Goal: Task Accomplishment & Management: Use online tool/utility

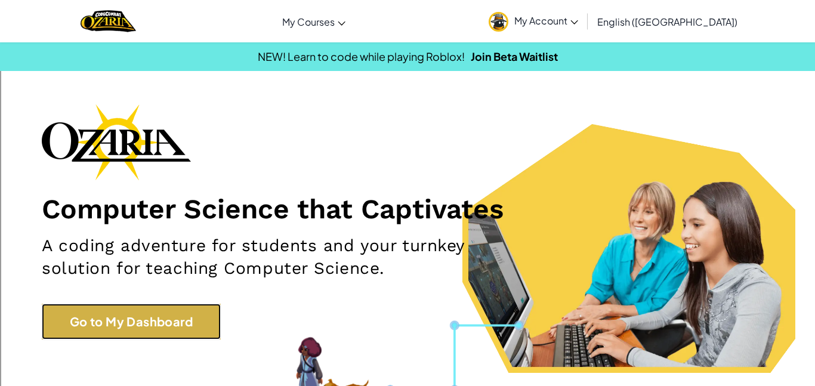
click at [52, 320] on link "Go to My Dashboard" at bounding box center [131, 322] width 179 height 36
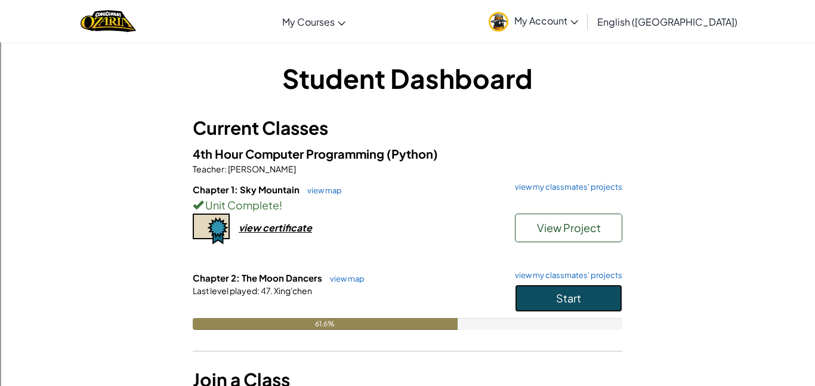
click at [595, 298] on button "Start" at bounding box center [568, 297] width 107 height 27
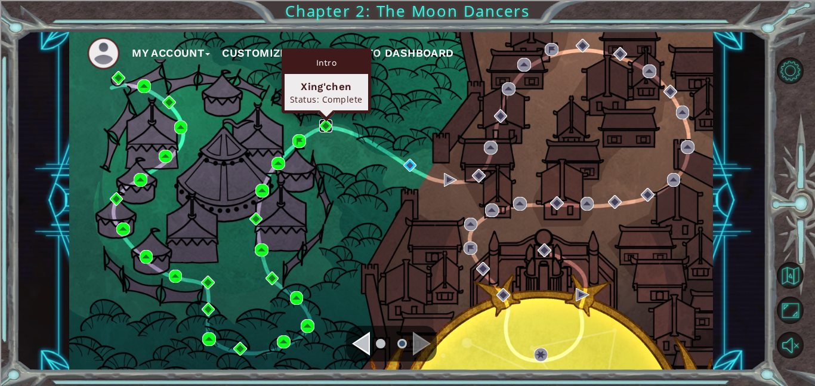
click at [327, 125] on img at bounding box center [326, 126] width 14 height 14
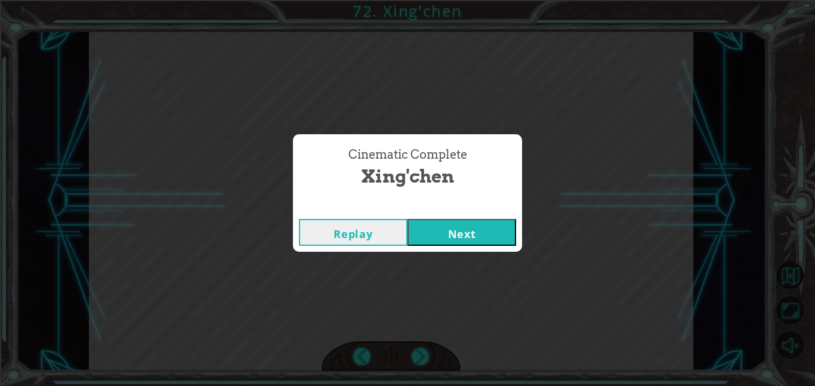
click at [449, 219] on button "Next" at bounding box center [461, 232] width 109 height 27
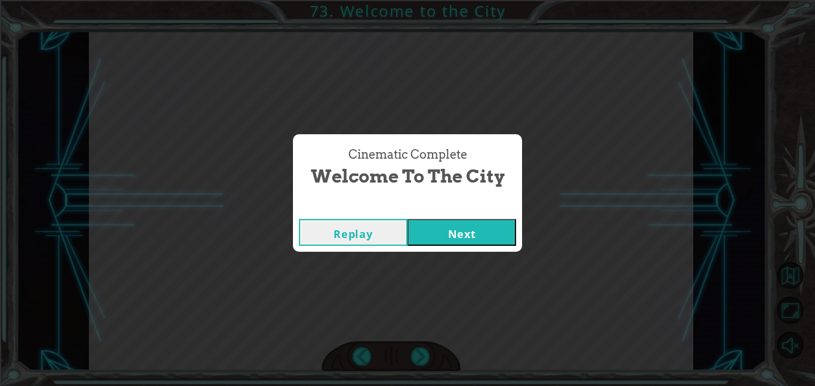
click at [444, 243] on button "Next" at bounding box center [461, 232] width 109 height 27
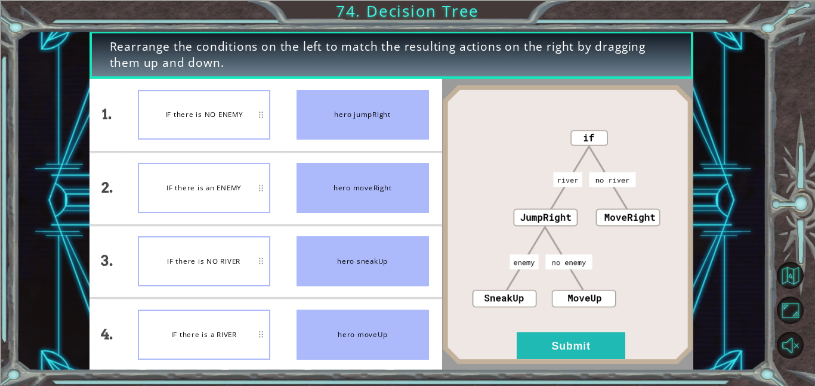
click at [200, 184] on div "IF there is an ENEMY" at bounding box center [204, 188] width 132 height 50
click at [221, 213] on div "IF there is an ENEMY" at bounding box center [204, 188] width 132 height 50
click at [617, 357] on button "Submit" at bounding box center [571, 345] width 109 height 27
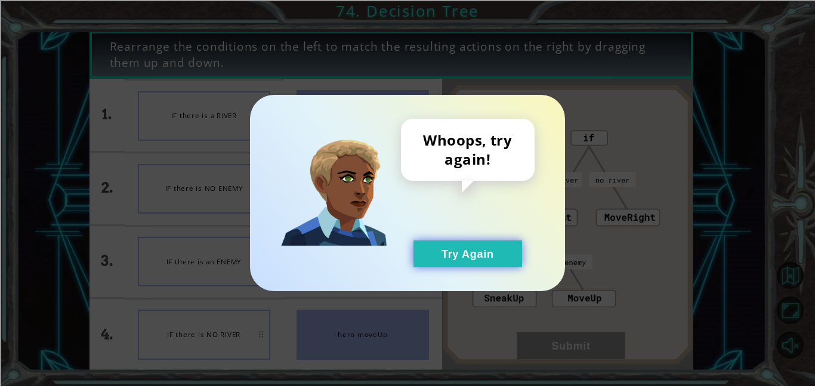
click at [497, 241] on button "Try Again" at bounding box center [467, 253] width 109 height 27
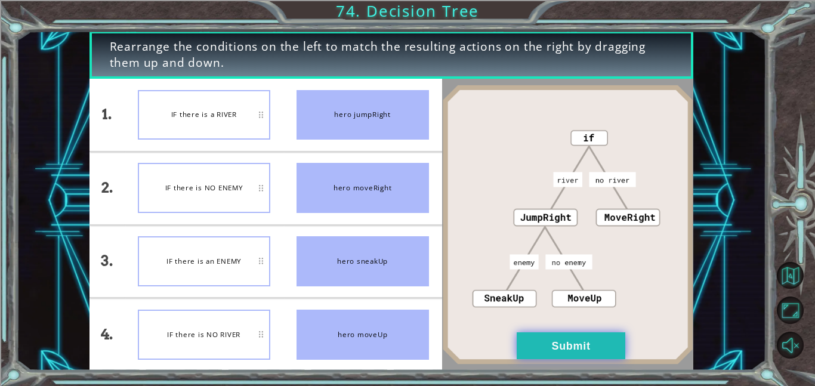
click at [550, 341] on button "Submit" at bounding box center [571, 345] width 109 height 27
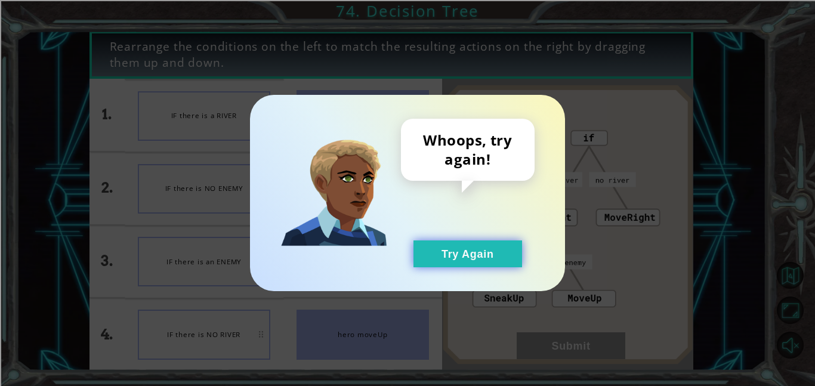
click at [439, 249] on button "Try Again" at bounding box center [467, 253] width 109 height 27
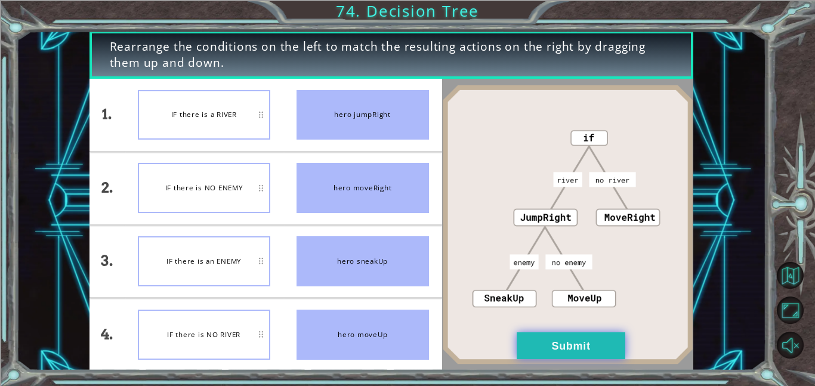
click at [554, 338] on button "Submit" at bounding box center [571, 345] width 109 height 27
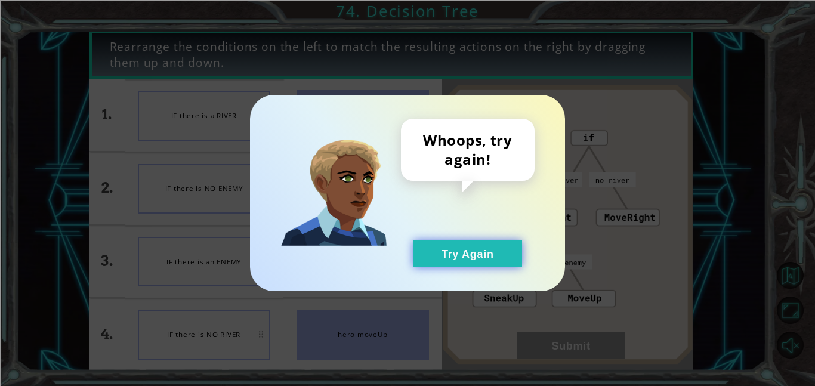
click at [484, 260] on button "Try Again" at bounding box center [467, 253] width 109 height 27
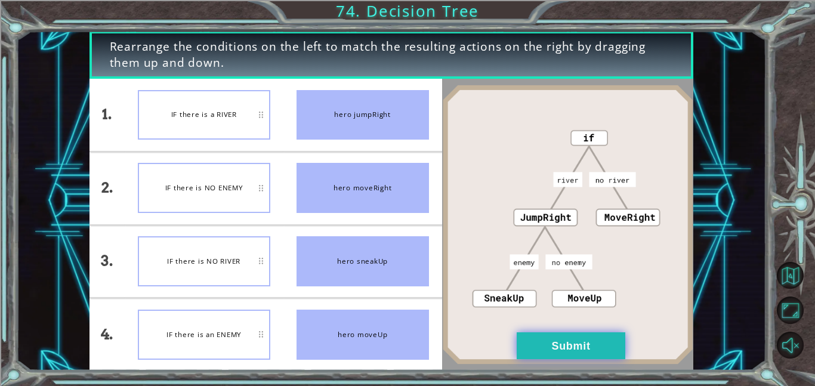
click at [537, 339] on button "Submit" at bounding box center [571, 345] width 109 height 27
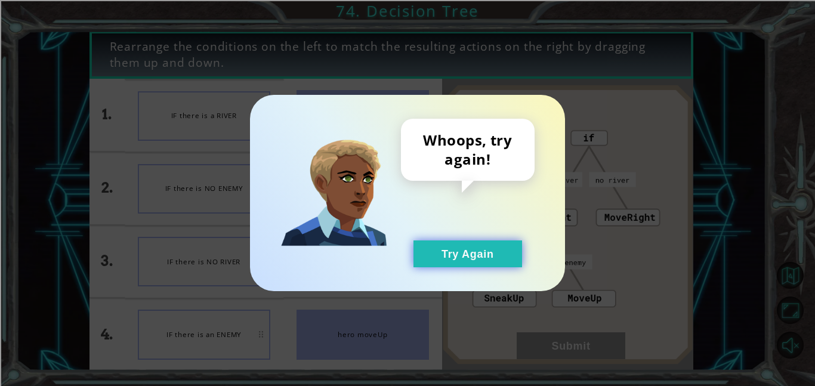
click at [457, 250] on button "Try Again" at bounding box center [467, 253] width 109 height 27
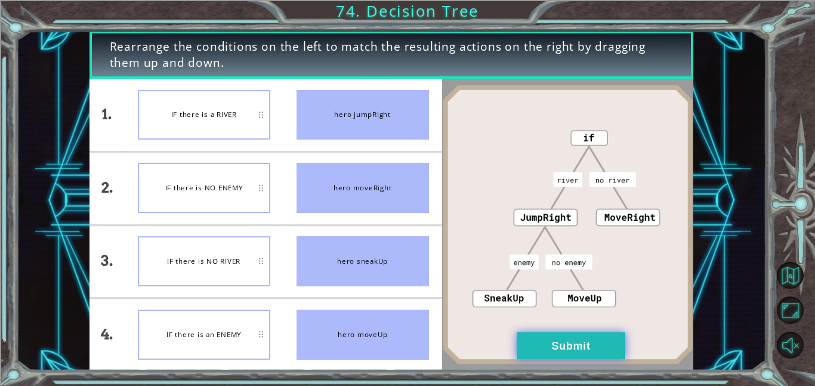
click at [580, 335] on button "Submit" at bounding box center [571, 345] width 109 height 27
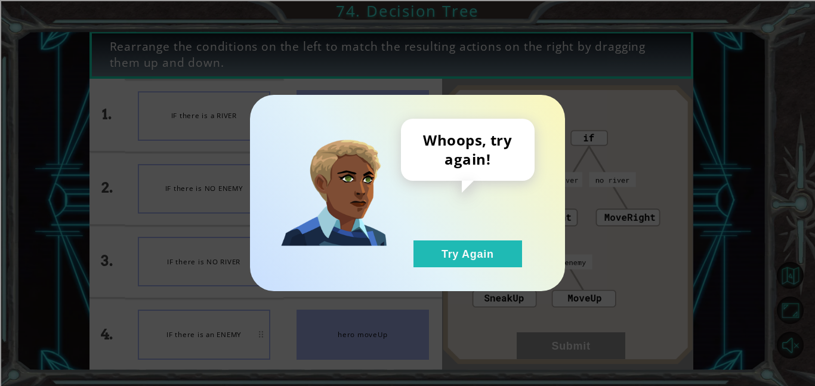
click at [494, 227] on div "Whoops, try again! Try Again" at bounding box center [468, 193] width 134 height 149
click at [461, 282] on div "Whoops, try again! Try Again" at bounding box center [407, 193] width 315 height 196
click at [505, 249] on button "Try Again" at bounding box center [467, 253] width 109 height 27
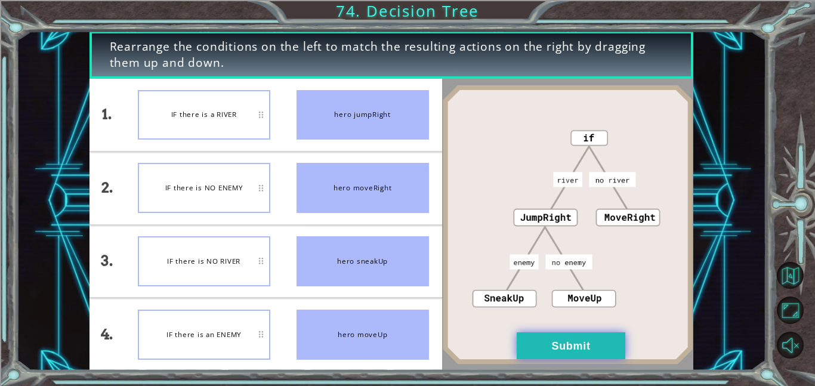
click at [531, 335] on button "Submit" at bounding box center [571, 345] width 109 height 27
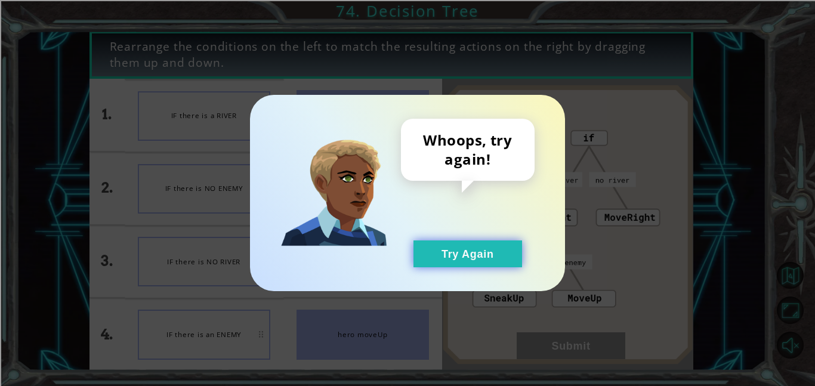
click at [494, 250] on button "Try Again" at bounding box center [467, 253] width 109 height 27
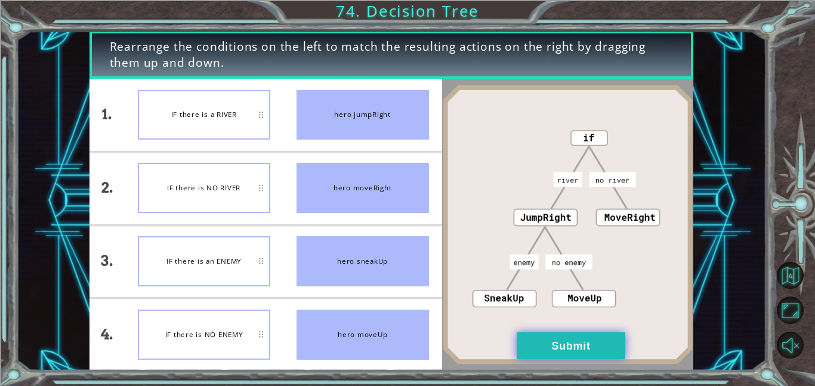
click at [580, 342] on button "Submit" at bounding box center [571, 345] width 109 height 27
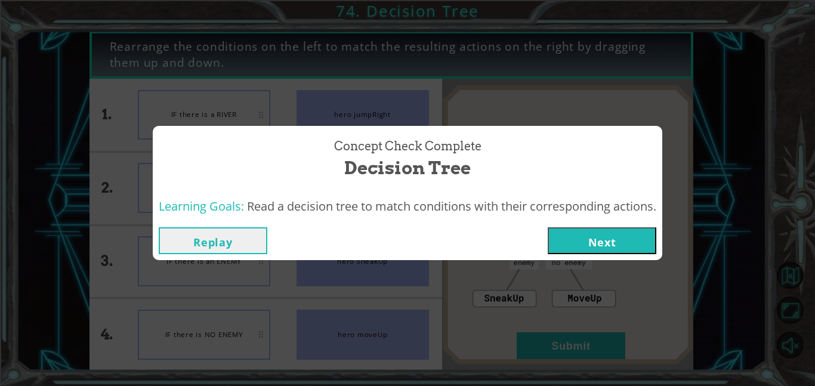
click at [596, 242] on button "Next" at bounding box center [602, 240] width 109 height 27
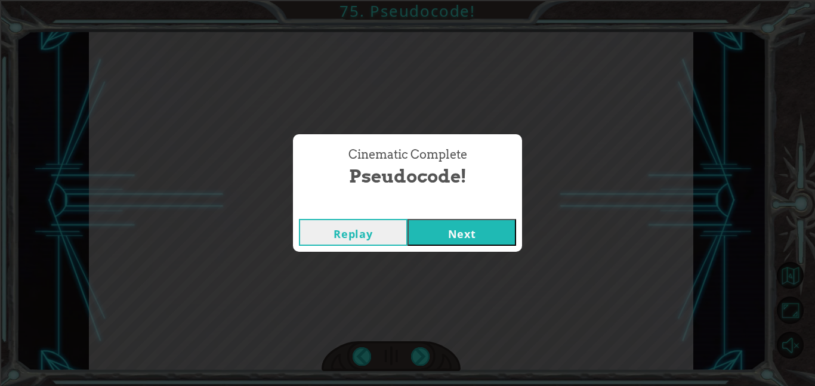
click at [459, 252] on div "Cinematic Complete Pseudocode! Replay Next" at bounding box center [407, 193] width 815 height 386
click at [453, 228] on button "Next" at bounding box center [461, 232] width 109 height 27
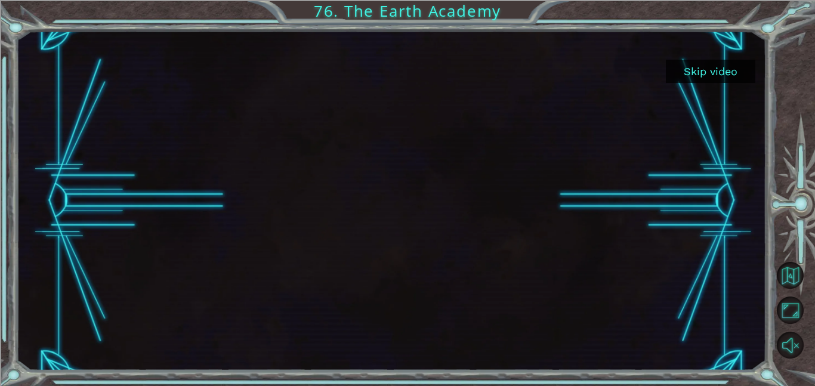
click at [726, 81] on button "Skip video" at bounding box center [710, 71] width 89 height 23
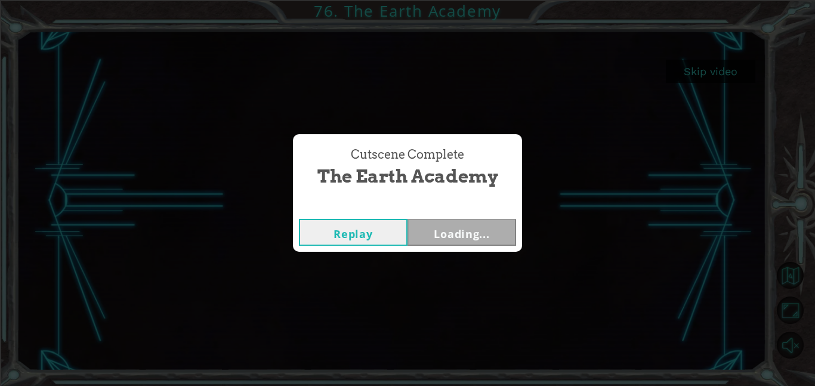
click at [717, 86] on div "Cutscene Complete The Earth Academy Replay Loading..." at bounding box center [407, 193] width 815 height 386
click at [479, 245] on button "Next" at bounding box center [461, 232] width 109 height 27
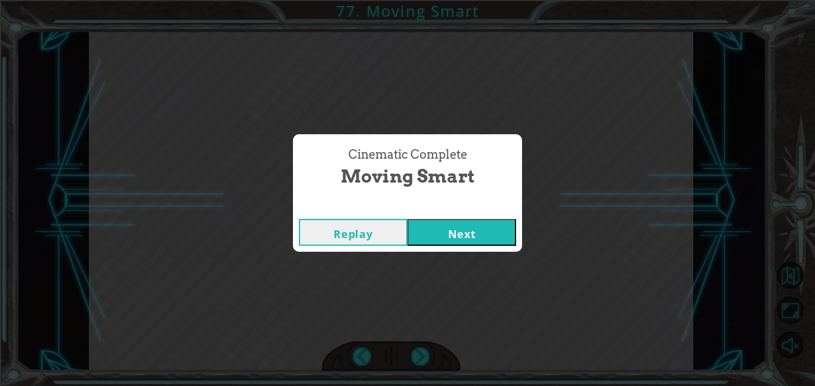
click at [481, 232] on button "Next" at bounding box center [461, 232] width 109 height 27
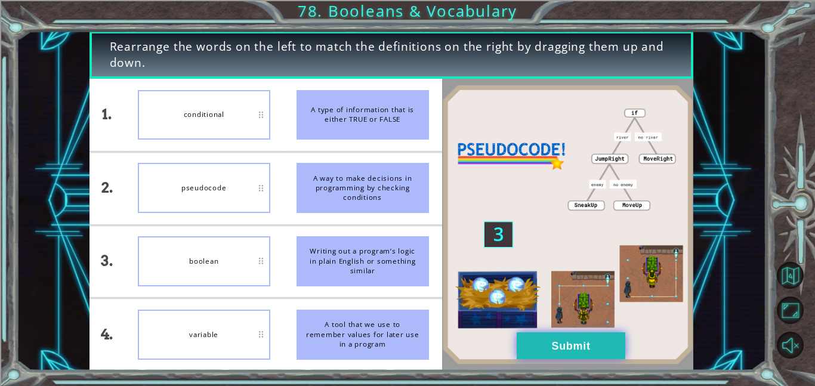
click at [546, 339] on button "Submit" at bounding box center [571, 345] width 109 height 27
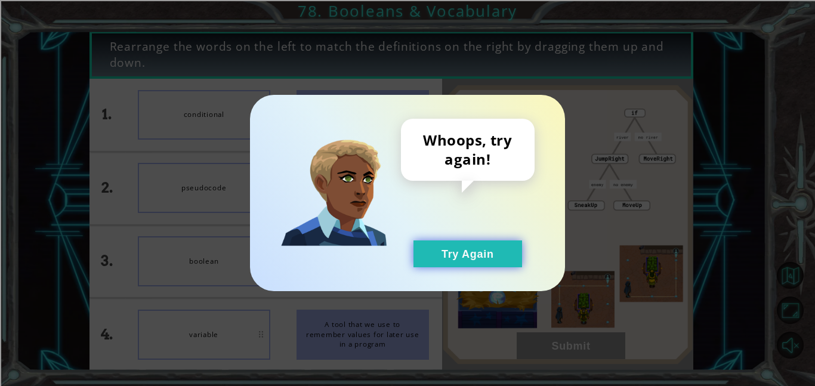
click at [454, 242] on button "Try Again" at bounding box center [467, 253] width 109 height 27
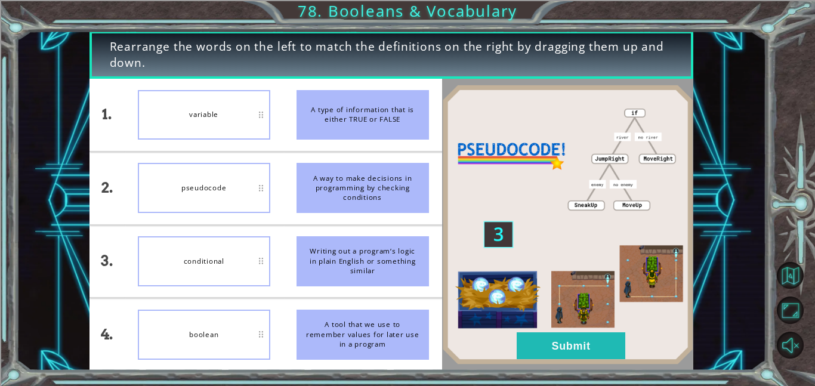
click at [474, 262] on button "Try Again" at bounding box center [467, 253] width 109 height 27
click at [563, 367] on div at bounding box center [567, 225] width 251 height 292
click at [560, 375] on div "Rearrange the words on the left to match the definitions on the right by draggi…" at bounding box center [407, 193] width 815 height 386
click at [556, 341] on button "Submit" at bounding box center [571, 345] width 109 height 27
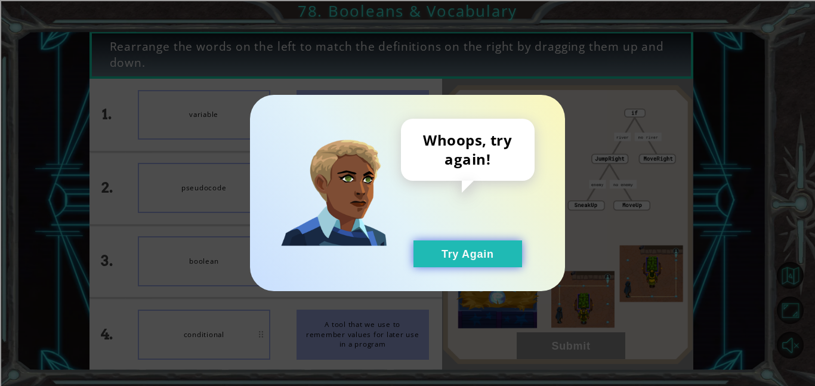
click at [502, 259] on button "Try Again" at bounding box center [467, 253] width 109 height 27
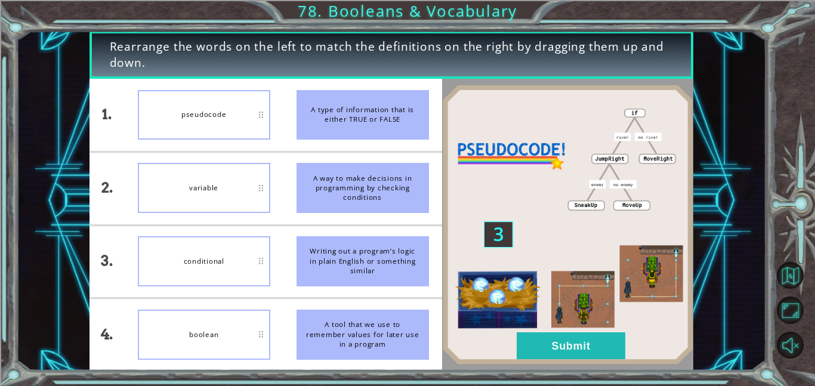
click at [140, 340] on div "boolean" at bounding box center [204, 335] width 132 height 50
click at [138, 348] on div "boolean" at bounding box center [204, 335] width 132 height 50
click at [107, 344] on div "4." at bounding box center [106, 334] width 35 height 72
click at [108, 340] on div "4." at bounding box center [106, 334] width 35 height 72
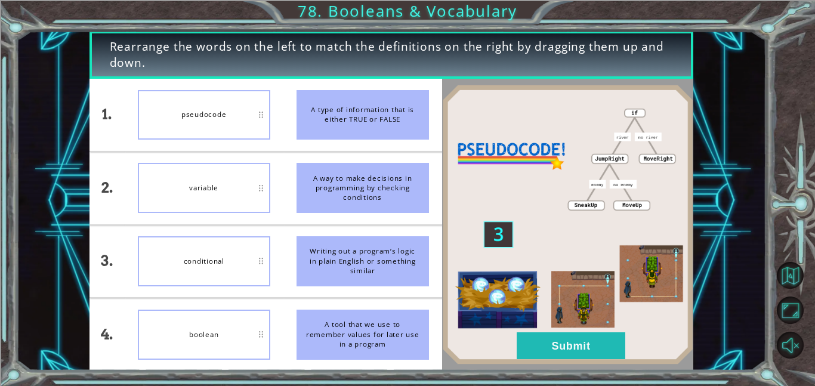
click at [107, 343] on div "4." at bounding box center [106, 334] width 35 height 72
click at [104, 341] on div "4." at bounding box center [106, 334] width 35 height 72
click at [110, 356] on div "4." at bounding box center [106, 334] width 35 height 72
click at [103, 354] on div "4." at bounding box center [106, 334] width 35 height 72
click at [105, 363] on div "4." at bounding box center [106, 334] width 35 height 72
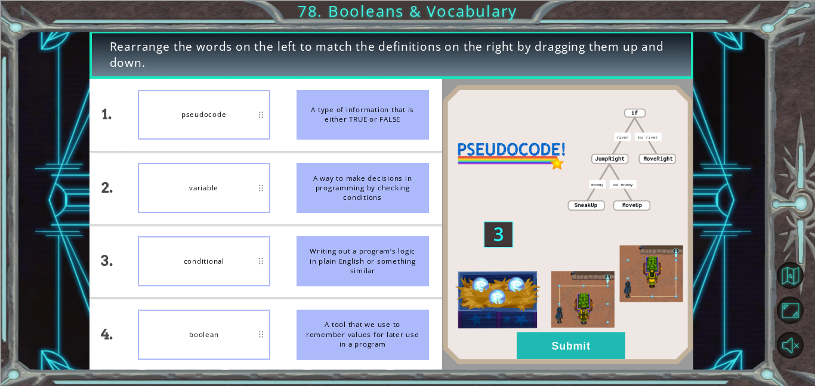
click at [100, 357] on div "4." at bounding box center [106, 334] width 35 height 72
click at [113, 329] on div "4." at bounding box center [106, 334] width 35 height 72
click at [115, 326] on div "4." at bounding box center [106, 334] width 35 height 72
click at [103, 316] on div "4." at bounding box center [106, 334] width 35 height 72
click at [554, 338] on button "Submit" at bounding box center [571, 345] width 109 height 27
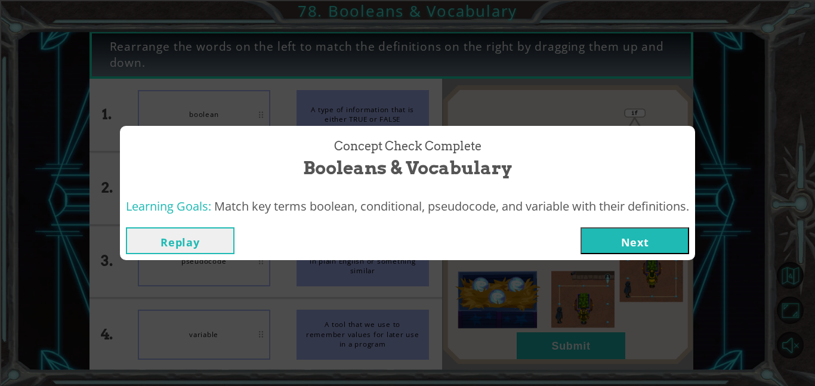
click at [653, 239] on button "Next" at bounding box center [634, 240] width 109 height 27
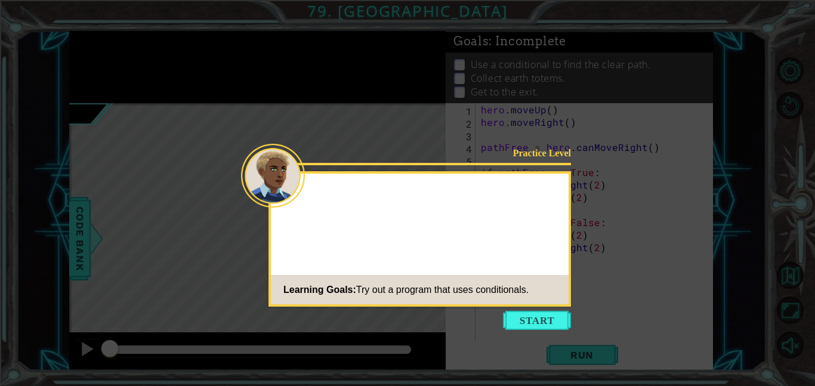
click at [568, 297] on footer "Learning Goals: Try out a program that uses conditionals." at bounding box center [420, 289] width 298 height 29
click at [561, 291] on footer "Learning Goals: Try out a program that uses conditionals." at bounding box center [420, 289] width 298 height 29
click at [562, 298] on footer "Learning Goals: Try out a program that uses conditionals." at bounding box center [420, 289] width 298 height 29
click at [561, 311] on button "Start" at bounding box center [537, 320] width 68 height 19
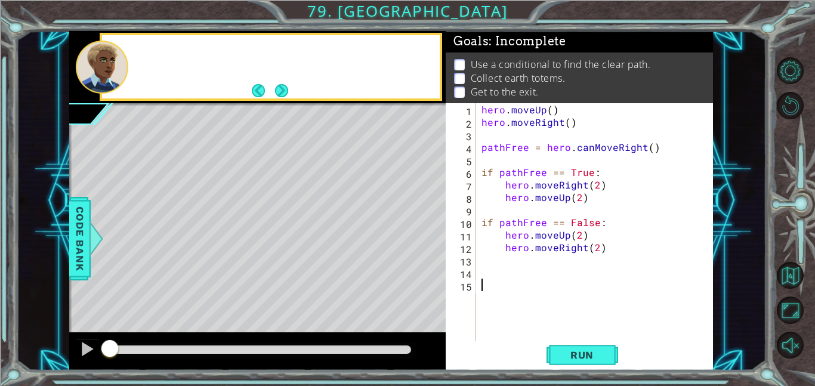
click at [561, 311] on div "hero . moveUp ( ) hero . moveRight ( ) pathFree = hero . canMoveRight ( ) if pa…" at bounding box center [597, 234] width 237 height 263
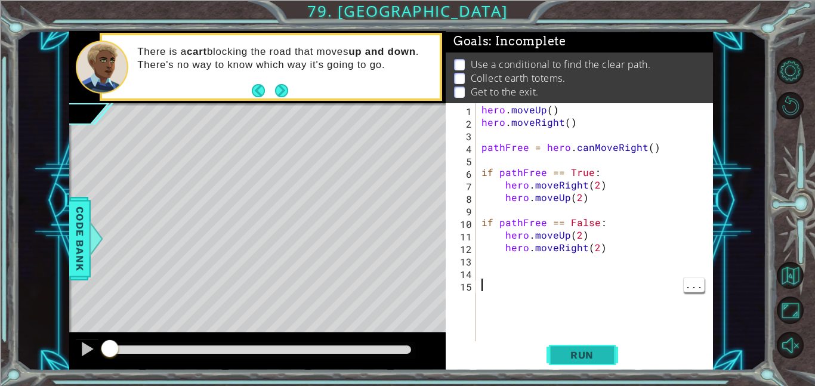
click at [585, 354] on span "Run" at bounding box center [581, 355] width 47 height 12
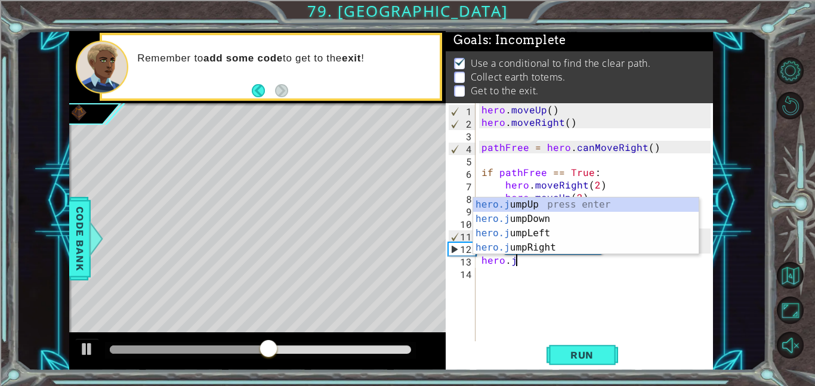
scroll to position [0, 2]
type textarea "hero.jum"
click at [580, 249] on div "hero.jum pUp press enter hero.jum pDown press enter hero.jum pLeft press enter …" at bounding box center [585, 240] width 225 height 86
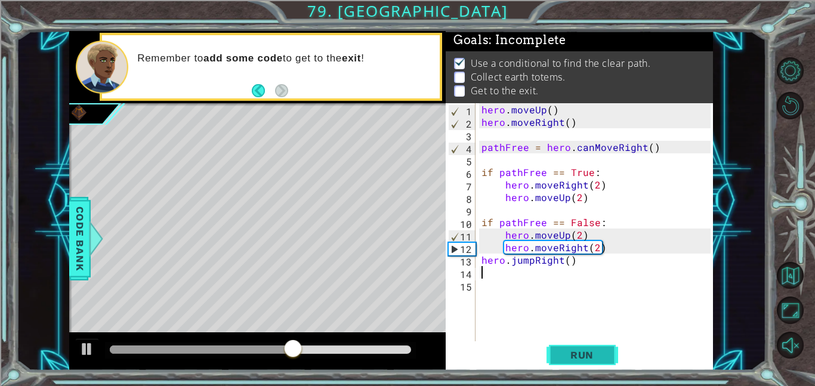
click at [593, 345] on button "Run" at bounding box center [582, 354] width 72 height 27
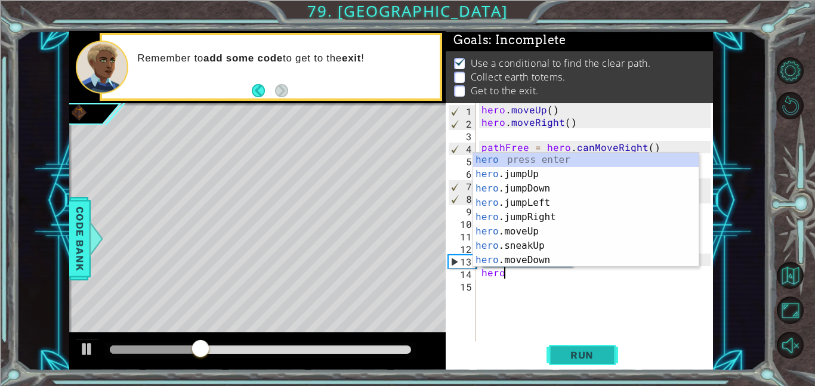
type textarea "hero"
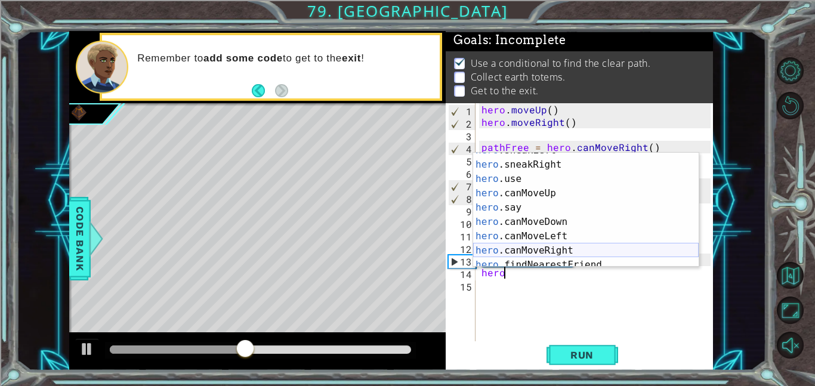
scroll to position [186, 0]
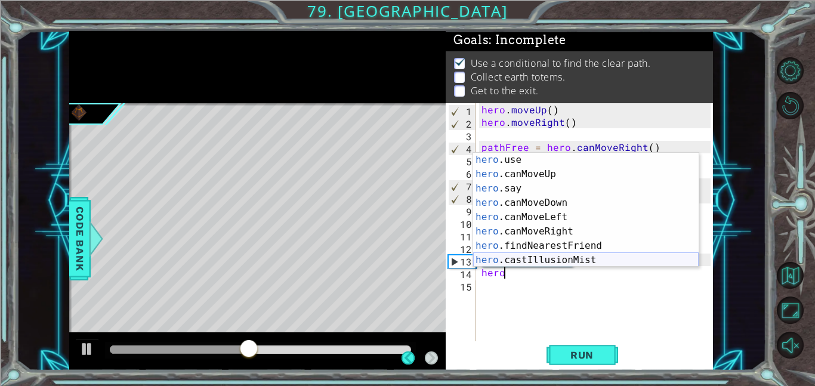
click at [573, 234] on div "hero .use press enter hero .canMoveUp press enter hero .say press enter hero .c…" at bounding box center [585, 224] width 225 height 143
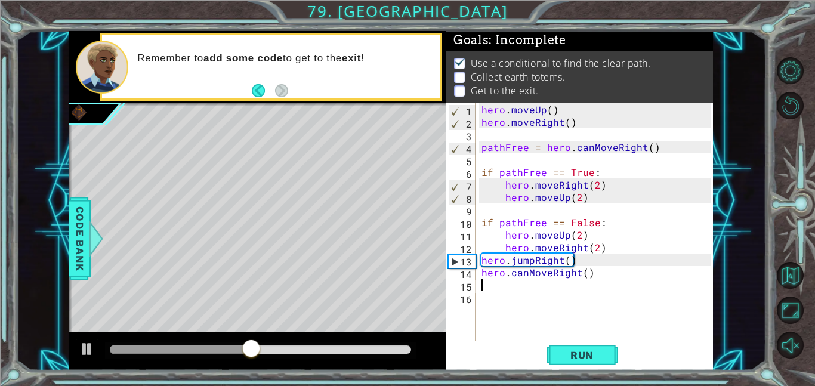
scroll to position [0, 0]
click at [577, 353] on span "Run" at bounding box center [581, 355] width 47 height 12
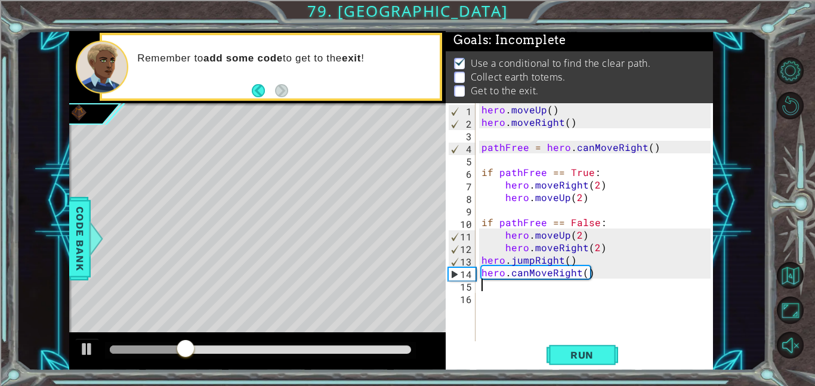
click at [636, 323] on div "hero . moveUp ( ) hero . moveRight ( ) pathFree = hero . canMoveRight ( ) if pa…" at bounding box center [597, 234] width 237 height 263
click at [530, 271] on div "hero . moveUp ( ) hero . moveRight ( ) pathFree = hero . canMoveRight ( ) if pa…" at bounding box center [597, 234] width 237 height 263
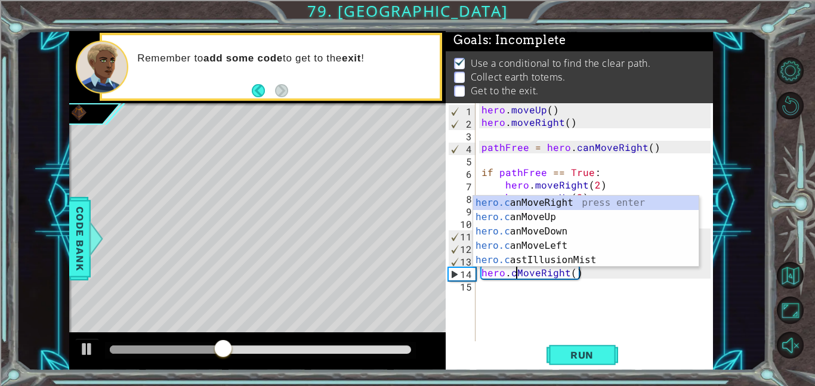
type textarea "hero.MoveRight()"
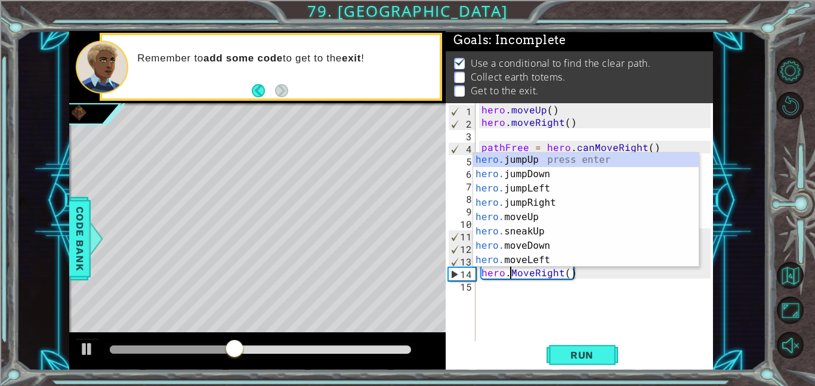
click at [541, 306] on div "hero . moveUp ( ) hero . moveRight ( ) pathFree = hero . canMoveRight ( ) if pa…" at bounding box center [597, 234] width 237 height 263
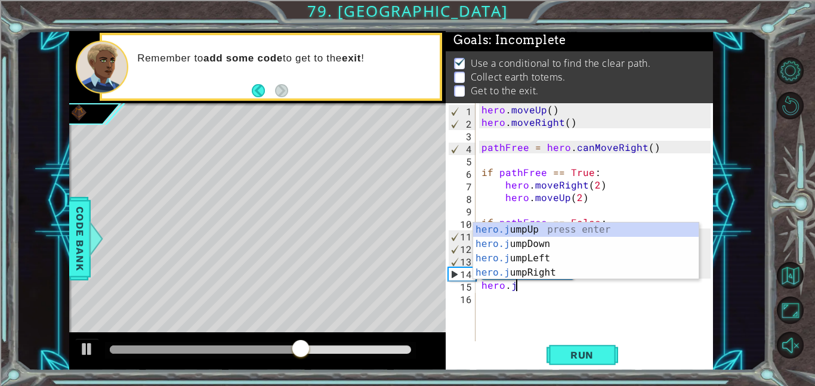
type textarea "hero.ju"
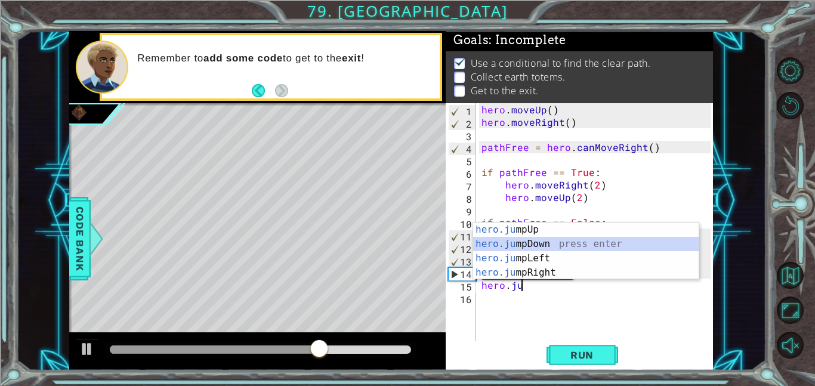
click at [576, 247] on div "hero.ju mpUp press enter hero.ju mpDown press enter hero.[PERSON_NAME] mpLeft p…" at bounding box center [585, 265] width 225 height 86
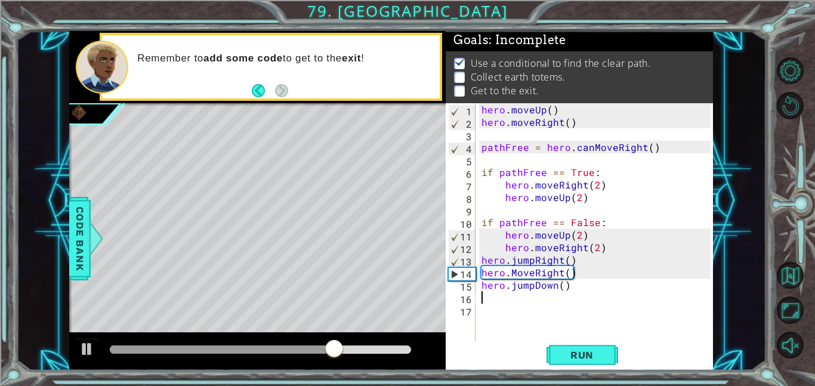
click at [560, 291] on div "hero . moveUp ( ) hero . moveRight ( ) pathFree = hero . canMoveRight ( ) if pa…" at bounding box center [597, 234] width 237 height 263
click at [577, 357] on span "Run" at bounding box center [581, 355] width 47 height 12
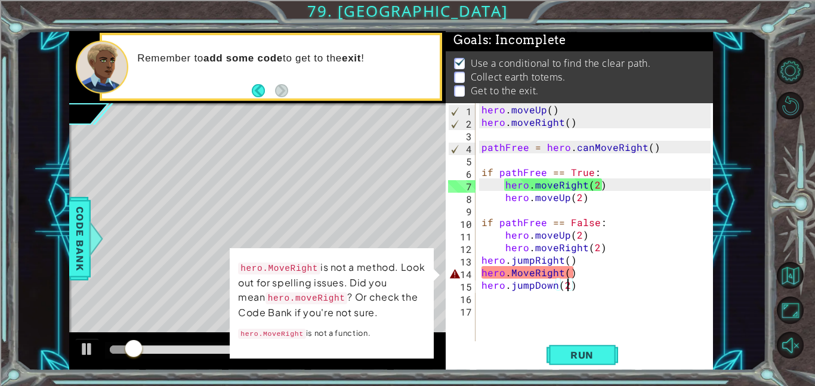
click at [512, 277] on div "hero . moveUp ( ) hero . moveRight ( ) pathFree = hero . canMoveRight ( ) if pa…" at bounding box center [597, 234] width 237 height 263
click at [514, 276] on div "hero . moveUp ( ) hero . moveRight ( ) pathFree = hero . canMoveRight ( ) if pa…" at bounding box center [597, 234] width 237 height 263
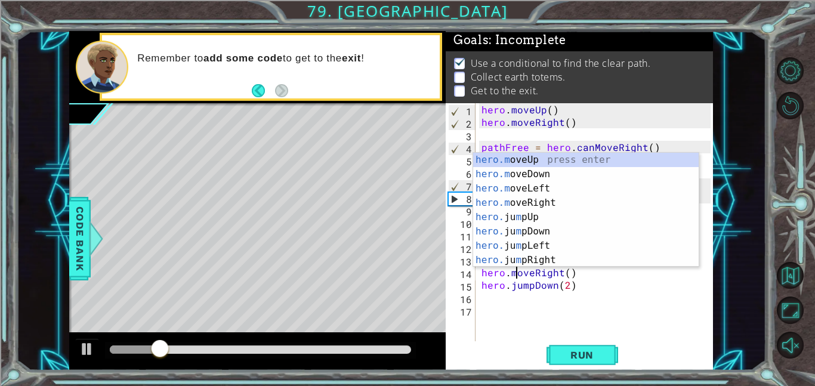
scroll to position [0, 2]
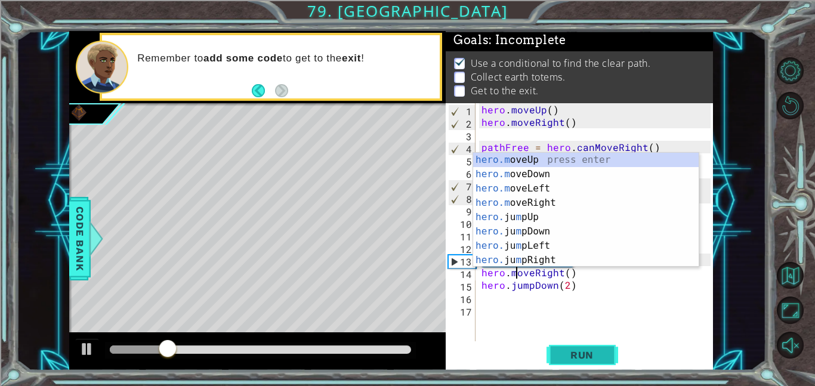
type textarea "hero.moveRight()"
click at [574, 350] on span "Run" at bounding box center [581, 355] width 47 height 12
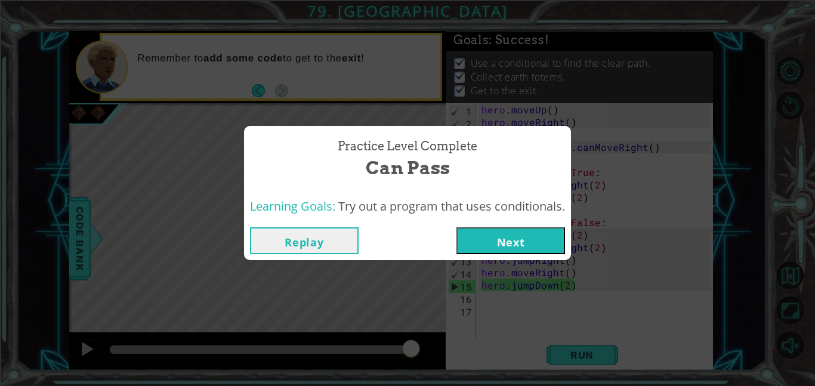
click at [611, 239] on div "Practice Level Complete Can Pass Learning Goals: Try out a program that uses co…" at bounding box center [407, 193] width 815 height 386
click at [549, 227] on button "Next" at bounding box center [510, 240] width 109 height 27
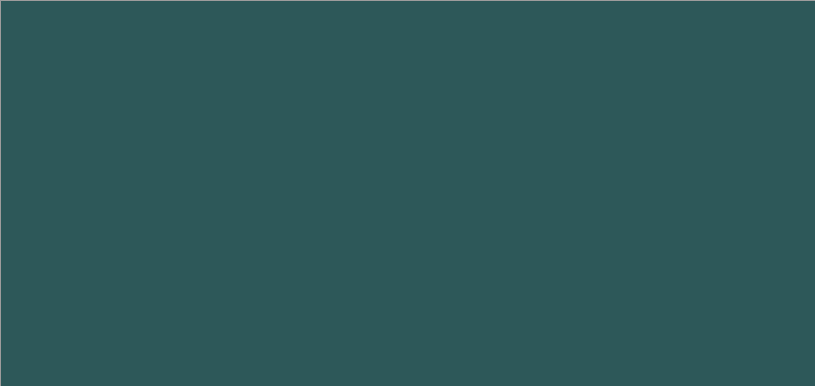
click at [521, 234] on body "Got it 1 2 3 4 5 6 7 8 9 hero.m oveUp press enter hero.m oveDown press enter he…" at bounding box center [407, 193] width 815 height 386
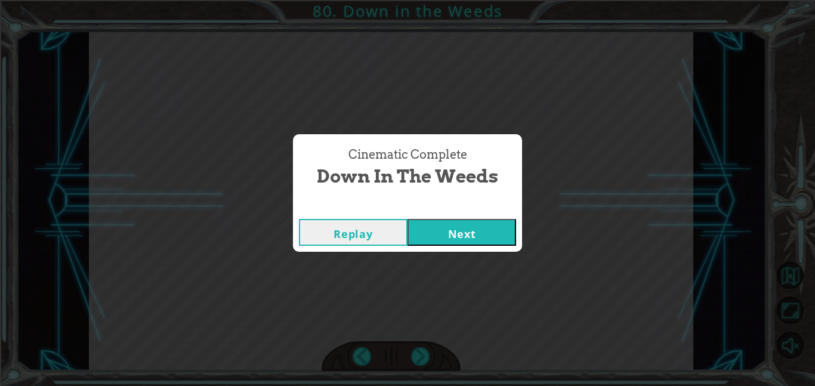
click at [488, 225] on button "Next" at bounding box center [461, 232] width 109 height 27
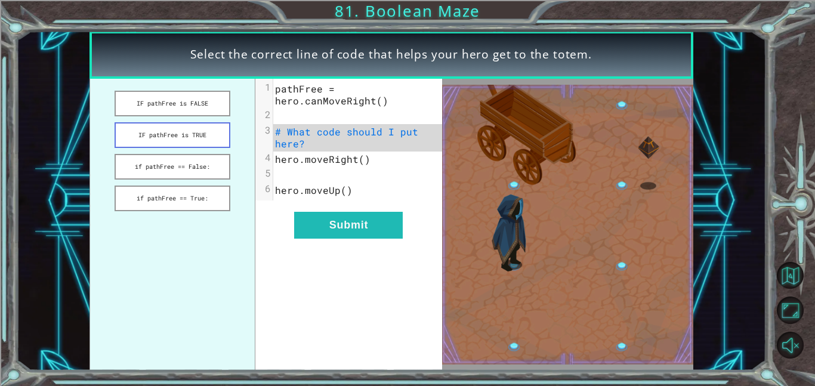
click at [154, 142] on button "IF pathFree is TRUE" at bounding box center [173, 135] width 116 height 26
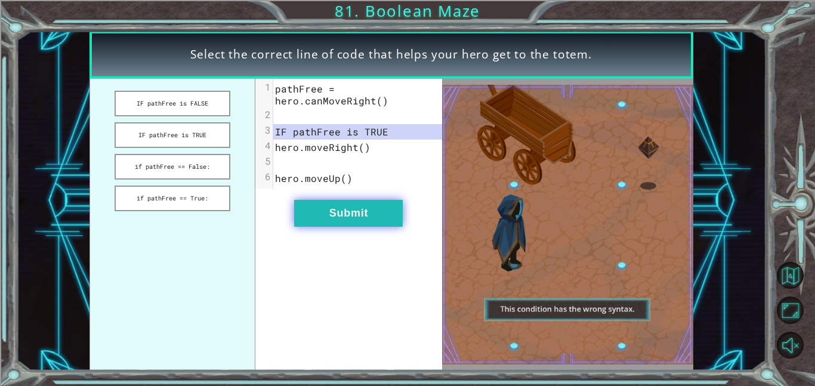
click at [298, 223] on button "Submit" at bounding box center [348, 213] width 109 height 27
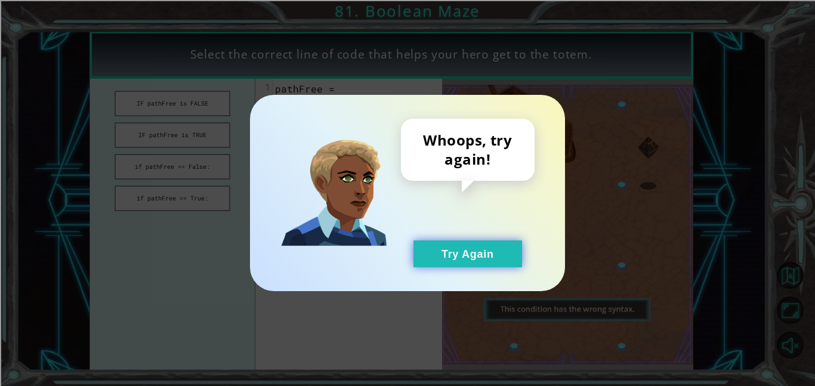
click at [434, 250] on button "Try Again" at bounding box center [467, 253] width 109 height 27
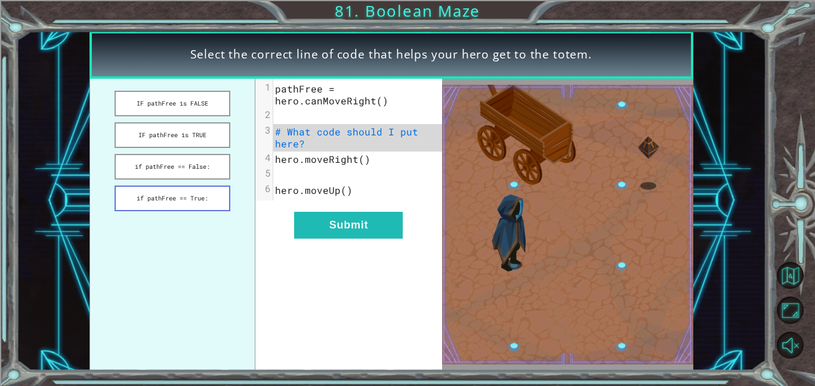
click at [186, 196] on button "if pathFree == True:" at bounding box center [173, 198] width 116 height 26
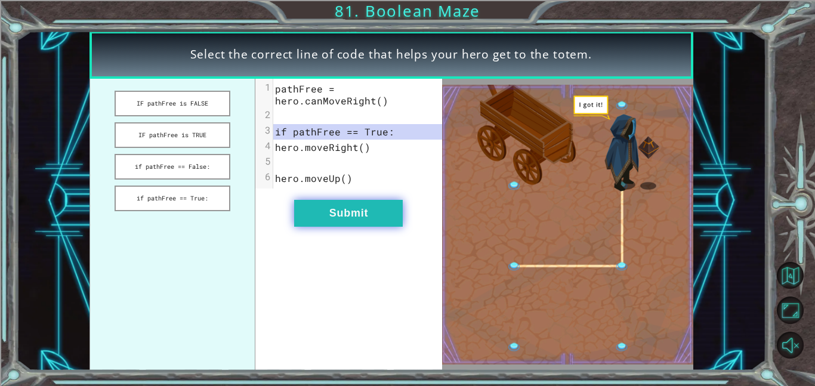
click at [321, 217] on button "Submit" at bounding box center [348, 213] width 109 height 27
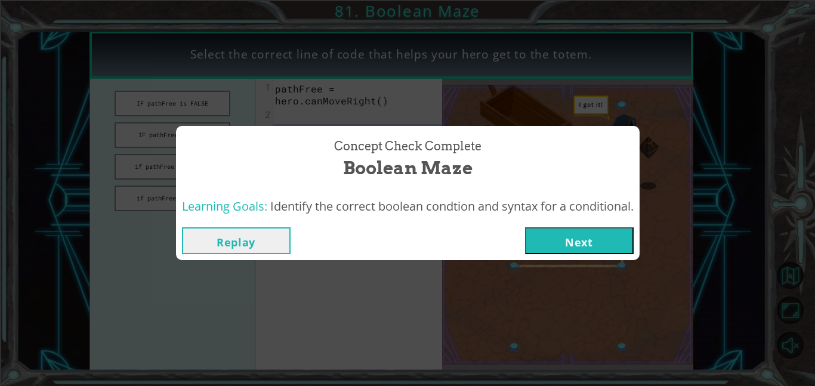
click at [578, 235] on button "Next" at bounding box center [579, 240] width 109 height 27
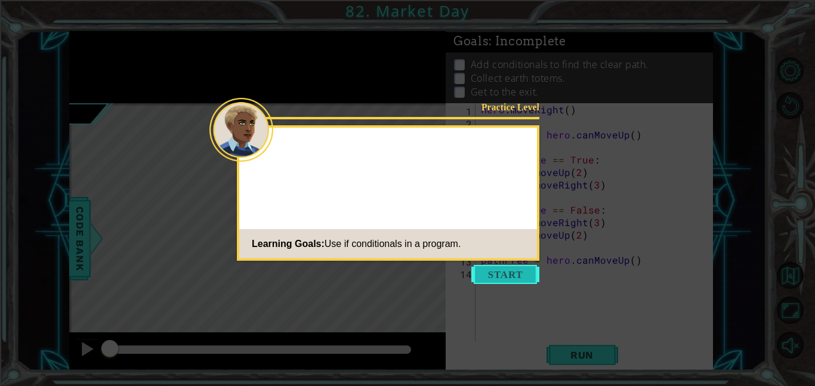
click at [503, 278] on button "Start" at bounding box center [505, 274] width 68 height 19
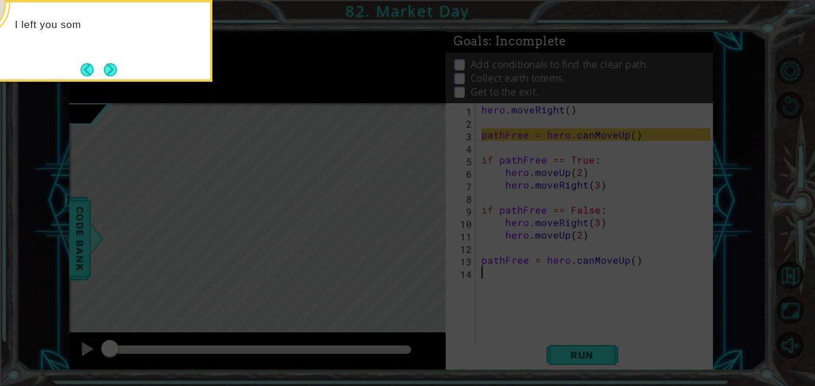
click at [122, 83] on icon at bounding box center [407, 58] width 815 height 656
click at [104, 66] on button "Next" at bounding box center [110, 69] width 13 height 13
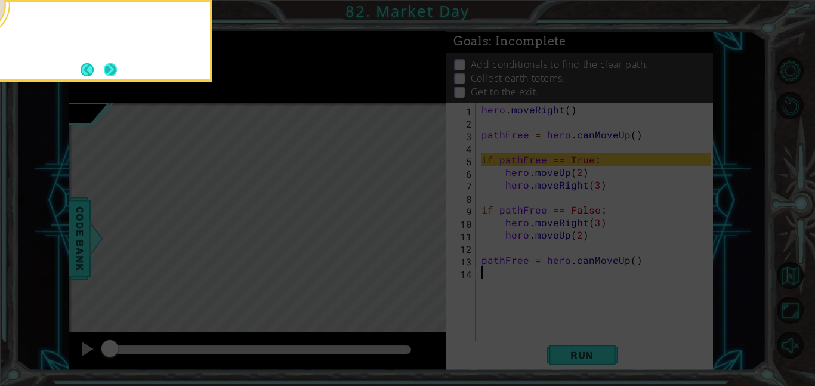
click at [117, 68] on button "Next" at bounding box center [110, 69] width 13 height 13
click at [108, 63] on button "Next" at bounding box center [110, 69] width 13 height 13
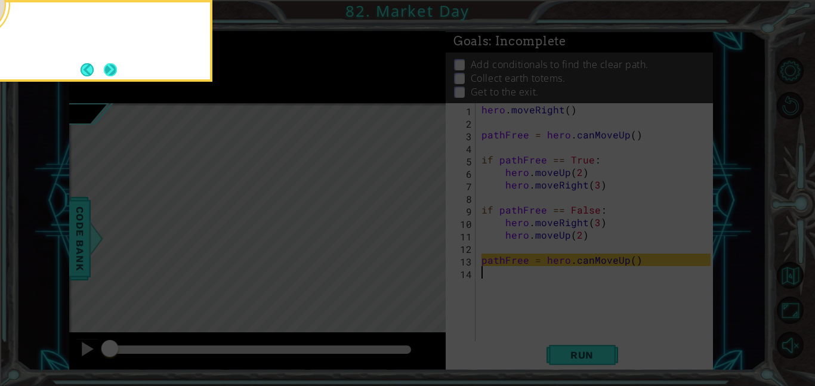
click at [104, 67] on button "Next" at bounding box center [110, 69] width 13 height 13
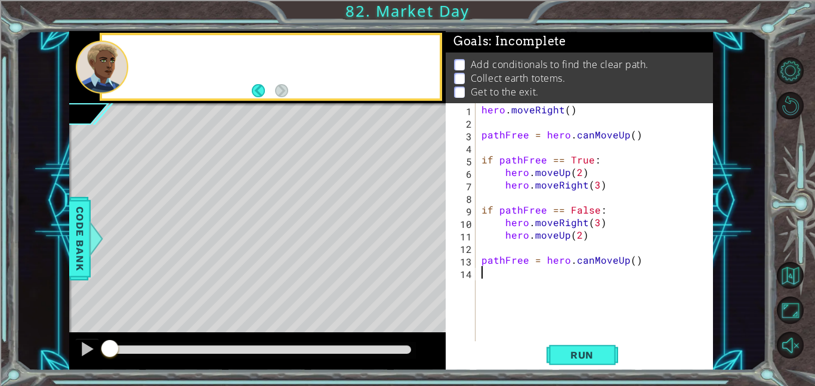
click at [98, 63] on div at bounding box center [102, 67] width 52 height 53
click at [517, 292] on div "hero . moveRight ( ) pathFree = hero . canMoveUp ( ) if pathFree == True : hero…" at bounding box center [597, 234] width 237 height 263
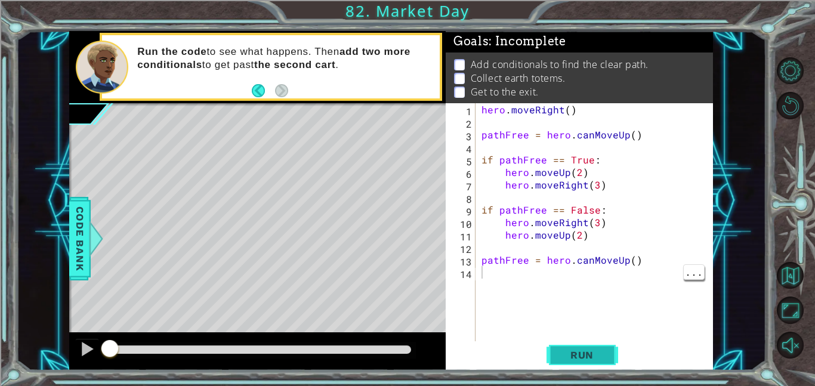
click at [584, 355] on span "Run" at bounding box center [581, 355] width 47 height 12
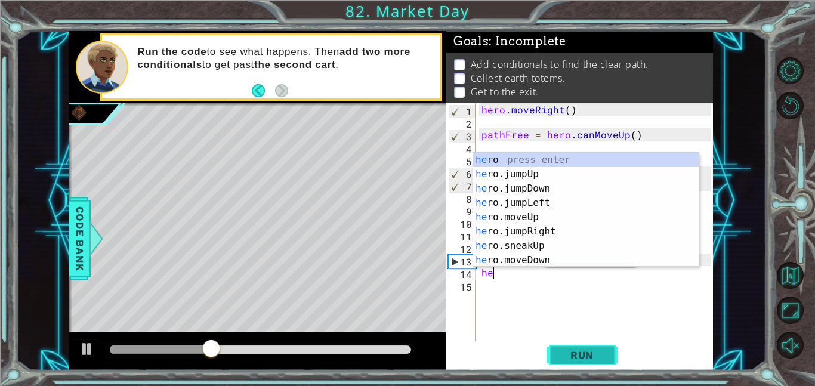
type textarea "h"
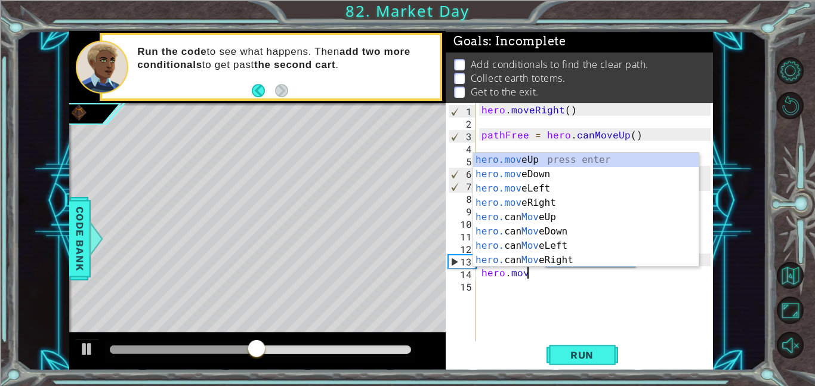
scroll to position [0, 2]
click at [522, 159] on div "hero.move Up press enter hero.move Down press enter hero.move Left press enter …" at bounding box center [585, 224] width 225 height 143
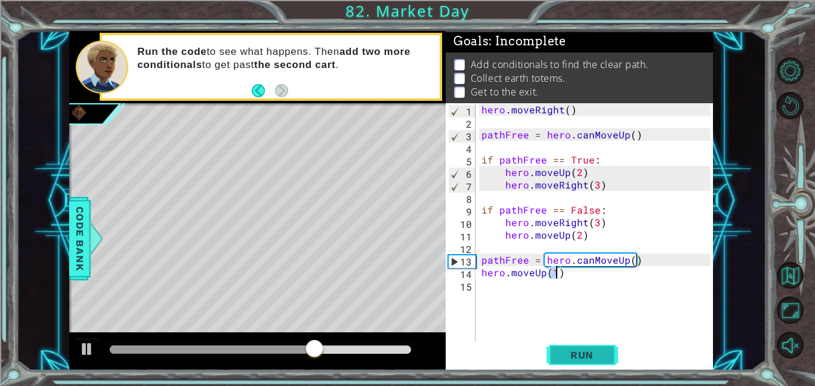
click at [578, 365] on button "Run" at bounding box center [582, 354] width 72 height 27
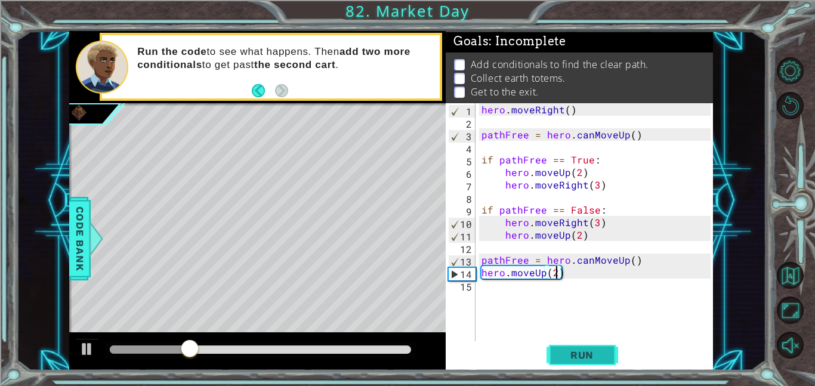
scroll to position [0, 5]
type textarea "hero.moveUp(2)"
click at [553, 302] on div "hero . moveRight ( ) pathFree = hero . canMoveUp ( ) if pathFree == True : hero…" at bounding box center [597, 234] width 237 height 263
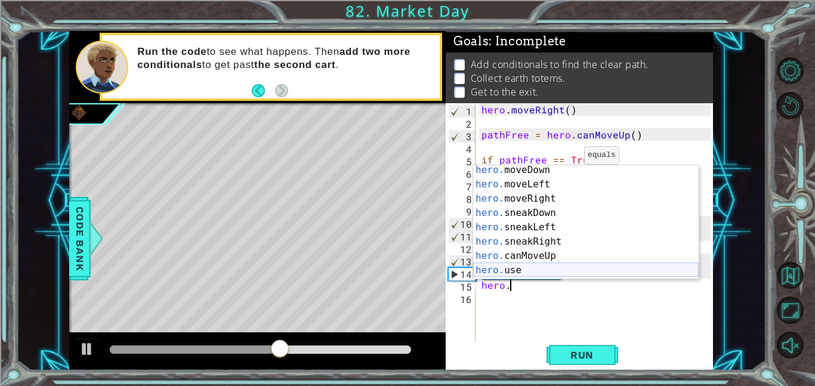
scroll to position [88, 0]
click at [605, 207] on div "hero. moveDown press enter hero. moveLeft press enter hero. moveRight press ent…" at bounding box center [585, 234] width 225 height 143
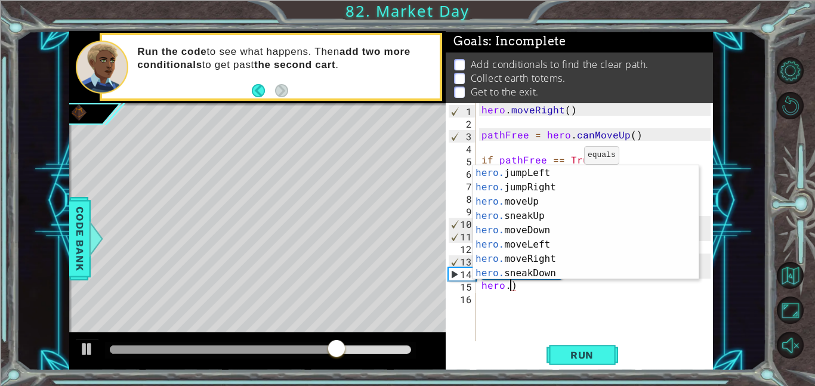
scroll to position [30, 0]
click at [571, 261] on div "hero. jumpDown press enter hero. jumpLeft press enter hero. jumpRight press ent…" at bounding box center [585, 222] width 225 height 143
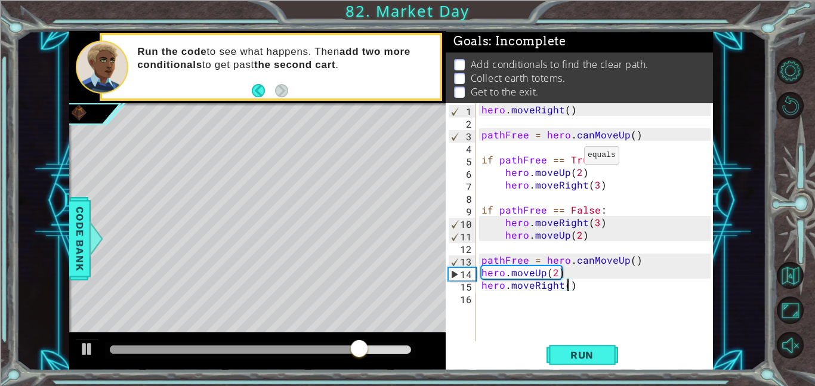
scroll to position [0, 5]
type textarea "hero.moveRight(3)"
click at [587, 367] on button "Run" at bounding box center [582, 354] width 72 height 27
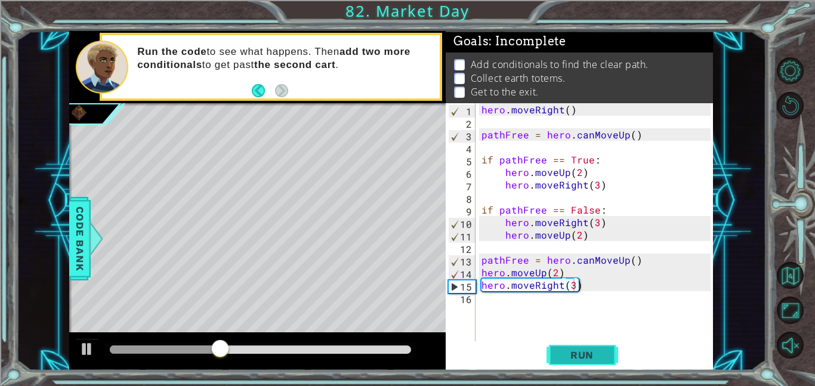
click at [583, 363] on button "Run" at bounding box center [582, 354] width 72 height 27
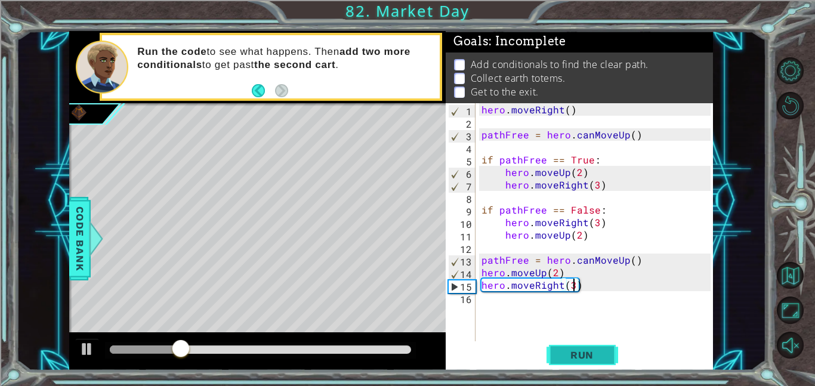
click at [590, 355] on span "Run" at bounding box center [581, 355] width 47 height 12
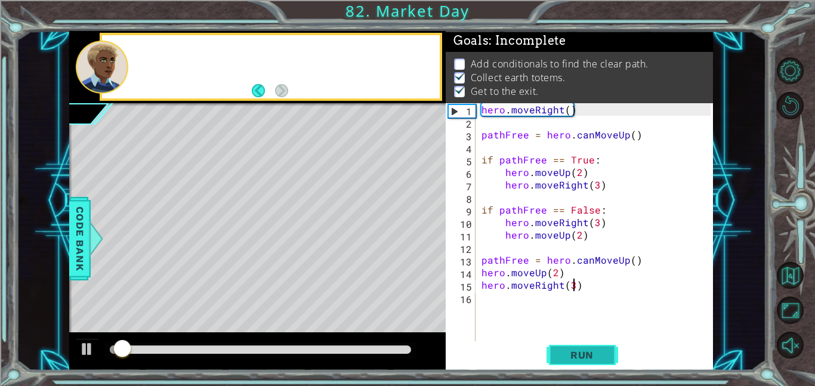
scroll to position [1, 0]
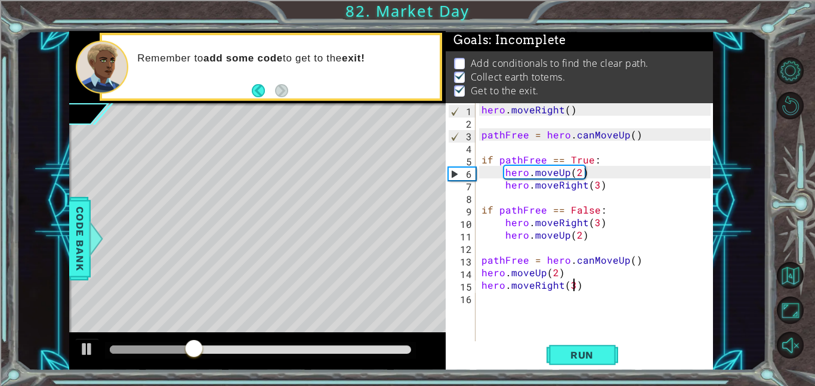
click at [482, 249] on div "hero . moveRight ( ) pathFree = hero . canMoveUp ( ) if pathFree == True : hero…" at bounding box center [597, 234] width 237 height 263
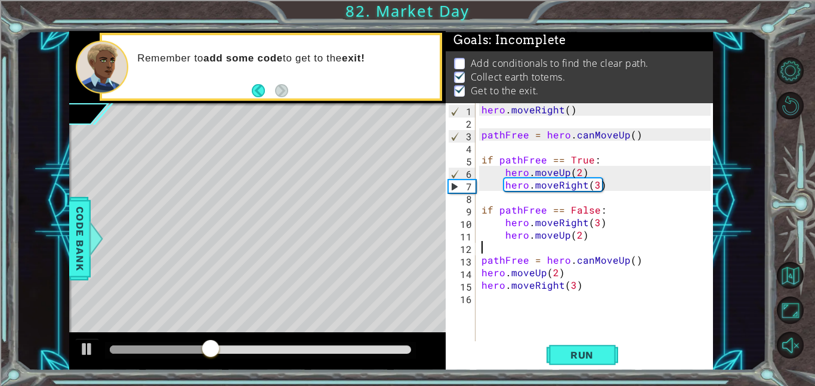
type textarea "hero.moveUp(2)"
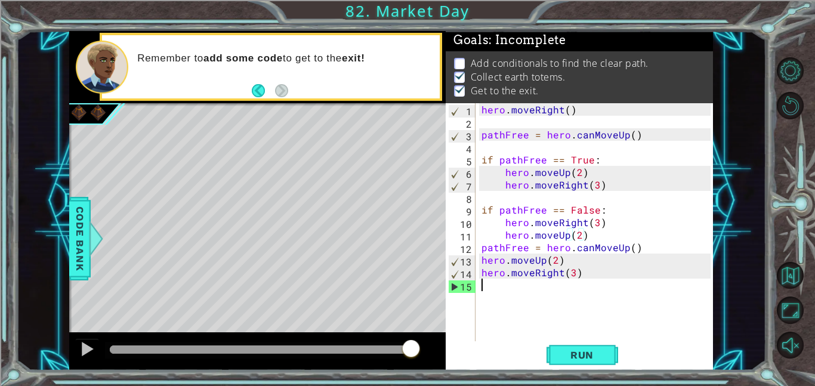
click at [539, 310] on div "hero . moveRight ( ) pathFree = hero . canMoveUp ( ) if pathFree == True : hero…" at bounding box center [597, 234] width 237 height 263
click at [483, 259] on div "hero . moveRight ( ) pathFree = hero . canMoveUp ( ) if pathFree == True : hero…" at bounding box center [597, 234] width 237 height 263
type textarea "hero.moveUp(2)"
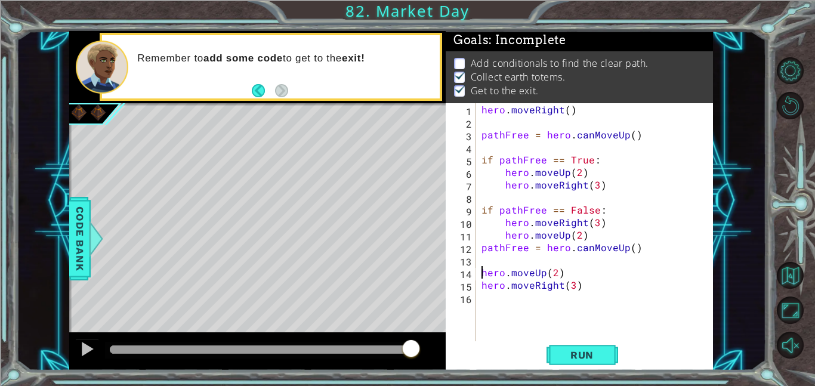
click at [484, 261] on div "hero . moveRight ( ) pathFree = hero . canMoveUp ( ) if pathFree == True : hero…" at bounding box center [597, 234] width 237 height 263
click at [564, 250] on div "path Free press enter" at bounding box center [602, 261] width 225 height 43
click at [587, 358] on span "Run" at bounding box center [581, 355] width 47 height 12
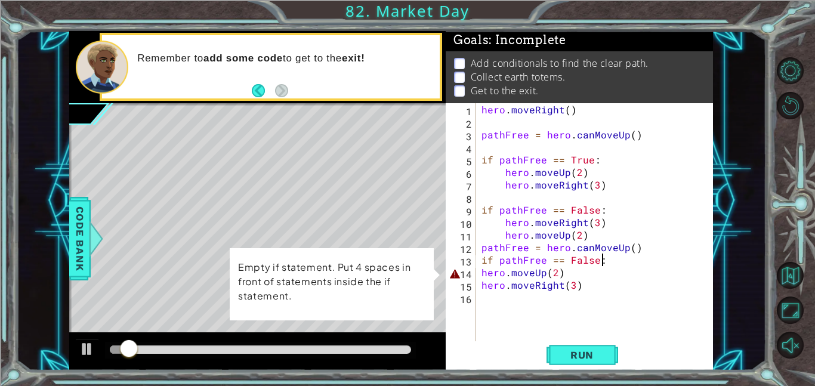
click at [586, 274] on div "hero . moveRight ( ) pathFree = hero . canMoveUp ( ) if pathFree == True : hero…" at bounding box center [597, 234] width 237 height 263
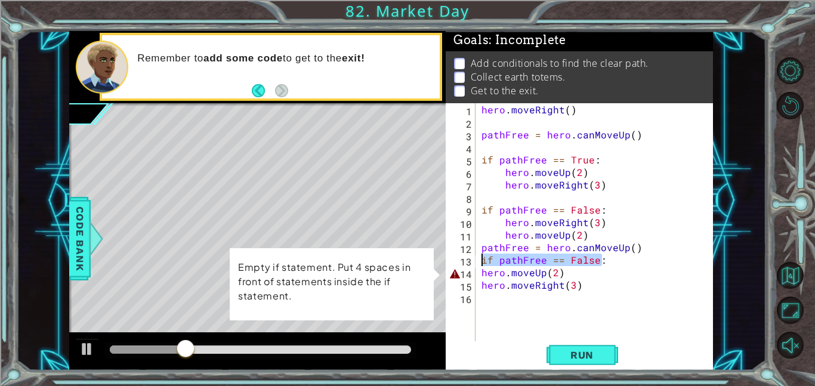
drag, startPoint x: 599, startPoint y: 263, endPoint x: 472, endPoint y: 258, distance: 127.1
click at [472, 258] on div "hero.moveUp(2) 1 2 3 4 5 6 7 8 9 10 11 12 13 14 15 16 hero . moveRight ( ) path…" at bounding box center [578, 222] width 265 height 238
type textarea "if pathFree == False:"
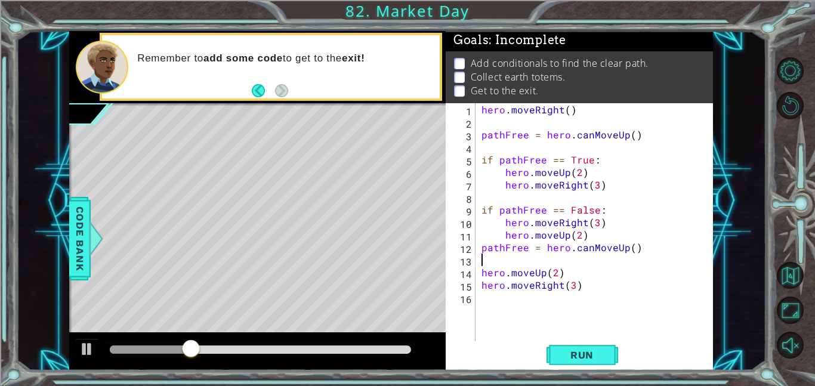
scroll to position [0, 0]
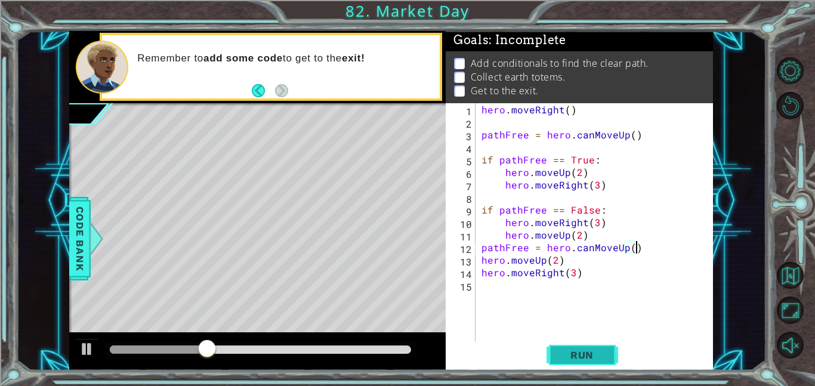
click at [575, 354] on span "Run" at bounding box center [581, 355] width 47 height 12
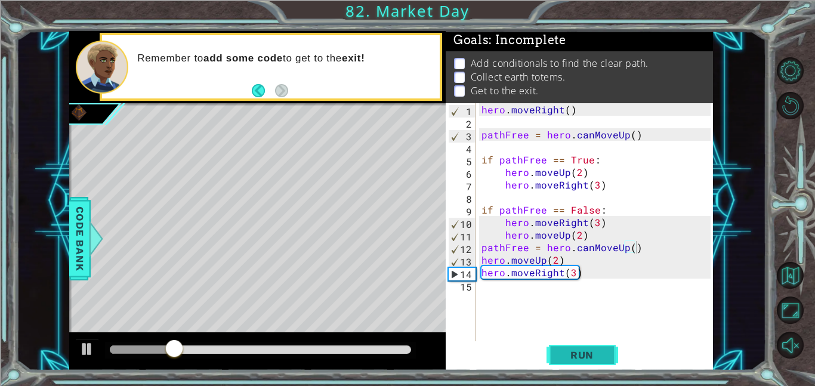
click at [575, 354] on span "Run" at bounding box center [581, 355] width 47 height 12
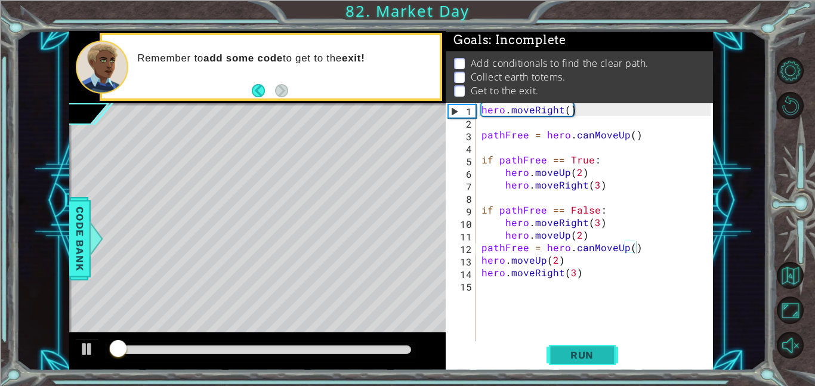
click at [575, 354] on span "Run" at bounding box center [581, 355] width 47 height 12
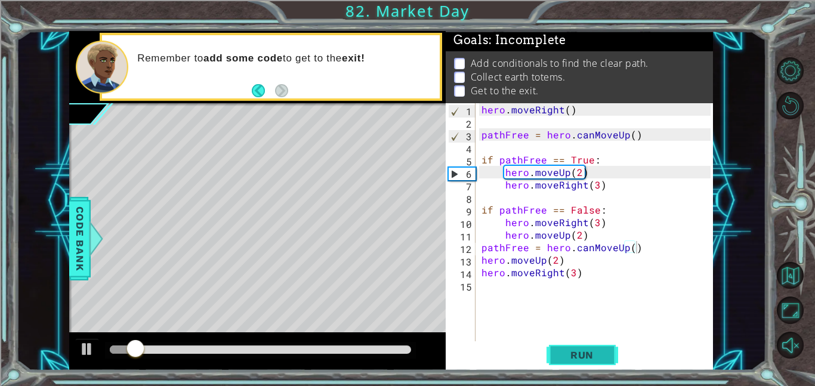
click at [575, 354] on span "Run" at bounding box center [581, 355] width 47 height 12
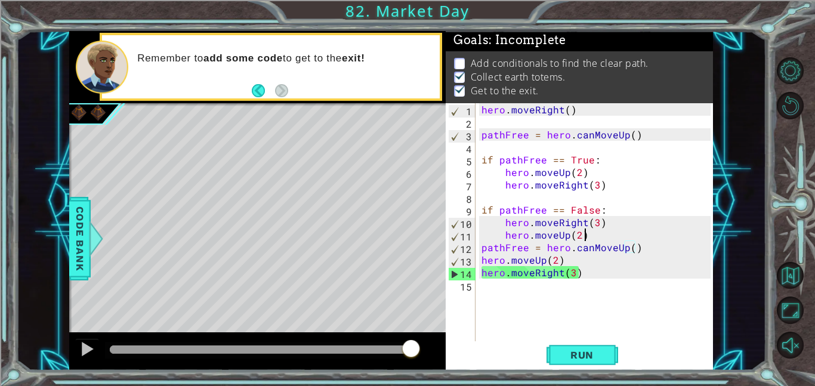
click at [598, 240] on div "hero . moveRight ( ) pathFree = hero . canMoveUp ( ) if pathFree == True : hero…" at bounding box center [597, 234] width 237 height 263
type textarea "hero.moveUp(2)"
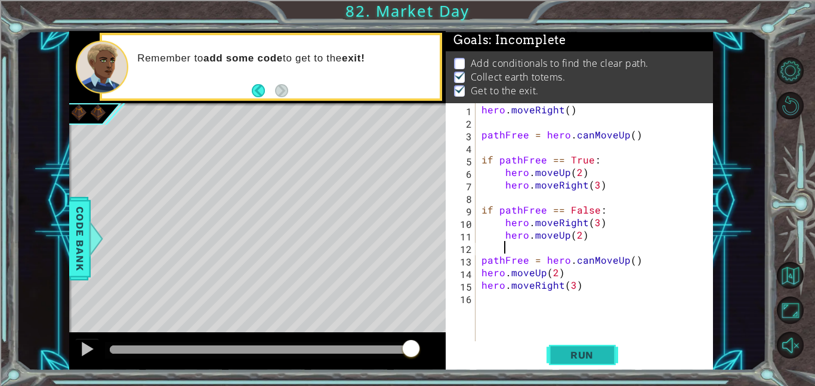
click at [570, 349] on span "Run" at bounding box center [581, 355] width 47 height 12
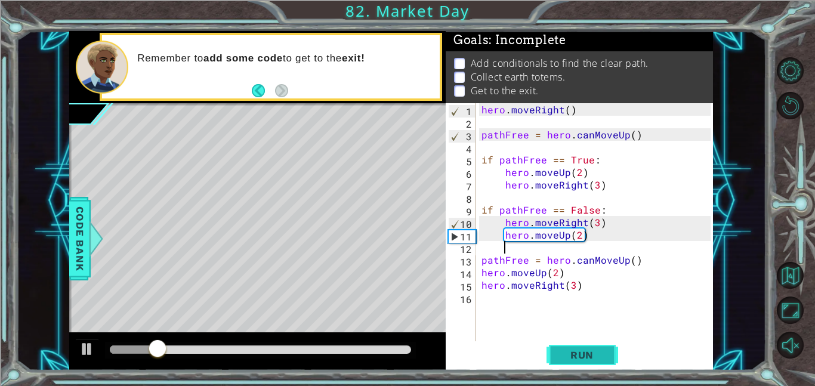
click at [570, 349] on span "Run" at bounding box center [581, 355] width 47 height 12
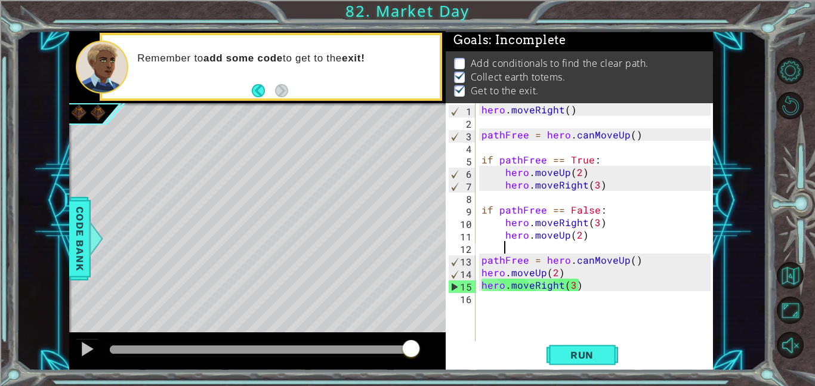
click at [501, 314] on div "hero . moveRight ( ) pathFree = hero . canMoveUp ( ) if pathFree == True : hero…" at bounding box center [597, 234] width 237 height 263
click at [494, 246] on div "hero . moveRight ( ) pathFree = hero . canMoveUp ( ) if pathFree == True : hero…" at bounding box center [597, 234] width 237 height 263
click at [548, 206] on div "hero . moveRight ( ) pathFree = hero . canMoveUp ( ) if pathFree == True : hero…" at bounding box center [597, 234] width 237 height 263
type textarea "if pathFree == False:"
click at [548, 206] on div "hero . moveRight ( ) pathFree = hero . canMoveUp ( ) if pathFree == True : hero…" at bounding box center [597, 234] width 237 height 263
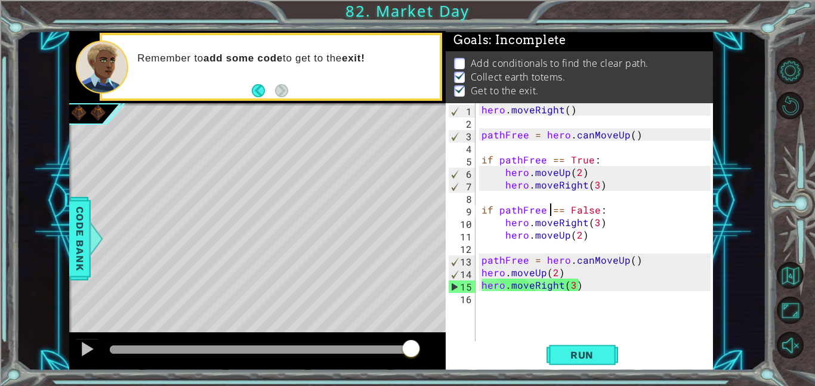
click at [498, 246] on div "hero . moveRight ( ) pathFree = hero . canMoveUp ( ) if pathFree == True : hero…" at bounding box center [597, 234] width 237 height 263
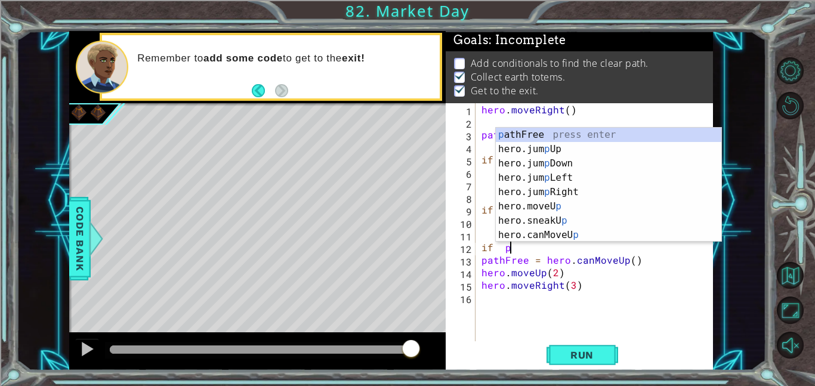
scroll to position [0, 2]
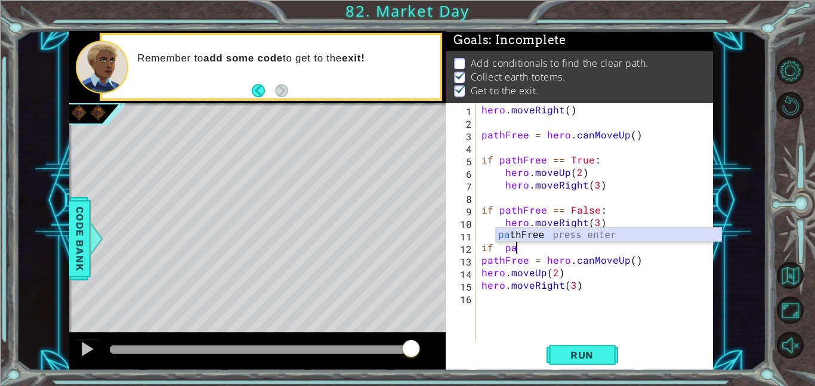
click at [525, 234] on div "pa thFree press enter" at bounding box center [608, 249] width 225 height 43
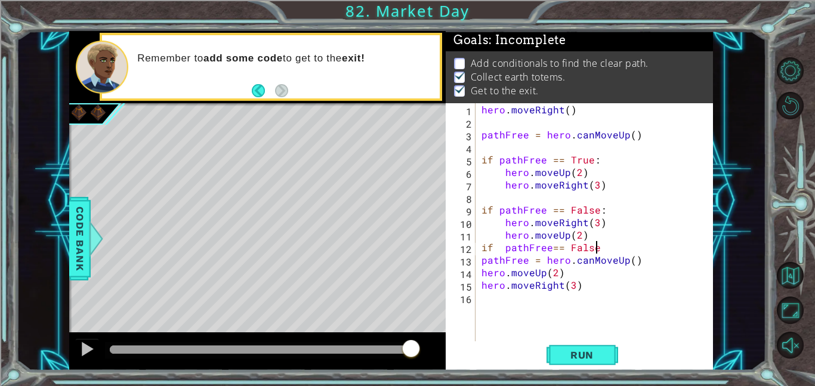
scroll to position [0, 7]
click at [579, 351] on span "Run" at bounding box center [581, 355] width 47 height 12
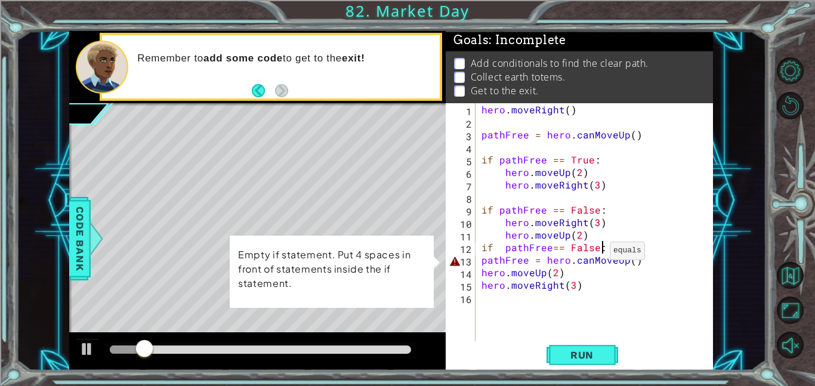
click at [595, 253] on div "hero . moveRight ( ) pathFree = hero . canMoveUp ( ) if pathFree == True : hero…" at bounding box center [597, 234] width 237 height 263
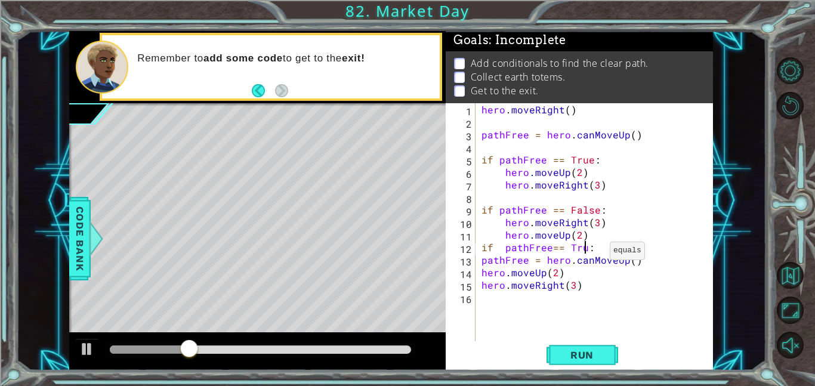
scroll to position [0, 7]
type textarea "if pathFree== True:"
click at [586, 363] on button "Run" at bounding box center [582, 354] width 72 height 27
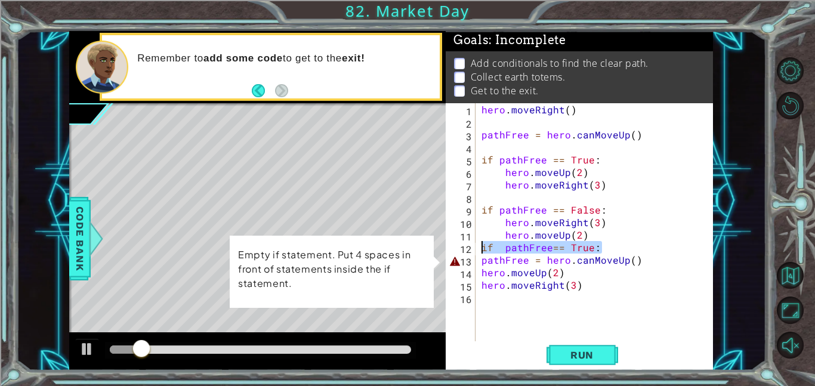
drag, startPoint x: 602, startPoint y: 251, endPoint x: 479, endPoint y: 251, distance: 123.5
click at [479, 251] on div "hero . moveRight ( ) pathFree = hero . canMoveUp ( ) if pathFree == True : hero…" at bounding box center [597, 234] width 237 height 263
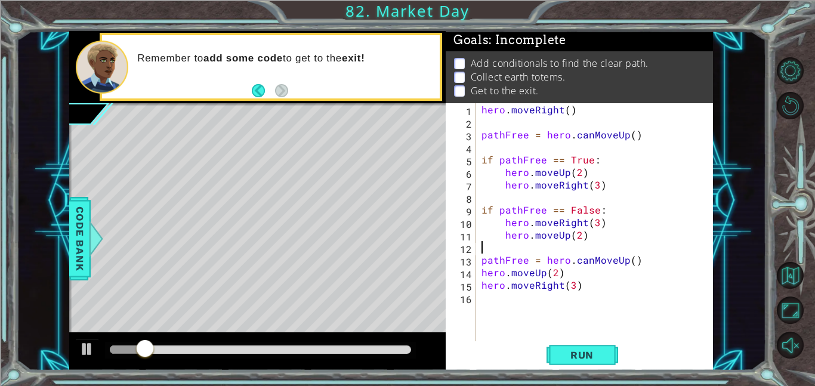
scroll to position [0, 0]
click at [582, 341] on button "Run" at bounding box center [582, 354] width 72 height 27
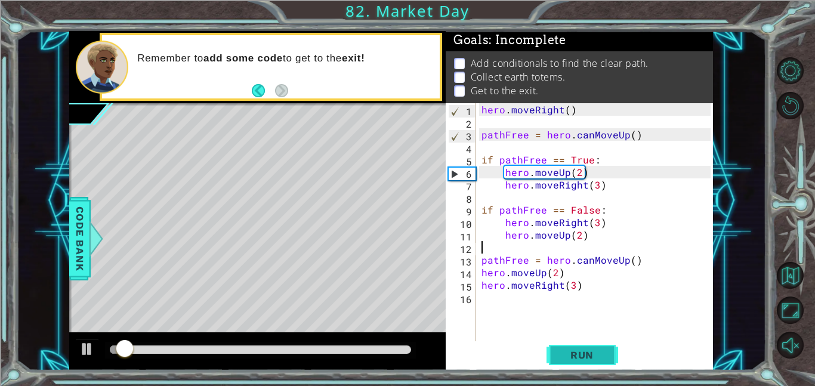
click at [582, 341] on button "Run" at bounding box center [582, 354] width 72 height 27
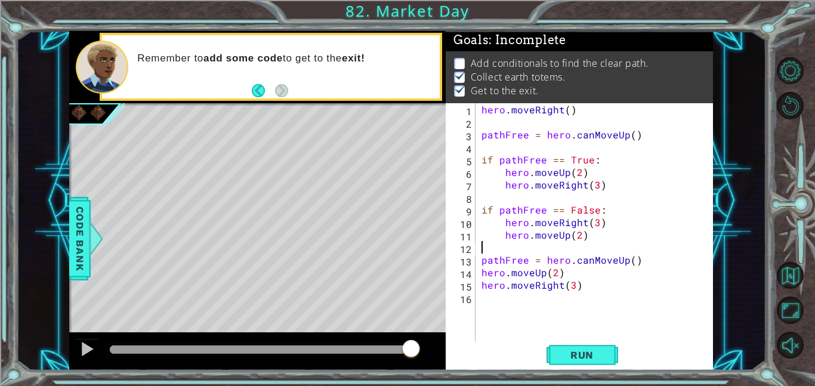
click at [769, 352] on div "1 ההההההההההההההההההההההההההההההההההההההההההההההההההההההההההההההההההההההההההההה…" at bounding box center [407, 193] width 815 height 386
click at [579, 358] on span "Run" at bounding box center [581, 355] width 47 height 12
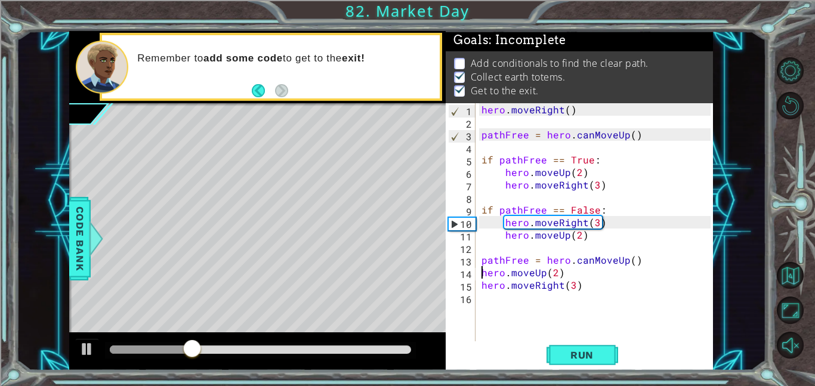
click at [483, 273] on div "hero . moveRight ( ) pathFree = hero . canMoveUp ( ) if pathFree == True : hero…" at bounding box center [597, 234] width 237 height 263
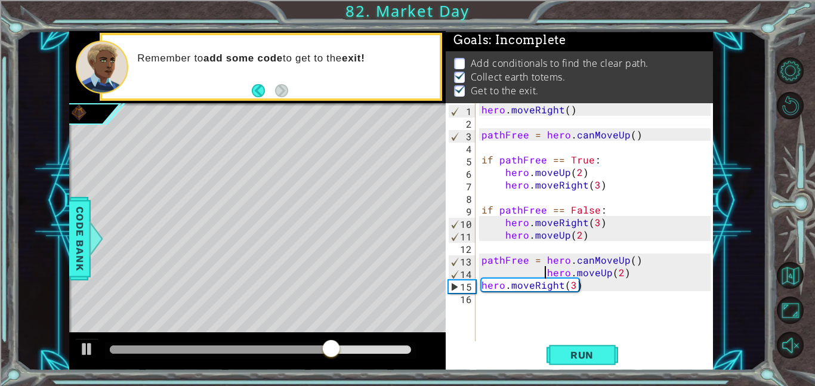
click at [479, 284] on div "hero . moveRight ( ) pathFree = hero . canMoveUp ( ) if pathFree == True : hero…" at bounding box center [597, 234] width 237 height 263
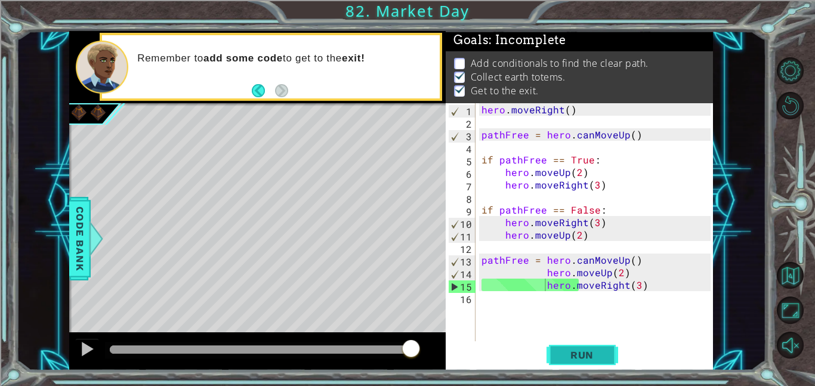
click at [562, 345] on button "Run" at bounding box center [582, 354] width 72 height 27
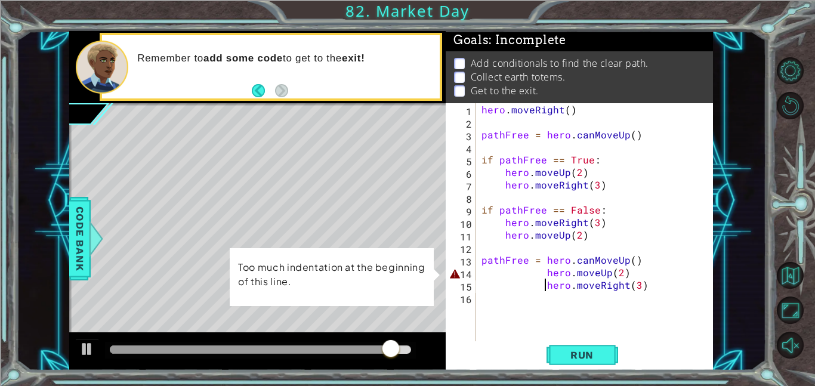
click at [542, 271] on div "hero . moveRight ( ) pathFree = hero . canMoveUp ( ) if pathFree == True : hero…" at bounding box center [597, 234] width 237 height 263
type textarea "hero.moveUp(2)"
click at [656, 304] on div "hero . moveRight ( ) pathFree = hero . canMoveUp ( ) if pathFree == True : hero…" at bounding box center [597, 234] width 237 height 263
click at [663, 287] on div "hero . moveRight ( ) pathFree = hero . canMoveUp ( ) if pathFree == True : hero…" at bounding box center [597, 234] width 237 height 263
type textarea "hero.moveRight(3)"
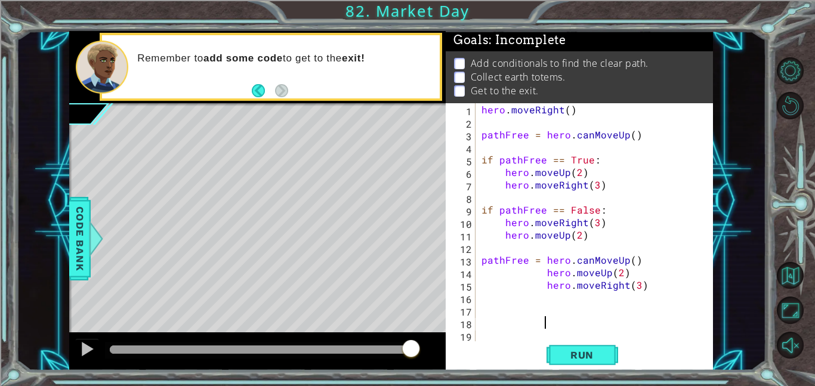
click at [489, 331] on div "hero . moveRight ( ) pathFree = hero . canMoveUp ( ) if pathFree == True : hero…" at bounding box center [597, 234] width 237 height 263
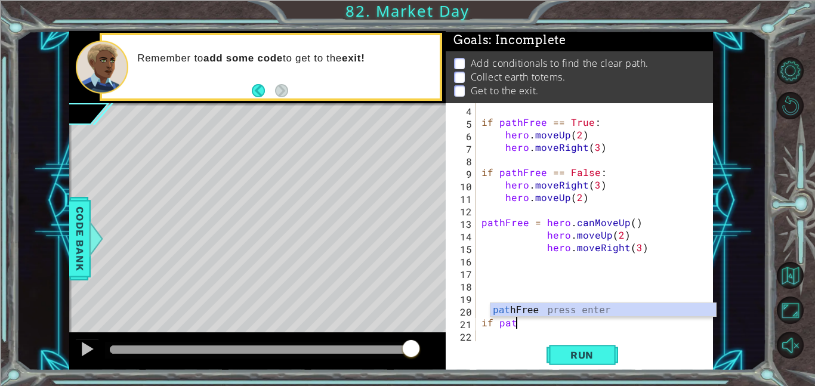
scroll to position [0, 2]
click at [555, 311] on div "path Free press enter" at bounding box center [602, 324] width 225 height 43
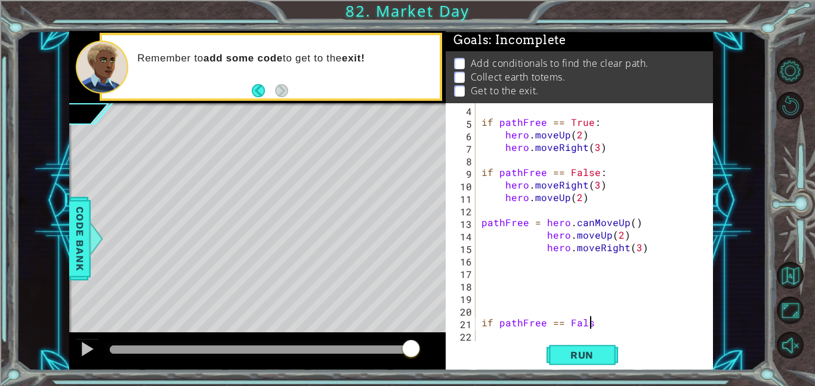
scroll to position [0, 7]
click at [573, 357] on span "Run" at bounding box center [581, 355] width 47 height 12
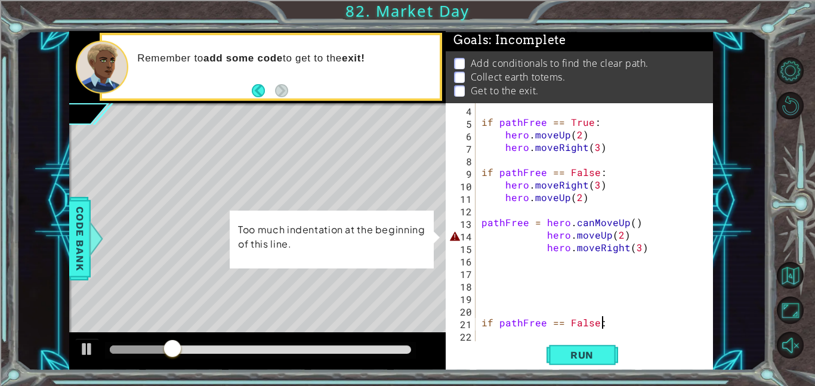
click at [536, 233] on div "if pathFree == True : hero . moveUp ( 2 ) hero . moveRight ( 3 ) if pathFree ==…" at bounding box center [597, 234] width 237 height 263
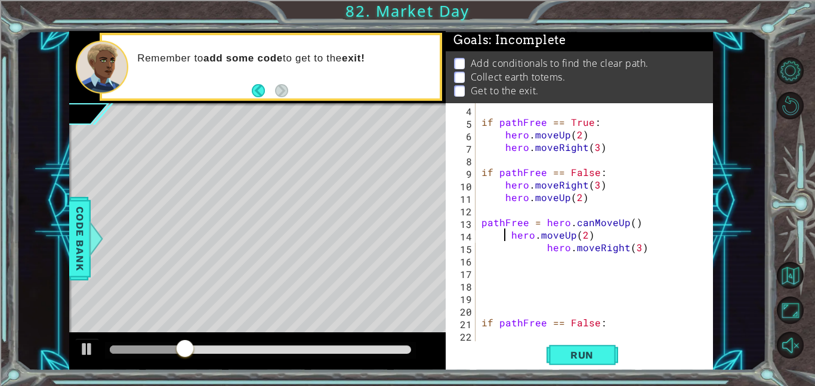
scroll to position [0, 5]
click at [533, 250] on div "if pathFree == True : hero . moveUp ( 2 ) hero . moveRight ( 3 ) if pathFree ==…" at bounding box center [597, 234] width 237 height 263
click at [589, 359] on span "Run" at bounding box center [581, 355] width 47 height 12
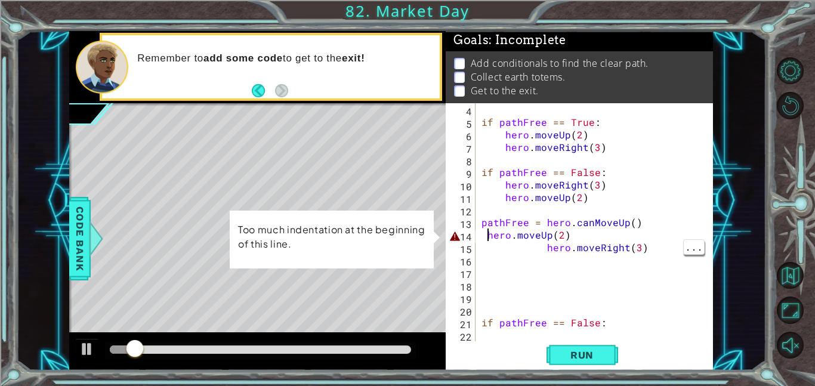
click at [484, 239] on div "if pathFree == True : hero . moveUp ( 2 ) hero . moveRight ( 3 ) if pathFree ==…" at bounding box center [597, 234] width 237 height 263
type textarea "hero.moveUp(2)"
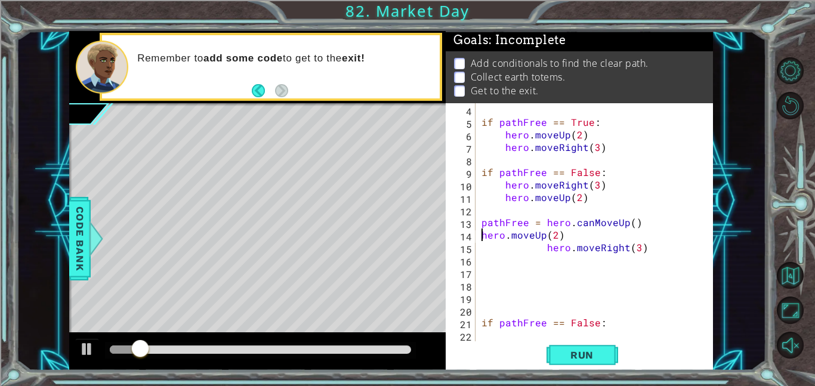
scroll to position [0, 4]
click at [499, 338] on div "if pathFree == True : hero . moveUp ( 2 ) hero . moveRight ( 3 ) if pathFree ==…" at bounding box center [597, 234] width 237 height 263
click at [582, 345] on button "Run" at bounding box center [582, 354] width 72 height 27
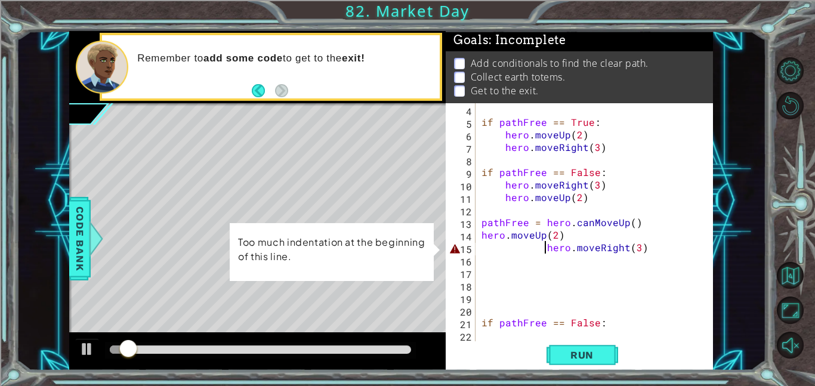
click at [546, 249] on div "if pathFree == True : hero . moveUp ( 2 ) hero . moveRight ( 3 ) if pathFree ==…" at bounding box center [597, 234] width 237 height 263
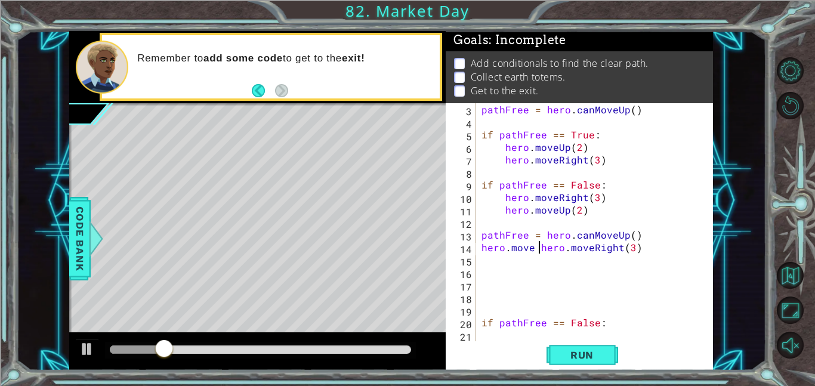
scroll to position [0, 4]
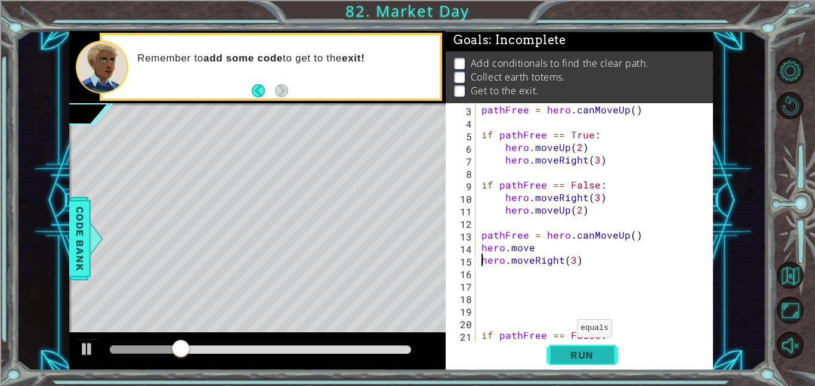
click at [577, 360] on span "Run" at bounding box center [581, 355] width 47 height 12
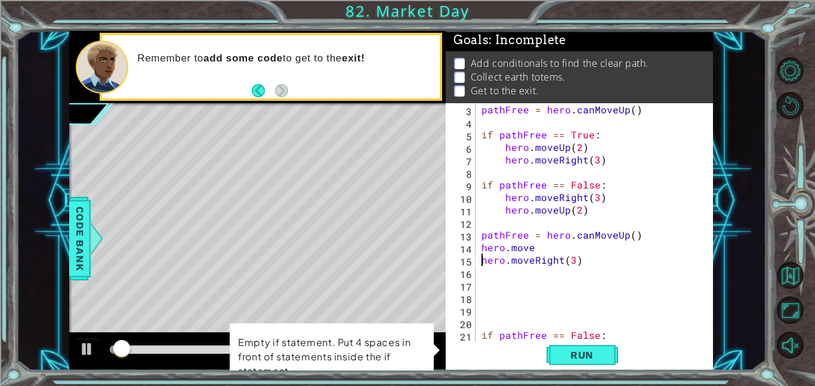
click at [550, 251] on div "pathFree = hero . canMoveUp ( ) if pathFree == True : hero . moveUp ( 2 ) hero …" at bounding box center [597, 234] width 237 height 263
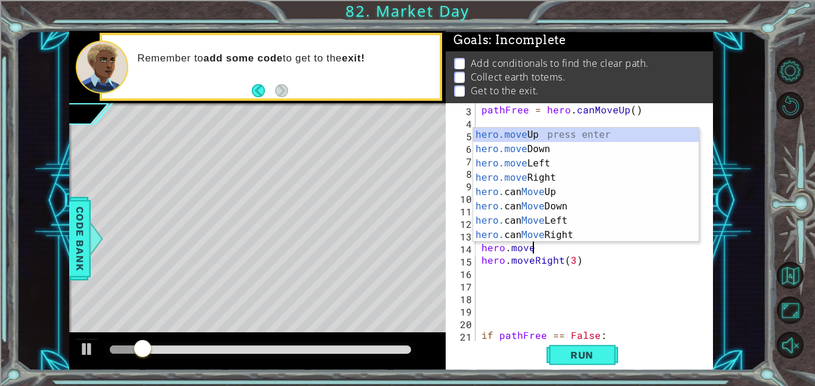
scroll to position [0, 2]
click at [604, 132] on div "hero.move Up press enter hero.move Down press enter hero.move Left press enter …" at bounding box center [585, 199] width 225 height 143
type textarea "hero.moveUp(1)"
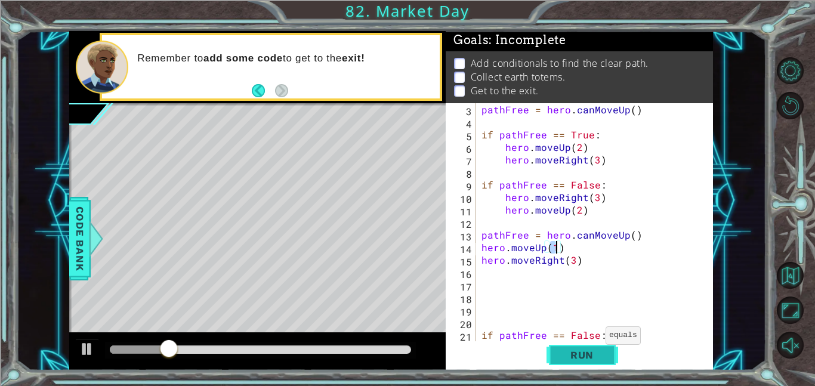
click at [589, 355] on span "Run" at bounding box center [581, 355] width 47 height 12
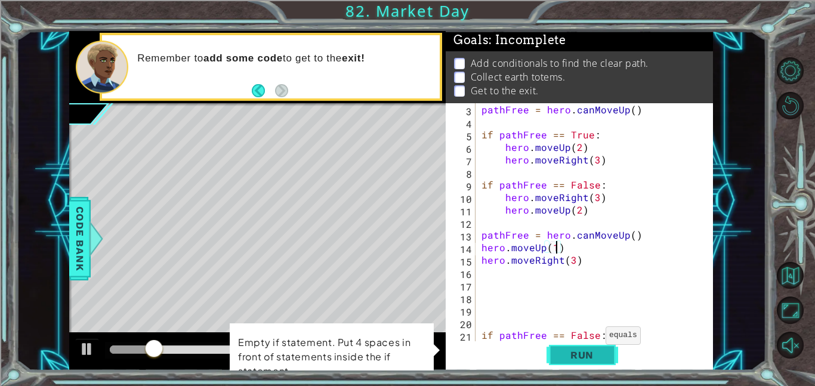
click at [589, 355] on span "Run" at bounding box center [581, 355] width 47 height 12
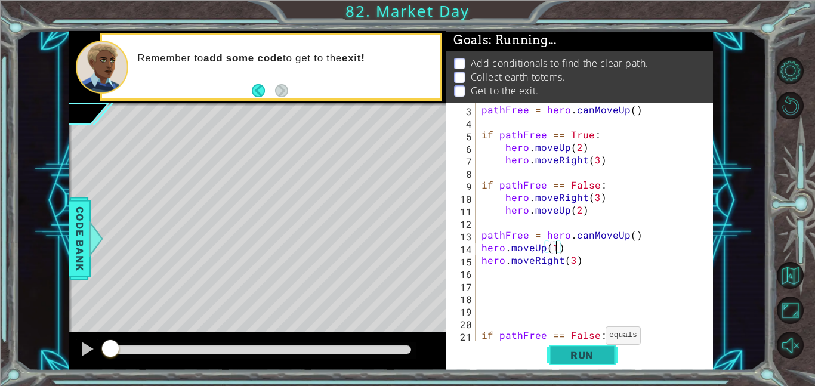
click at [589, 355] on span "Run" at bounding box center [581, 355] width 47 height 12
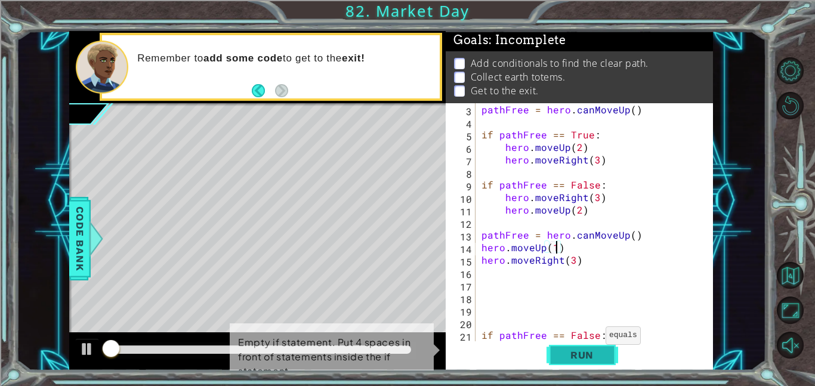
click at [589, 355] on span "Run" at bounding box center [581, 355] width 47 height 12
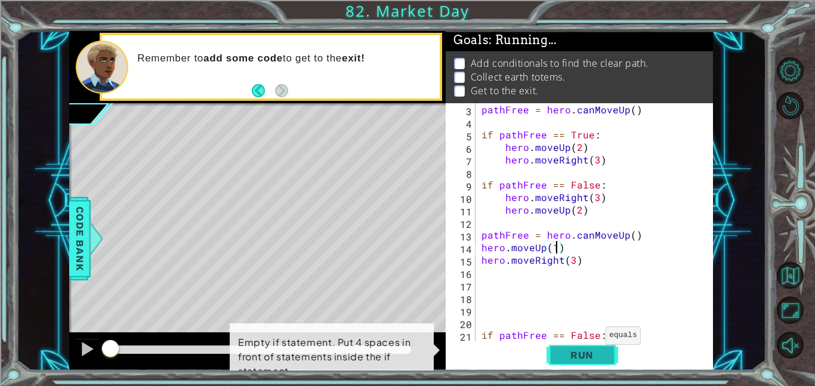
click at [589, 355] on span "Run" at bounding box center [581, 355] width 47 height 12
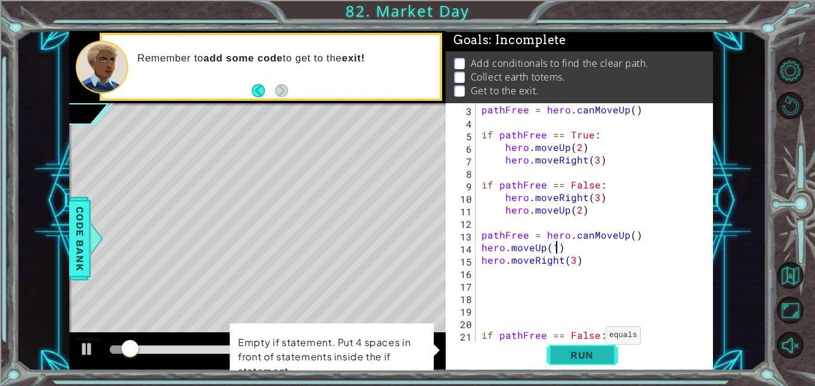
scroll to position [38, 0]
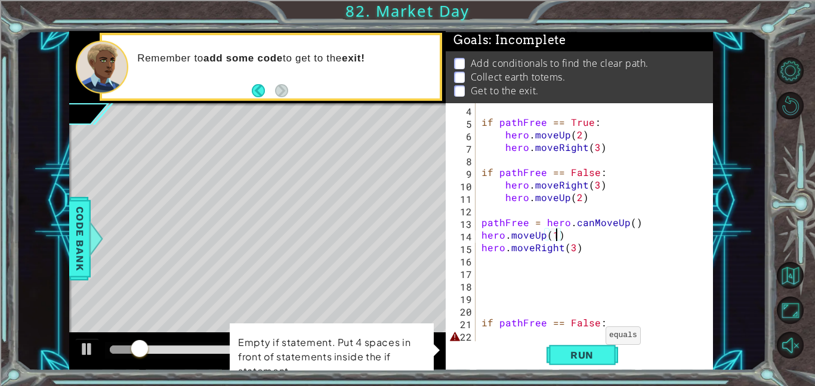
click at [0, 0] on span "..." at bounding box center [0, 0] width 0 height 0
click at [676, 333] on div "if pathFree == True : hero . moveUp ( 2 ) hero . moveRight ( 3 ) if pathFree ==…" at bounding box center [597, 234] width 237 height 263
type textarea "if pathFree == False:"
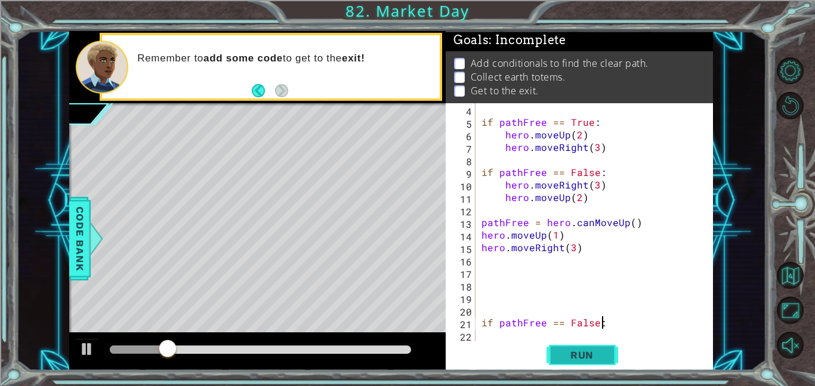
click at [610, 360] on button "Run" at bounding box center [582, 354] width 72 height 27
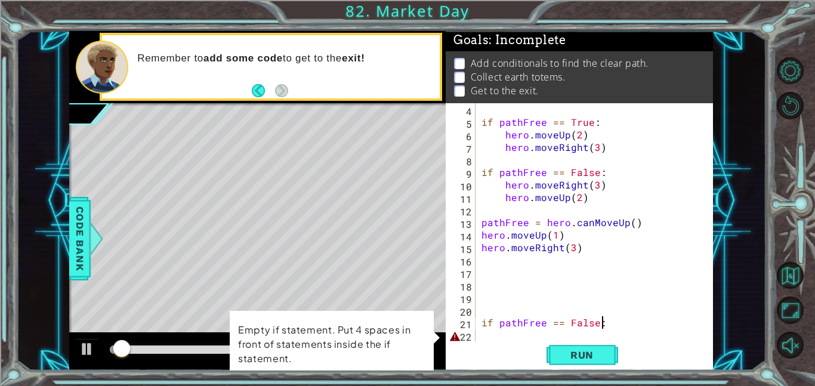
click at [587, 329] on div "if pathFree == True : hero . moveUp ( 2 ) hero . moveRight ( 3 ) if pathFree ==…" at bounding box center [597, 234] width 237 height 263
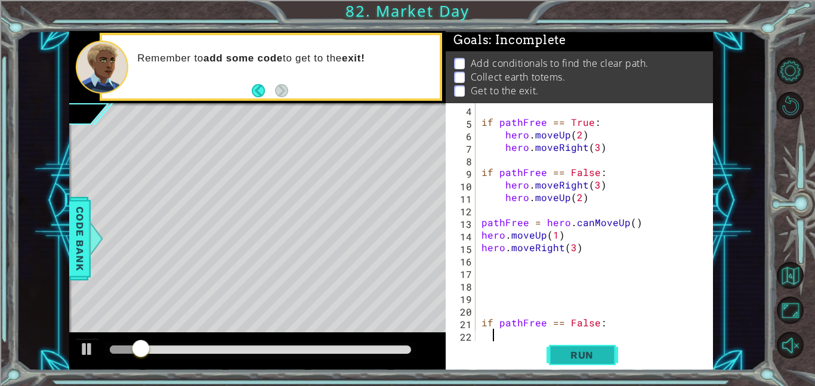
click at [610, 367] on button "Run" at bounding box center [582, 354] width 72 height 27
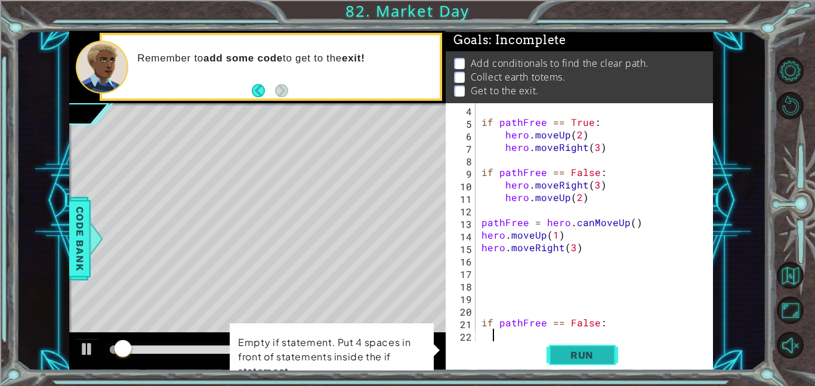
click at [616, 354] on button "Run" at bounding box center [582, 354] width 72 height 27
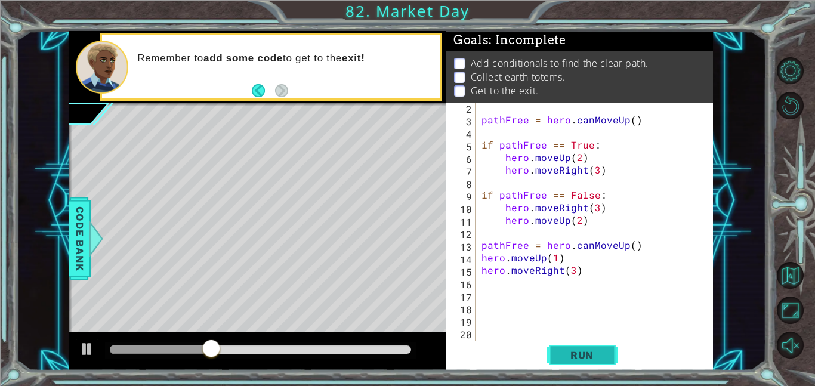
scroll to position [0, 0]
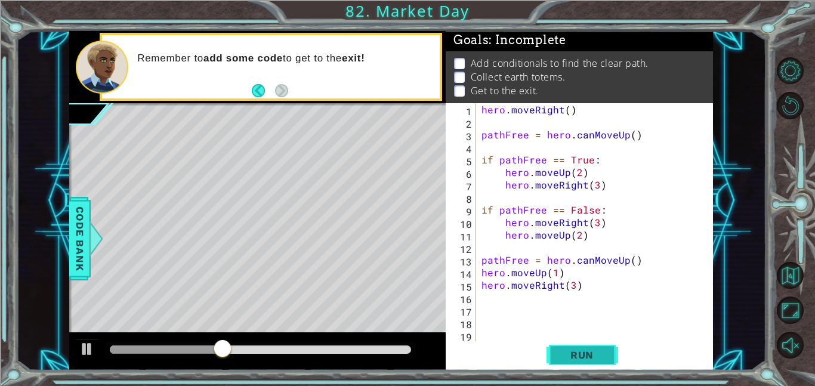
click at [589, 354] on span "Run" at bounding box center [581, 355] width 47 height 12
click at [594, 361] on button "Run" at bounding box center [582, 354] width 72 height 27
click at [596, 368] on button "Run" at bounding box center [582, 354] width 72 height 27
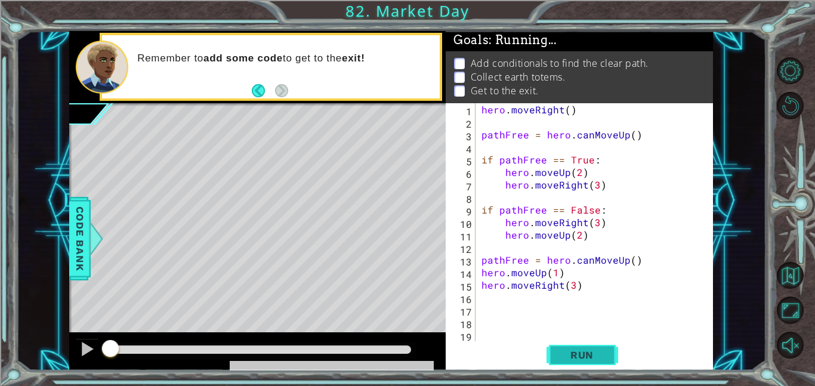
click at [598, 366] on button "Run" at bounding box center [582, 354] width 72 height 27
click at [601, 358] on span "Run" at bounding box center [581, 355] width 47 height 12
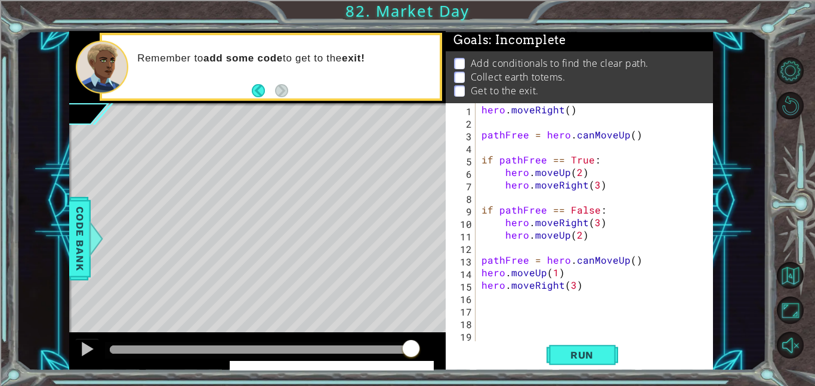
click at [655, 284] on div "hero . moveRight ( ) pathFree = hero . canMoveUp ( ) if pathFree == True : hero…" at bounding box center [597, 234] width 237 height 263
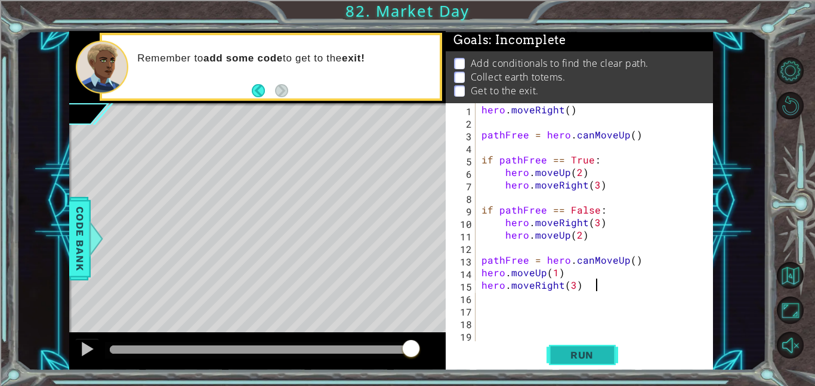
click at [580, 352] on span "Run" at bounding box center [581, 355] width 47 height 12
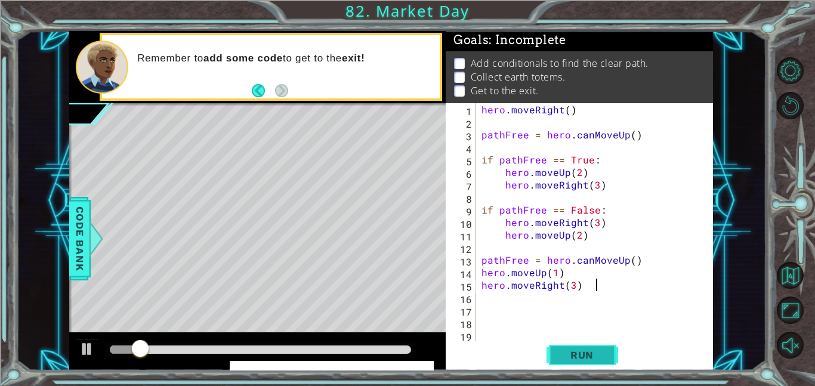
click at [580, 352] on span "Run" at bounding box center [581, 355] width 47 height 12
click at [598, 173] on div "hero . moveRight ( ) pathFree = hero . canMoveUp ( ) if pathFree == True : hero…" at bounding box center [597, 234] width 237 height 263
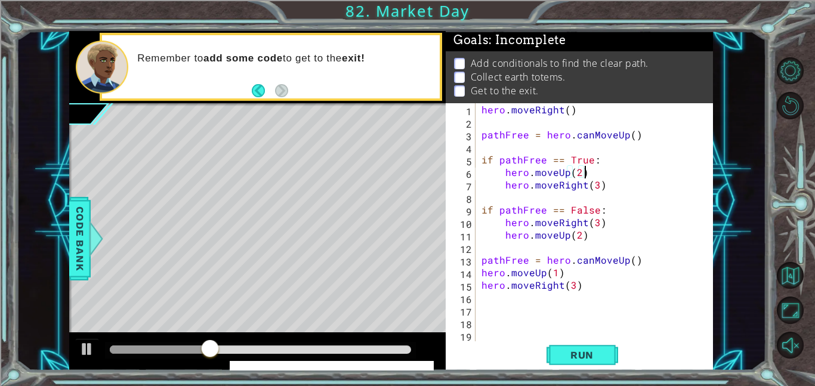
click at [567, 178] on div "hero . moveRight ( ) pathFree = hero . canMoveUp ( ) if pathFree == True : hero…" at bounding box center [597, 234] width 237 height 263
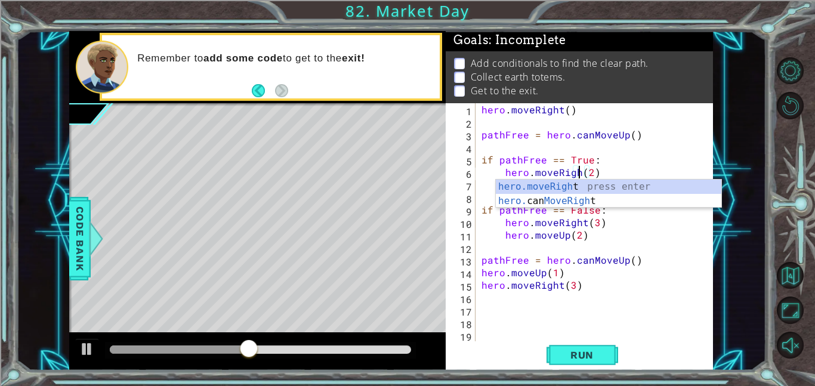
scroll to position [0, 6]
type textarea "hero.moveRight(2)"
click at [630, 243] on div "hero . moveRight ( ) pathFree = hero . canMoveUp ( ) if pathFree == True : hero…" at bounding box center [597, 234] width 237 height 263
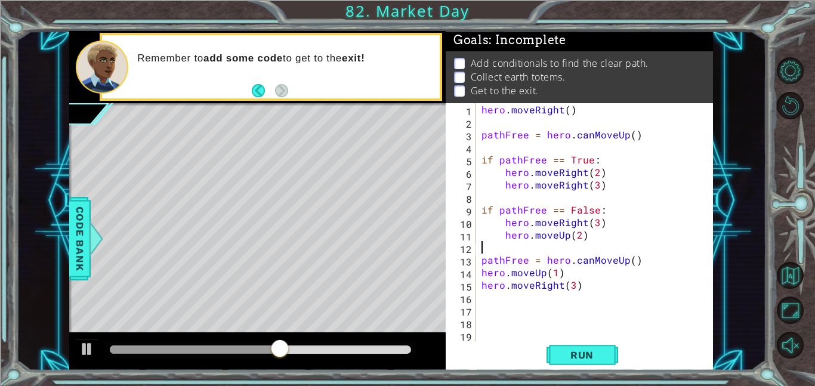
click at [586, 185] on div "hero . moveRight ( ) pathFree = hero . canMoveUp ( ) if pathFree == True : hero…" at bounding box center [597, 234] width 237 height 263
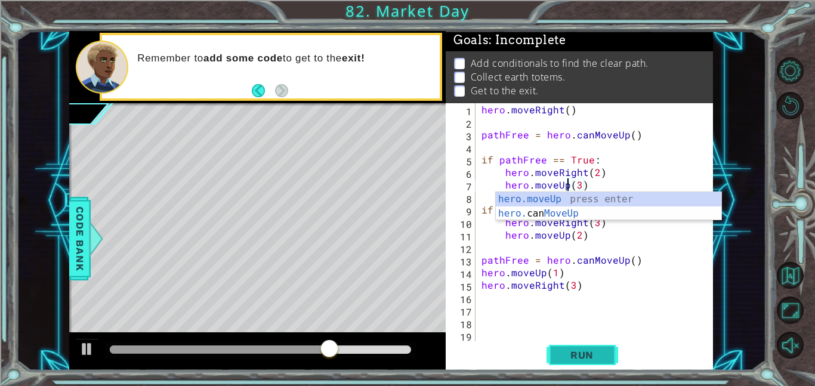
type textarea "hero.moveUp(3)"
click at [601, 355] on span "Run" at bounding box center [581, 355] width 47 height 12
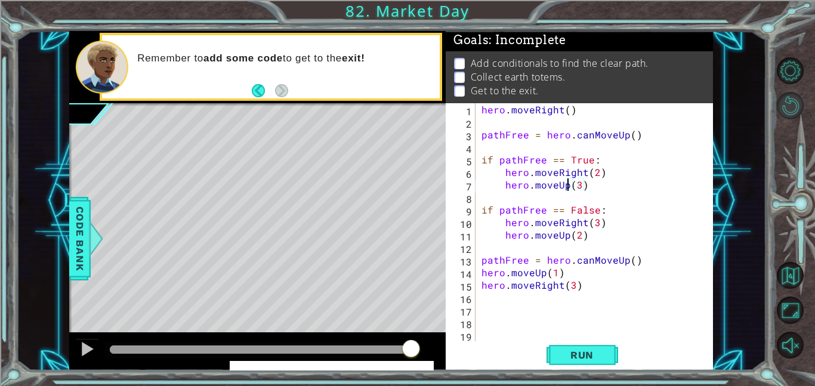
click at [779, 116] on button "Restart Level" at bounding box center [790, 105] width 27 height 27
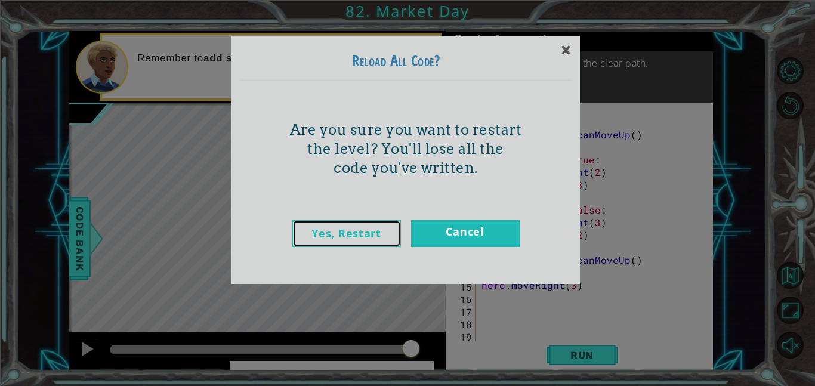
click at [339, 239] on link "Yes, Restart" at bounding box center [346, 233] width 109 height 27
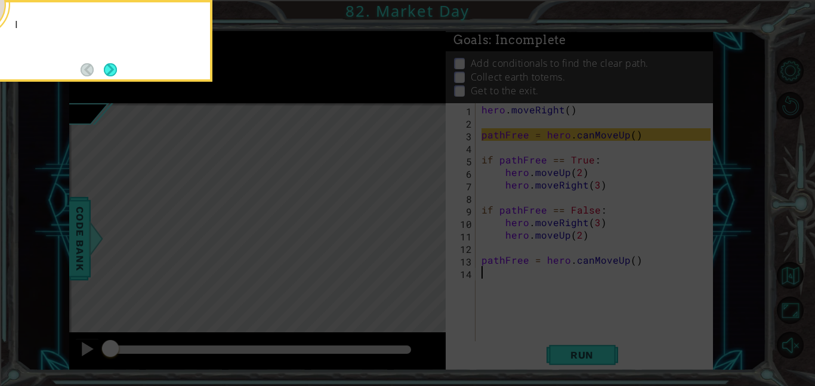
scroll to position [0, 0]
click at [108, 63] on button "Next" at bounding box center [110, 69] width 13 height 13
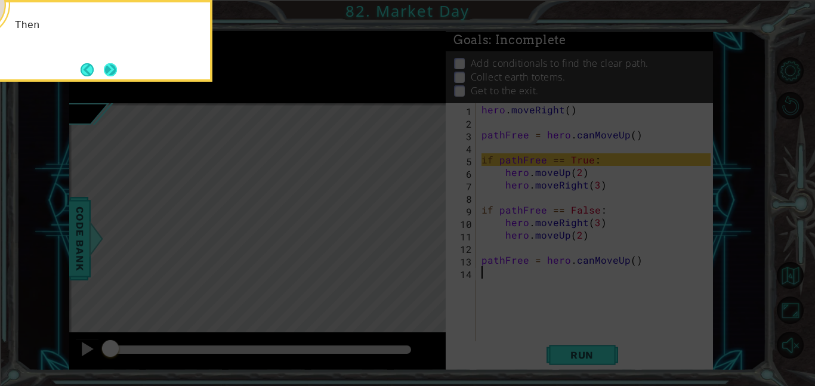
click at [111, 64] on button "Next" at bounding box center [110, 69] width 13 height 13
click at [112, 63] on button "Next" at bounding box center [110, 69] width 13 height 13
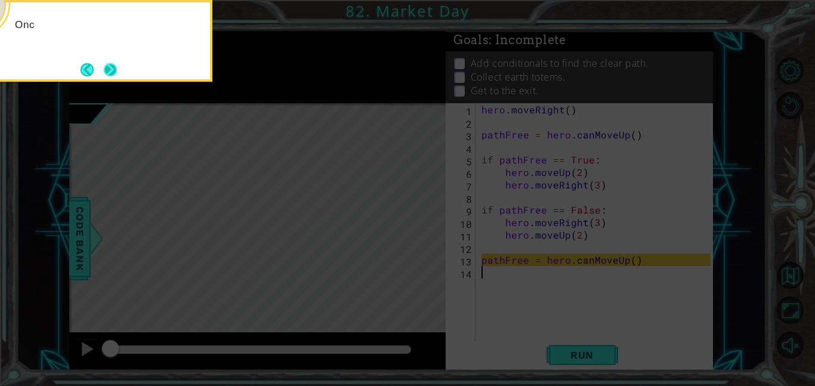
click at [112, 69] on button "Next" at bounding box center [110, 69] width 13 height 13
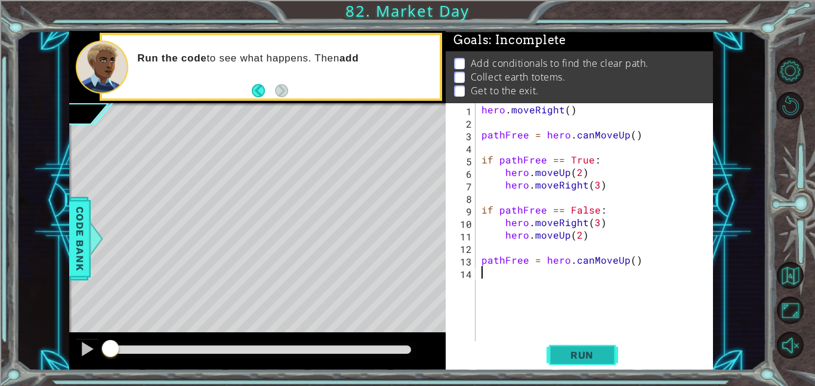
click at [599, 357] on span "Run" at bounding box center [581, 355] width 47 height 12
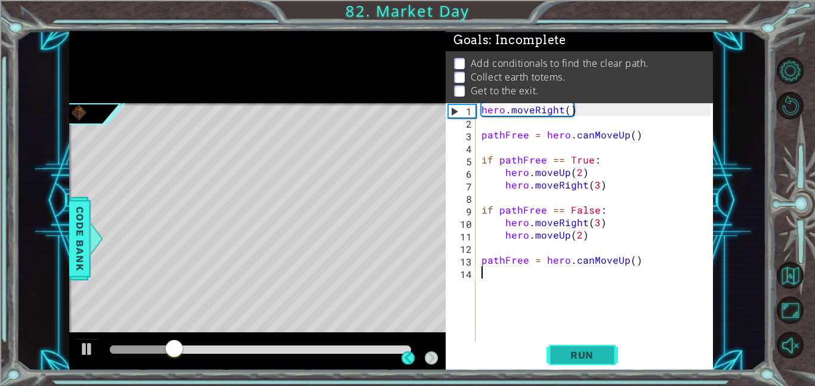
click at [593, 352] on span "Run" at bounding box center [581, 355] width 47 height 12
click at [599, 360] on span "Run" at bounding box center [581, 355] width 47 height 12
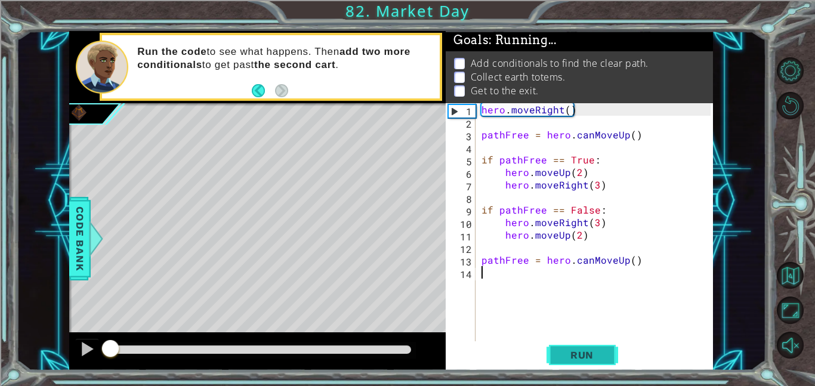
click at [599, 362] on button "Run" at bounding box center [582, 354] width 72 height 27
click at [754, 245] on div "1 ההההההההההההההההההההההההההההההההההההההההההההההההההההההההההההההההההההההההההההה…" at bounding box center [391, 200] width 750 height 339
click at [602, 286] on div "hero . moveRight ( ) pathFree = hero . canMoveUp ( ) if pathFree == True : hero…" at bounding box center [597, 234] width 237 height 263
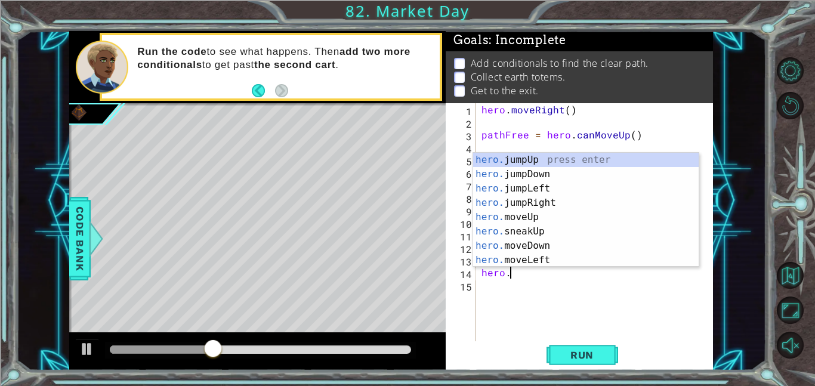
scroll to position [0, 1]
click at [555, 218] on div "hero. jumpUp press enter hero. jumpDown press enter hero. jumpLeft press enter …" at bounding box center [585, 224] width 225 height 143
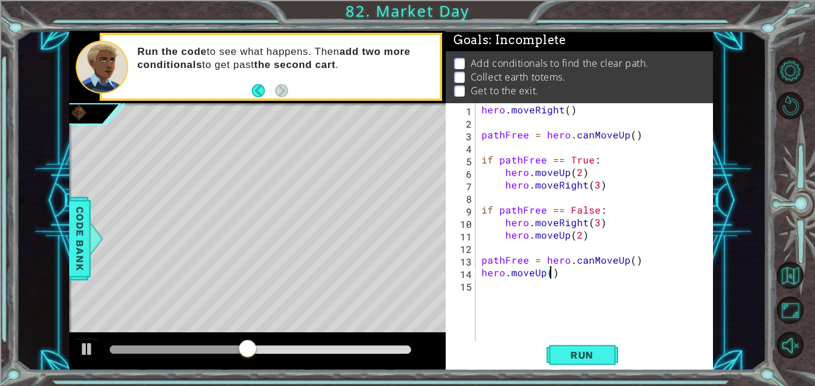
scroll to position [0, 4]
type textarea "hero.moveUp(2)"
click at [600, 358] on span "Run" at bounding box center [581, 355] width 47 height 12
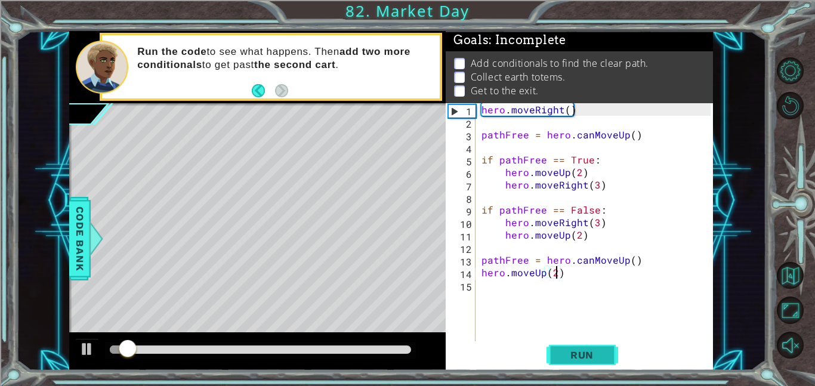
click at [600, 358] on span "Run" at bounding box center [581, 355] width 47 height 12
click at [583, 301] on div "hero . moveRight ( ) pathFree = hero . canMoveUp ( ) if pathFree == True : hero…" at bounding box center [597, 234] width 237 height 263
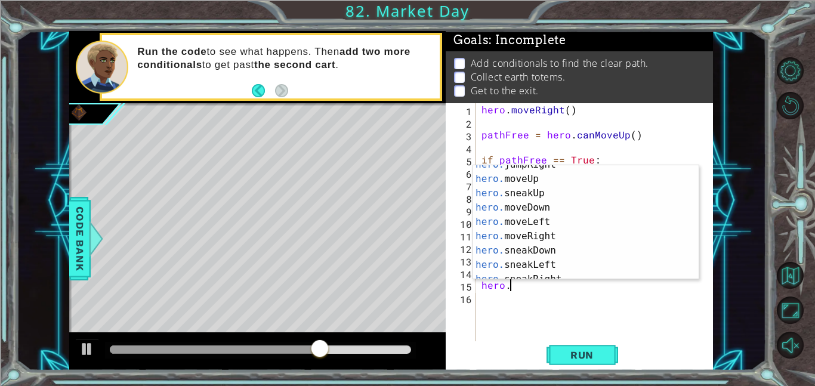
scroll to position [58, 0]
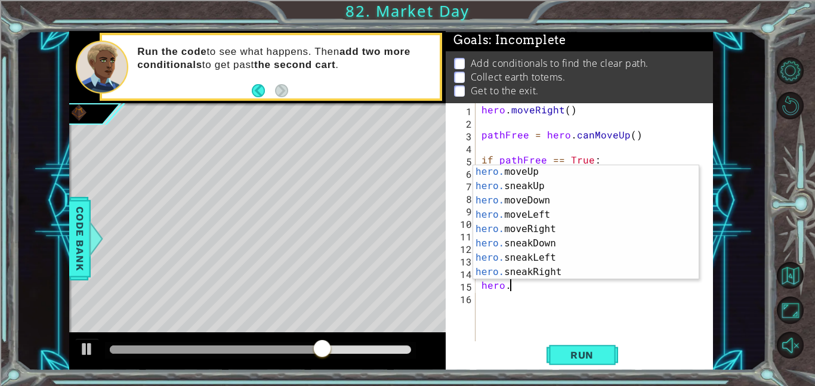
click at [579, 229] on div "hero. moveUp press enter hero. sneakUp press enter hero. moveDown press enter h…" at bounding box center [585, 236] width 225 height 143
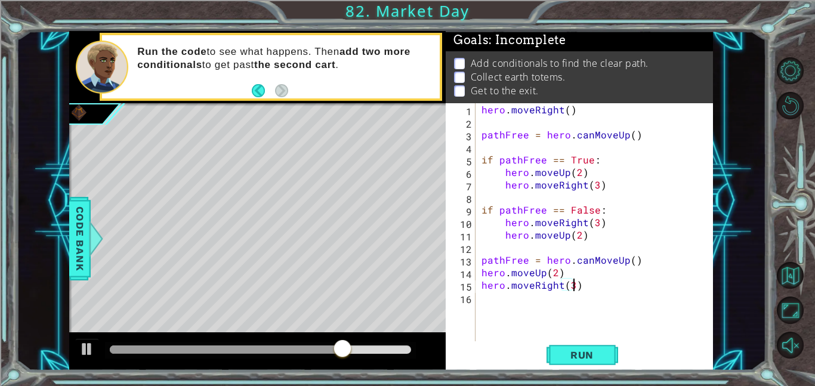
scroll to position [0, 5]
click at [583, 354] on span "Run" at bounding box center [581, 355] width 47 height 12
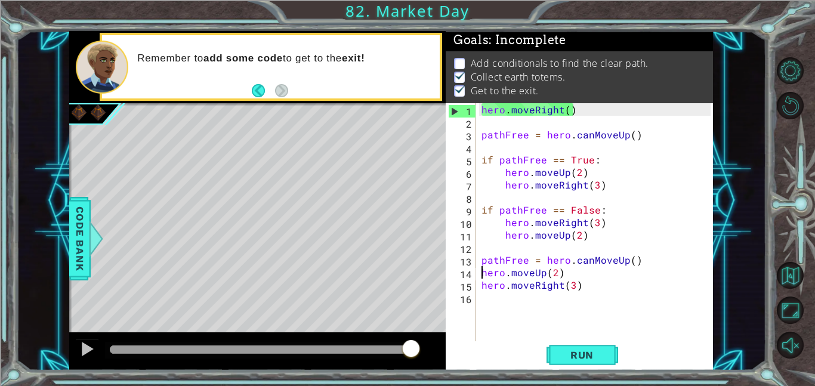
click at [481, 276] on div "hero . moveRight ( ) pathFree = hero . canMoveUp ( ) if pathFree == True : hero…" at bounding box center [597, 234] width 237 height 263
type textarea "hero.moveUp(2)"
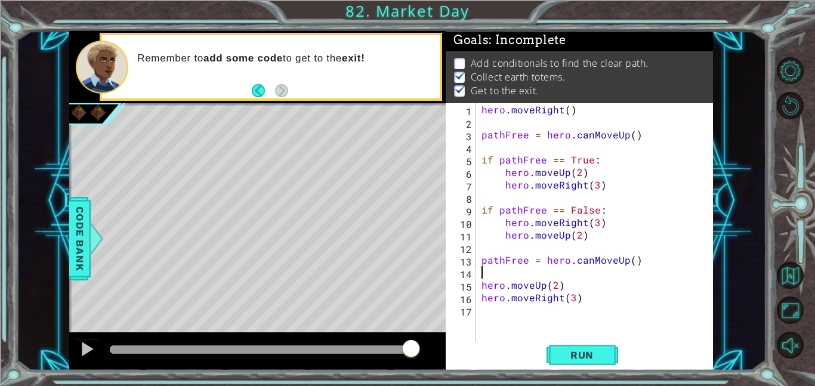
click at [483, 277] on div "hero . moveRight ( ) pathFree = hero . canMoveUp ( ) if pathFree == True : hero…" at bounding box center [597, 234] width 237 height 263
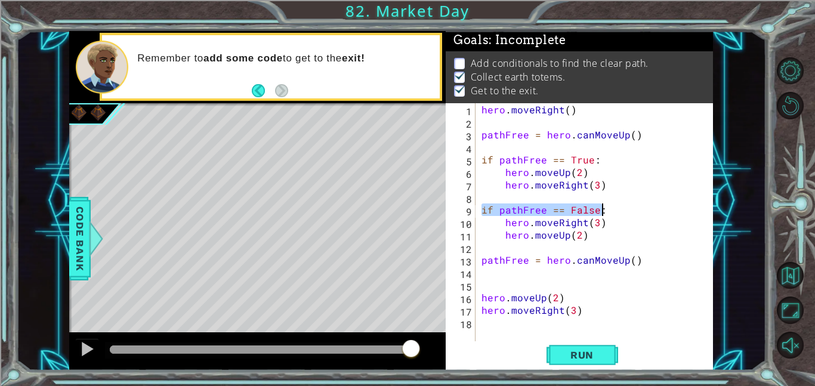
drag, startPoint x: 483, startPoint y: 211, endPoint x: 605, endPoint y: 207, distance: 122.9
click at [605, 207] on div "hero . moveRight ( ) pathFree = hero . canMoveUp ( ) if pathFree == True : hero…" at bounding box center [597, 234] width 237 height 263
type textarea "if pathFree == False:"
click at [508, 276] on div "hero . moveRight ( ) pathFree = hero . canMoveUp ( ) if pathFree == True : hero…" at bounding box center [597, 234] width 237 height 263
click at [491, 290] on div "hero . moveRight ( ) pathFree = hero . canMoveUp ( ) if pathFree == True : hero…" at bounding box center [597, 234] width 237 height 263
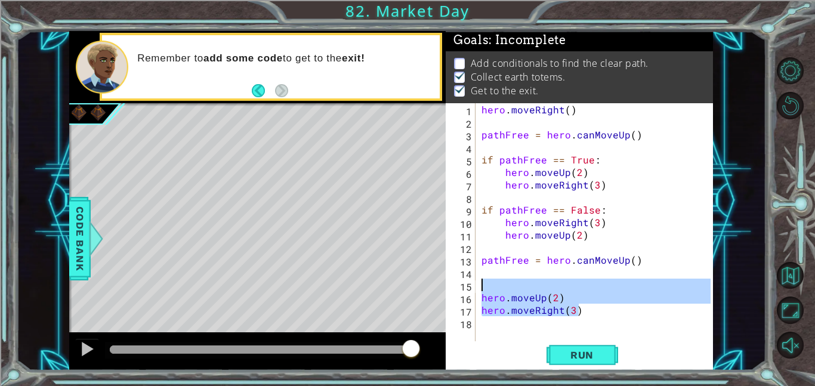
drag, startPoint x: 579, startPoint y: 312, endPoint x: 471, endPoint y: 289, distance: 109.7
click at [471, 289] on div "1 2 3 4 5 6 7 8 9 10 11 12 13 14 15 16 17 18 hero . moveRight ( ) pathFree = he…" at bounding box center [578, 222] width 265 height 238
type textarea "hero.moveUp(2)"
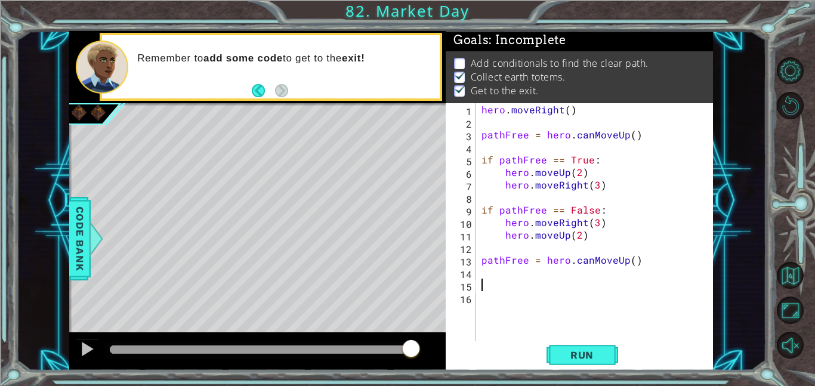
click at [517, 297] on div "1 2 3 4 5 6 7 8 9 10 11 12 13 14 15 16 hero . moveRight ( ) pathFree = hero . c…" at bounding box center [578, 222] width 265 height 238
click at [503, 291] on div "hero . moveRight ( ) pathFree = hero . canMoveUp ( ) if pathFree == True : hero…" at bounding box center [597, 234] width 237 height 263
click at [503, 287] on div "hero . moveRight ( ) pathFree = hero . canMoveUp ( ) if pathFree == True : hero…" at bounding box center [597, 234] width 237 height 263
paste textarea "if pathFree == False:"
click at [595, 286] on div "hero . moveRight ( ) pathFree = hero . canMoveUp ( ) if pathFree == True : hero…" at bounding box center [597, 234] width 237 height 263
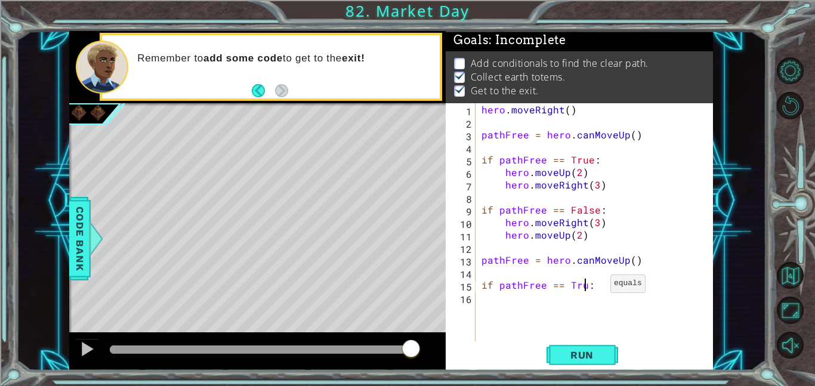
type textarea "if pathFree == True:"
click at [579, 314] on div "hero . moveRight ( ) pathFree = hero . canMoveUp ( ) if pathFree == True : hero…" at bounding box center [597, 234] width 237 height 263
paste textarea "if pathFree == False:"
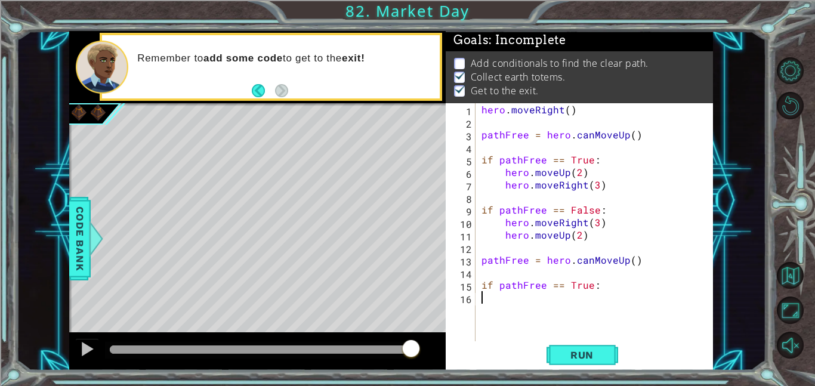
type textarea "if pathFree == False:"
click at [553, 198] on div "hero . moveRight ( ) pathFree = hero . canMoveUp ( ) if pathFree == True : hero…" at bounding box center [597, 234] width 237 height 263
drag, startPoint x: 611, startPoint y: 302, endPoint x: 483, endPoint y: 300, distance: 127.6
click at [483, 300] on div "hero . moveRight ( ) pathFree = hero . canMoveUp ( ) if pathFree == True : hero…" at bounding box center [597, 234] width 237 height 263
type textarea "if pathFree == False:"
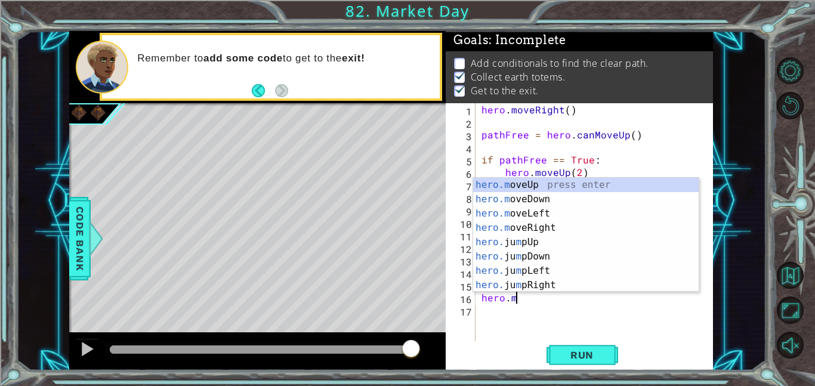
scroll to position [0, 2]
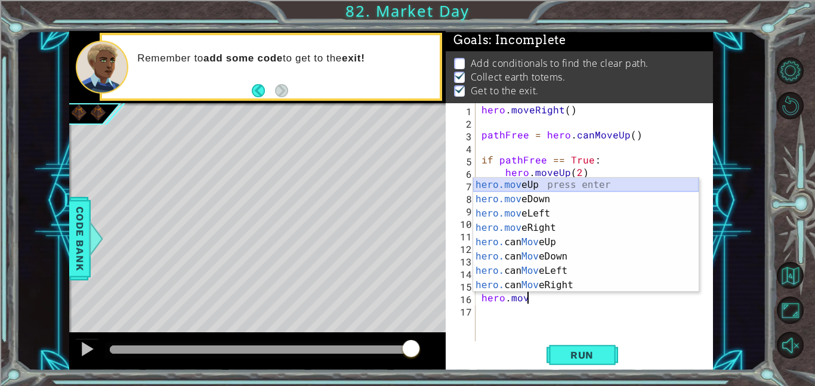
click at [547, 190] on div "hero.mov eUp press enter hero.mov eDown press enter hero.mov eLeft press enter …" at bounding box center [585, 249] width 225 height 143
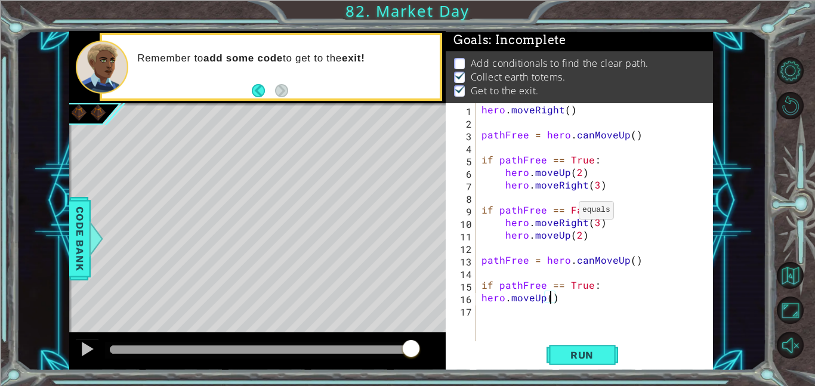
type textarea "hero.moveUp(2)"
click at [522, 324] on div "hero . moveRight ( ) pathFree = hero . canMoveUp ( ) if pathFree == True : hero…" at bounding box center [597, 234] width 237 height 263
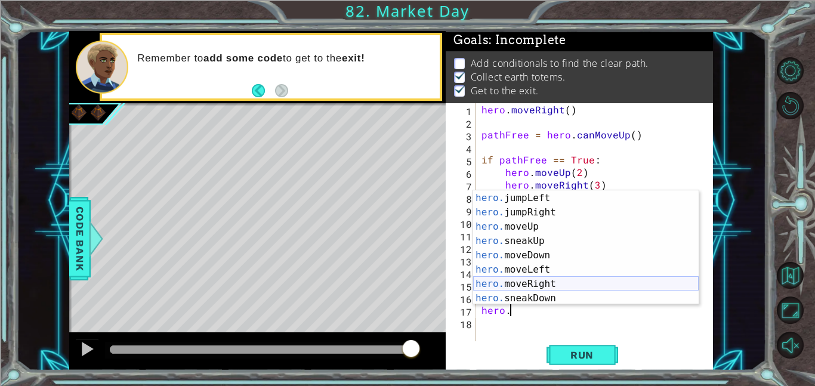
scroll to position [31, 0]
click at [583, 281] on div "hero. jumpDown press enter hero. jumpLeft press enter hero. jumpRight press ent…" at bounding box center [585, 248] width 225 height 143
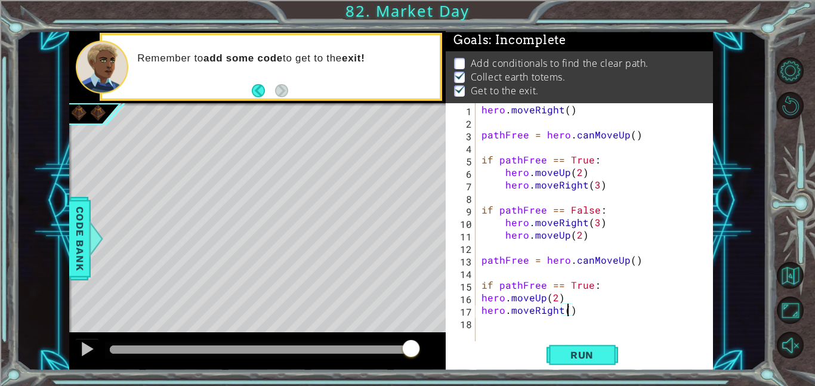
scroll to position [0, 5]
click at [601, 345] on button "Run" at bounding box center [582, 354] width 72 height 27
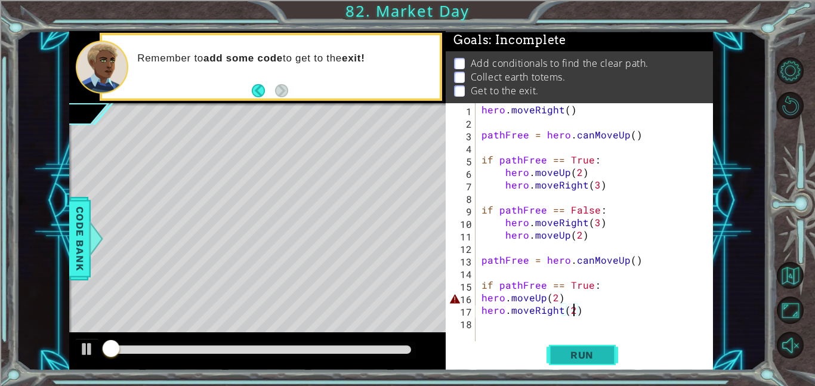
click at [601, 349] on span "Run" at bounding box center [581, 355] width 47 height 12
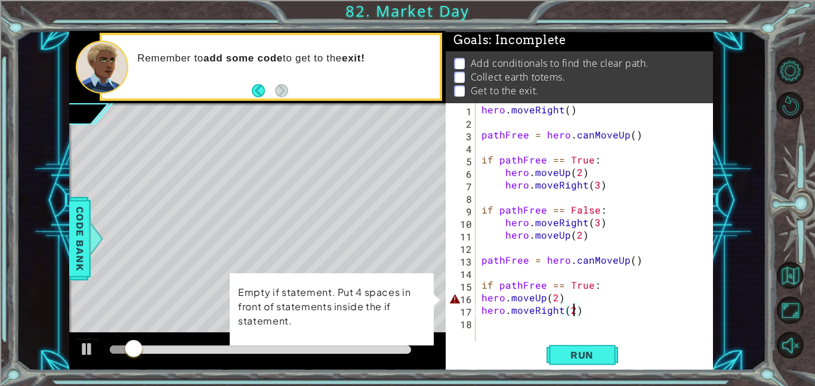
click at [484, 298] on div "hero . moveRight ( ) pathFree = hero . canMoveUp ( ) if pathFree == True : hero…" at bounding box center [597, 234] width 237 height 263
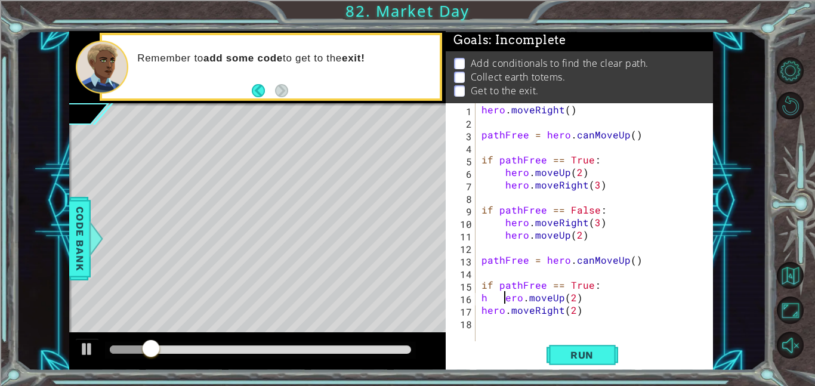
click at [480, 300] on div "hero . moveRight ( ) pathFree = hero . canMoveUp ( ) if pathFree == True : hero…" at bounding box center [597, 234] width 237 height 263
click at [526, 299] on div "hero . moveRight ( ) pathFree = hero . canMoveUp ( ) if pathFree == True : hero…" at bounding box center [597, 234] width 237 height 263
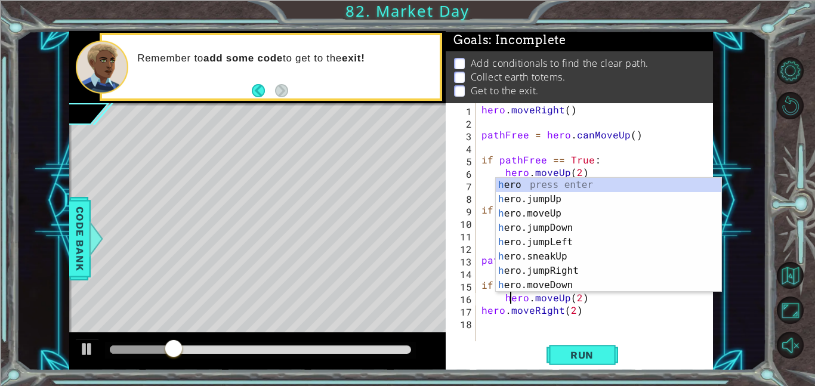
scroll to position [0, 0]
click at [483, 312] on div "hero . moveRight ( ) pathFree = hero . canMoveUp ( ) if pathFree == True : hero…" at bounding box center [597, 234] width 237 height 263
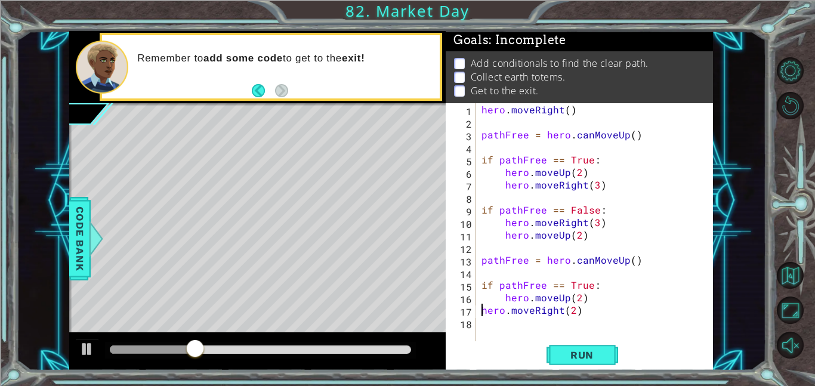
type textarea "hero.moveRight(2)"
click at [560, 357] on span "Run" at bounding box center [581, 355] width 47 height 12
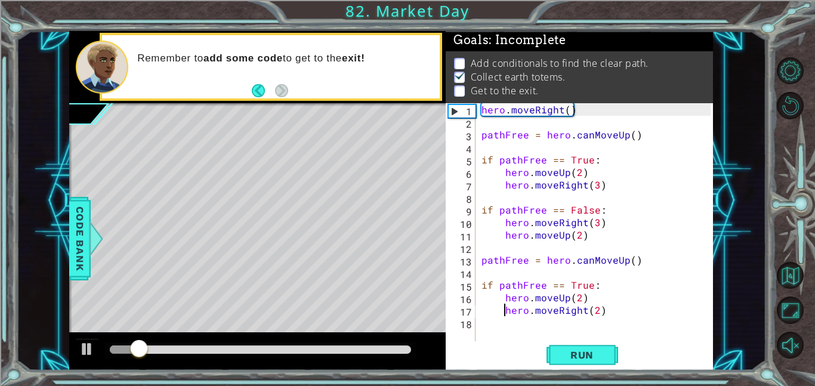
click at [481, 326] on div "hero . moveRight ( ) pathFree = hero . canMoveUp ( ) if pathFree == True : hero…" at bounding box center [597, 234] width 237 height 263
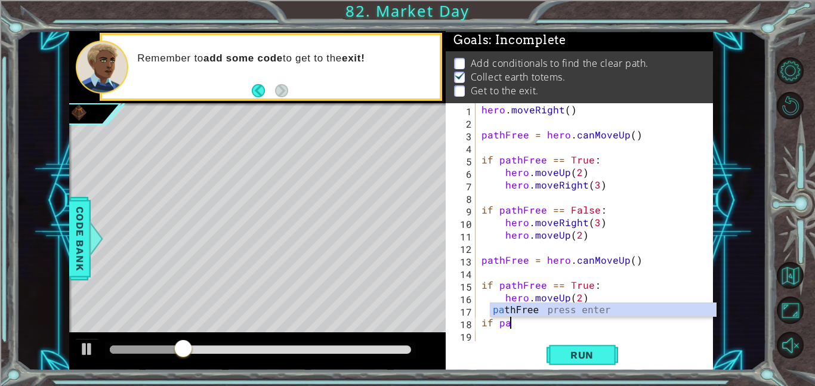
scroll to position [0, 1]
click at [514, 313] on div "pa thFree press enter" at bounding box center [602, 324] width 225 height 43
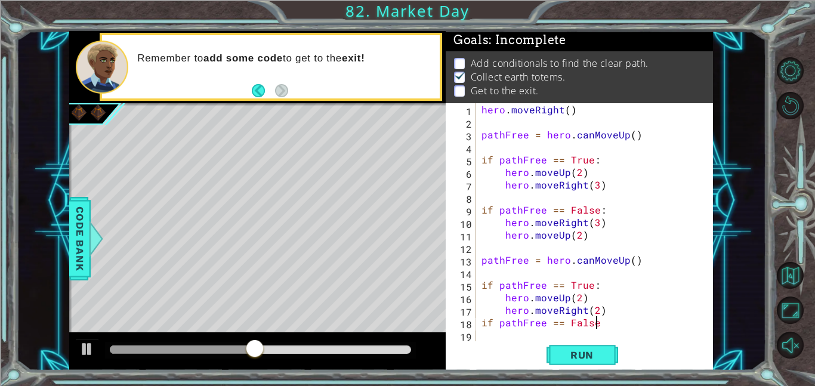
scroll to position [0, 7]
type textarea "if pathFree == False:"
click at [519, 335] on div "hero . moveRight ( ) pathFree = hero . canMoveUp ( ) if pathFree == True : hero…" at bounding box center [597, 234] width 237 height 263
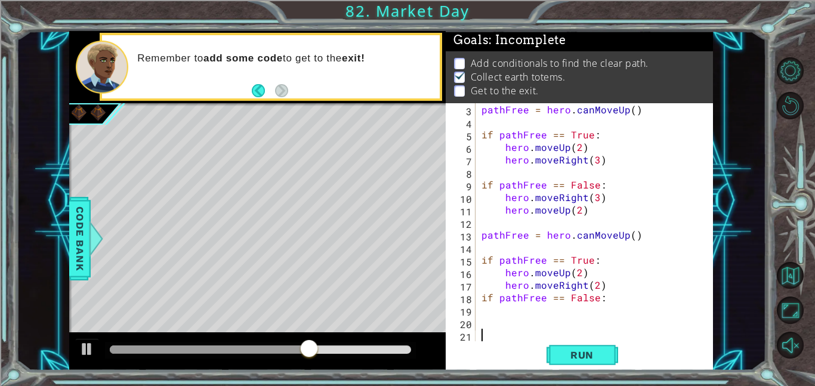
scroll to position [25, 0]
click at [490, 316] on div "pathFree = hero . canMoveUp ( ) if pathFree == True : hero . moveUp ( 2 ) hero …" at bounding box center [597, 234] width 237 height 263
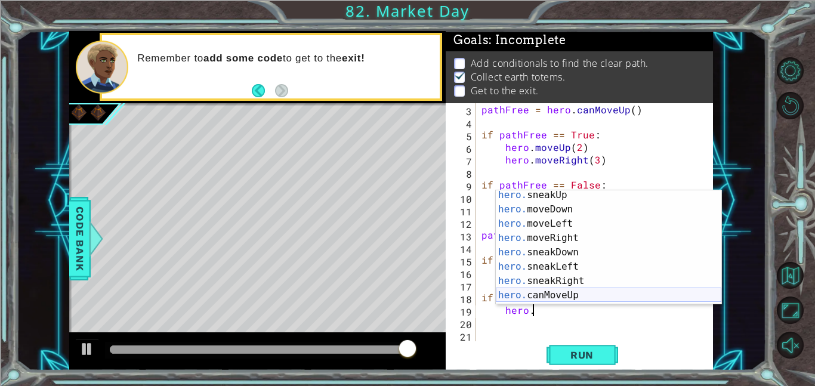
scroll to position [75, 0]
click at [613, 284] on div "hero. sneakUp press enter hero. moveDown press enter hero. moveLeft press enter…" at bounding box center [608, 259] width 225 height 143
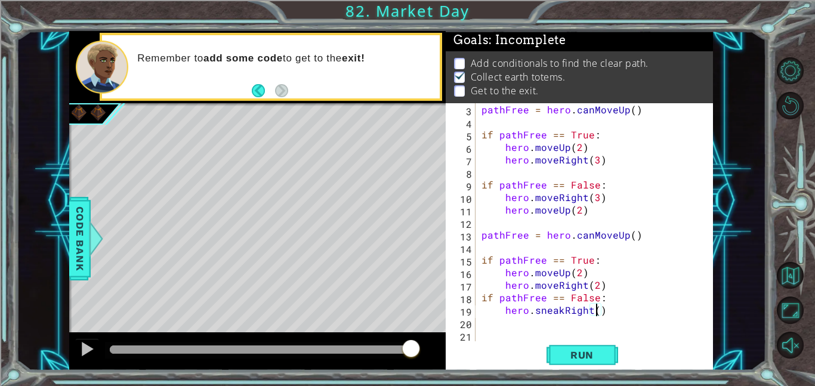
type textarea "hero.sneakRight(3)"
click at [541, 321] on div "pathFree = hero . canMoveUp ( ) if pathFree == True : hero . moveUp ( 2 ) hero …" at bounding box center [597, 234] width 237 height 263
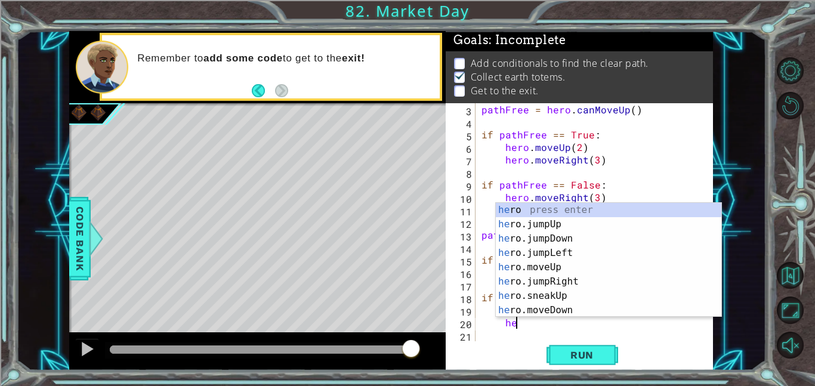
scroll to position [0, 2]
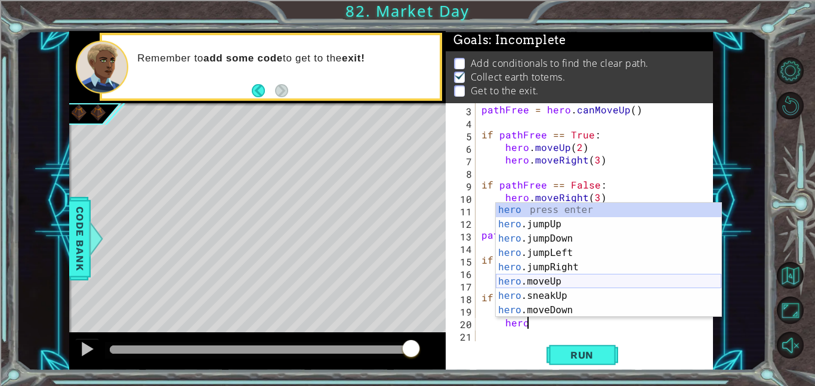
click at [587, 283] on div "hero press enter hero .jumpUp press enter hero .jumpDown press enter hero .jump…" at bounding box center [608, 274] width 225 height 143
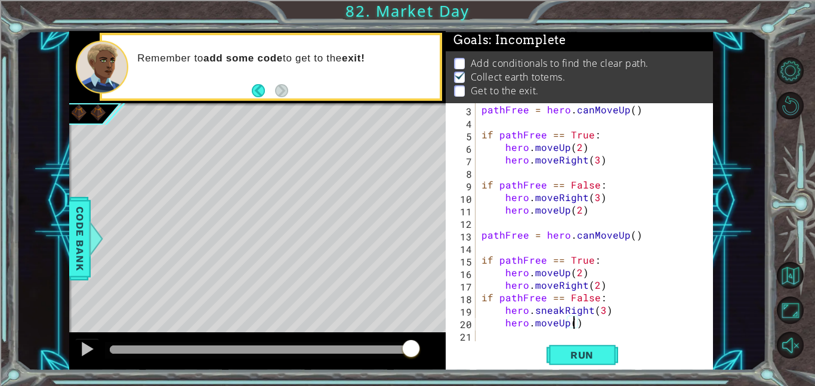
scroll to position [0, 5]
click at [599, 362] on button "Run" at bounding box center [582, 354] width 72 height 27
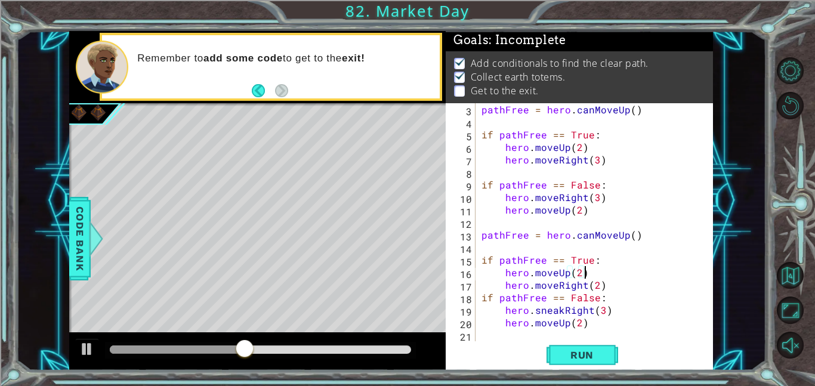
scroll to position [0, 0]
click at [584, 311] on div "pathFree = hero . canMoveUp ( ) if pathFree == True : hero . moveUp ( 2 ) hero …" at bounding box center [597, 234] width 237 height 263
type textarea "hero.sneakRight(3) hero.moveUp(2)"
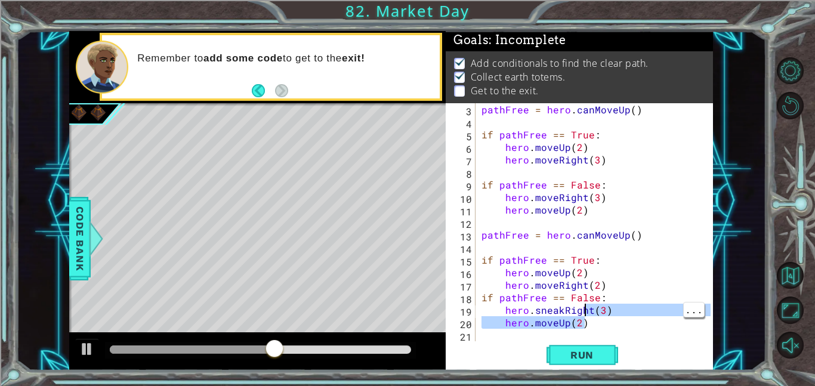
click at [602, 333] on div "pathFree = hero . canMoveUp ( ) if pathFree == True : hero . moveUp ( 2 ) hero …" at bounding box center [597, 234] width 237 height 263
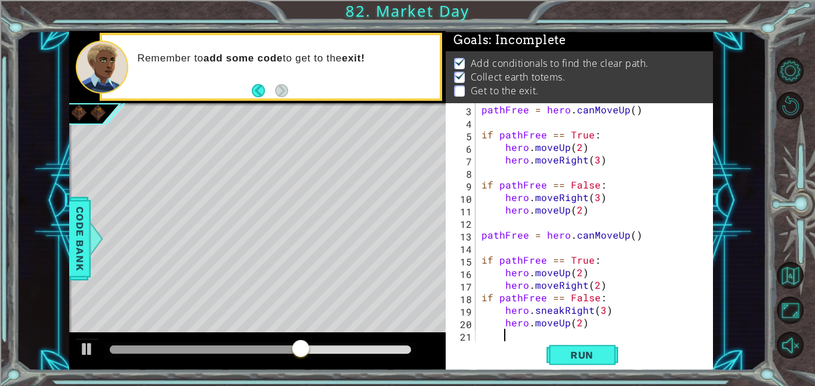
scroll to position [38, 0]
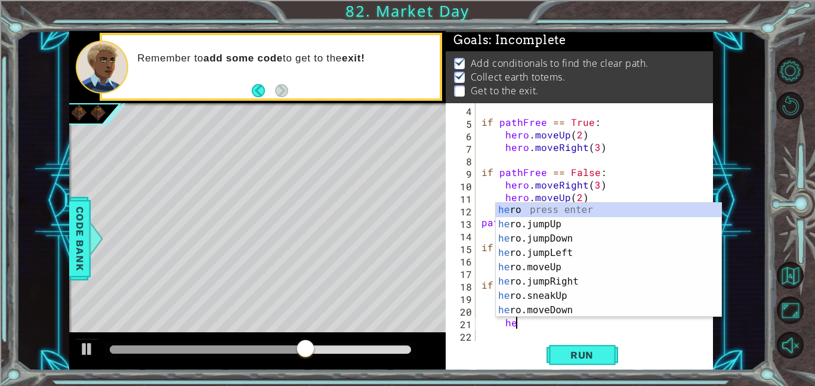
type textarea "h"
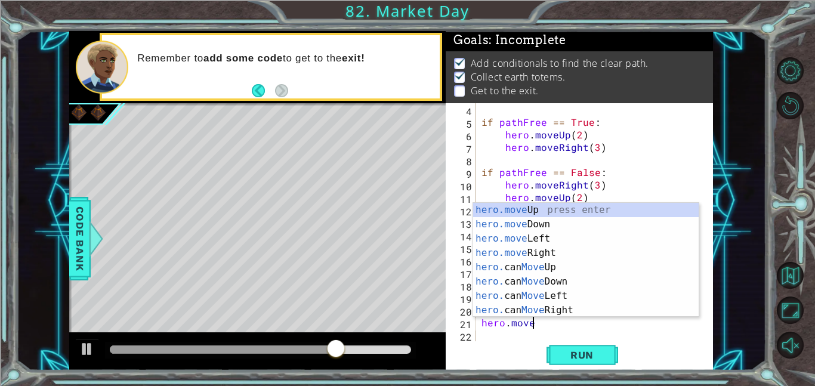
scroll to position [0, 2]
click at [625, 212] on div "hero.move Up press enter hero.move Down press enter hero.move Left press enter …" at bounding box center [585, 274] width 225 height 143
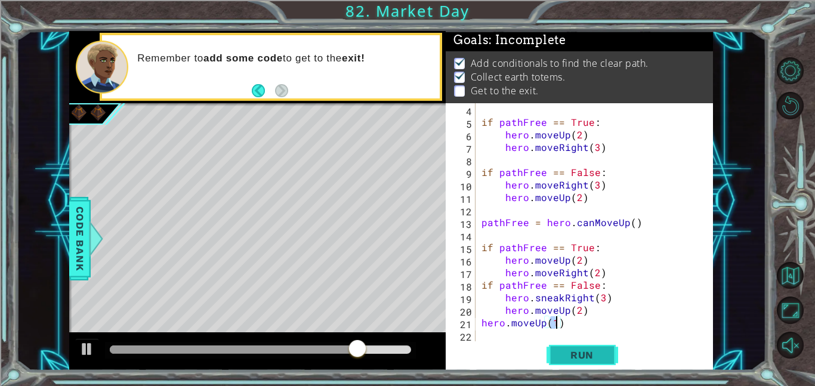
click at [598, 363] on button "Run" at bounding box center [582, 354] width 72 height 27
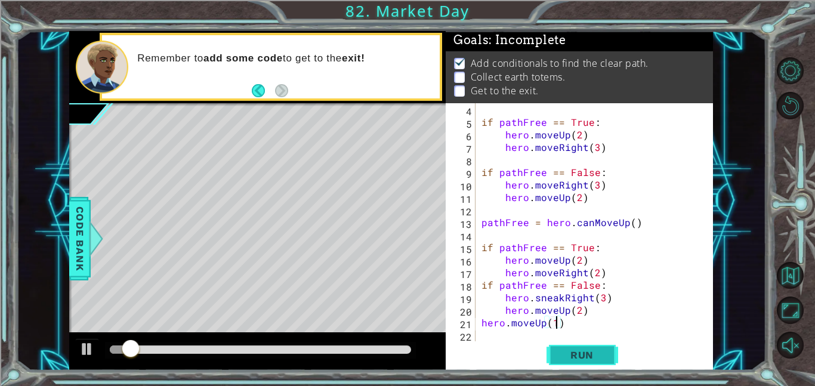
click at [598, 363] on button "Run" at bounding box center [582, 354] width 72 height 27
click at [481, 286] on div "if pathFree == True : hero . moveUp ( 2 ) hero . moveRight ( 3 ) if pathFree ==…" at bounding box center [597, 234] width 237 height 263
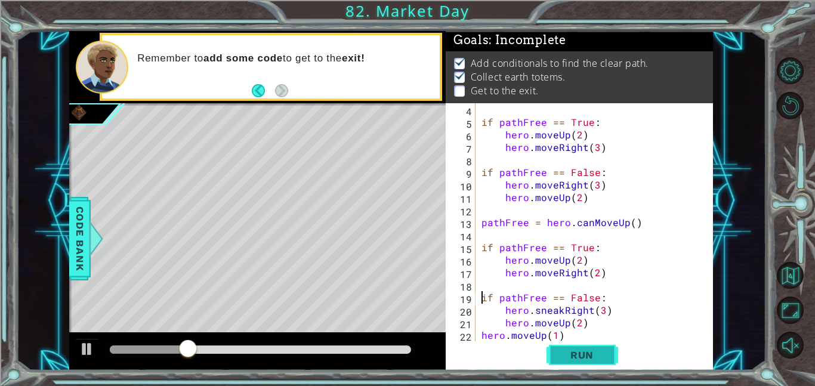
click at [565, 350] on span "Run" at bounding box center [581, 355] width 47 height 12
click at [601, 314] on div "if pathFree == True : hero . moveUp ( 2 ) hero . moveRight ( 3 ) if pathFree ==…" at bounding box center [597, 234] width 237 height 263
click at [598, 357] on span "Run" at bounding box center [581, 355] width 47 height 12
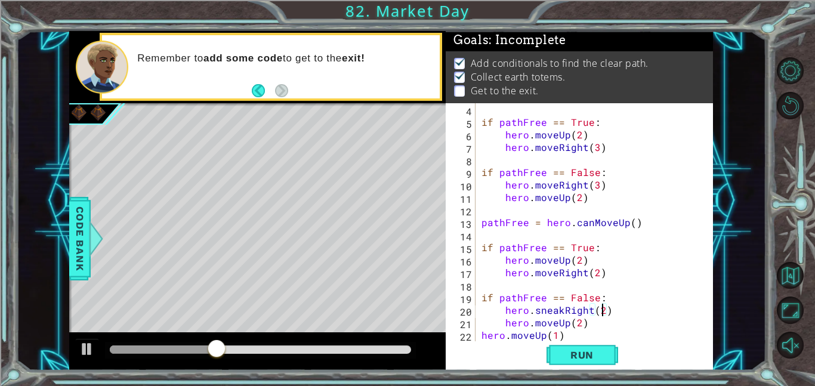
click at [565, 311] on div "if pathFree == True : hero . moveUp ( 2 ) hero . moveRight ( 3 ) if pathFree ==…" at bounding box center [597, 234] width 237 height 263
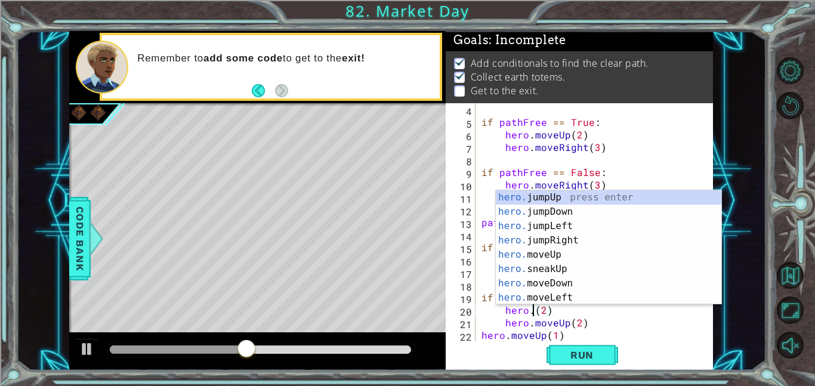
scroll to position [0, 4]
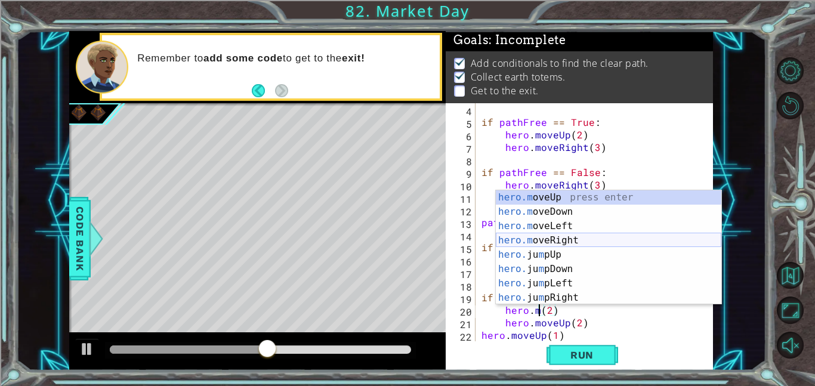
click at [575, 236] on div "hero.m oveUp press enter hero.m oveDown press enter hero.m oveLeft press enter …" at bounding box center [608, 261] width 225 height 143
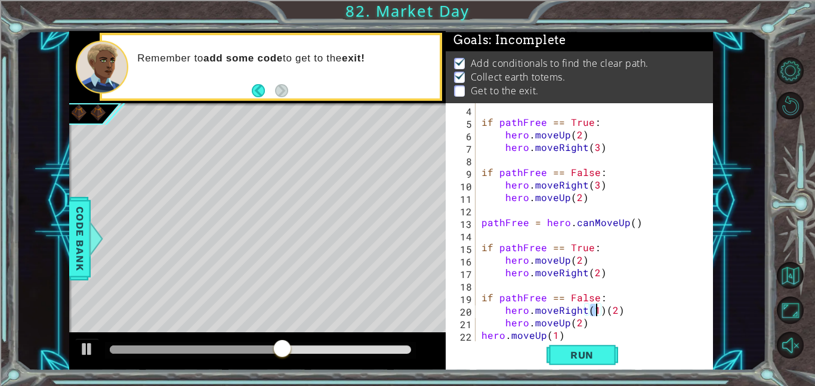
click at [601, 311] on div "if pathFree == True : hero . moveUp ( 2 ) hero . moveRight ( 3 ) if pathFree ==…" at bounding box center [597, 234] width 237 height 263
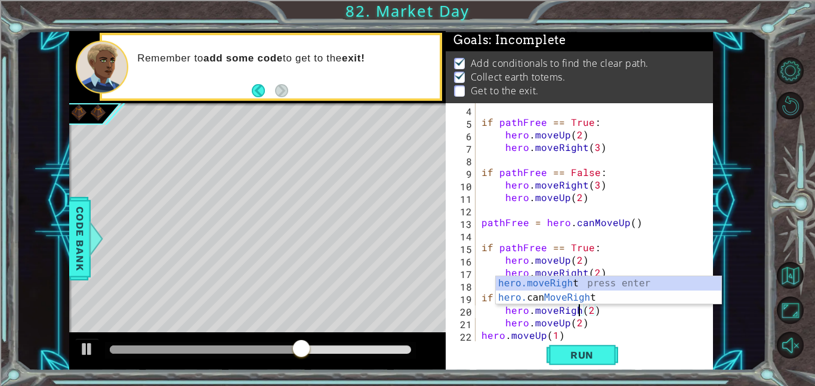
scroll to position [0, 6]
click at [592, 358] on span "Run" at bounding box center [581, 355] width 47 height 12
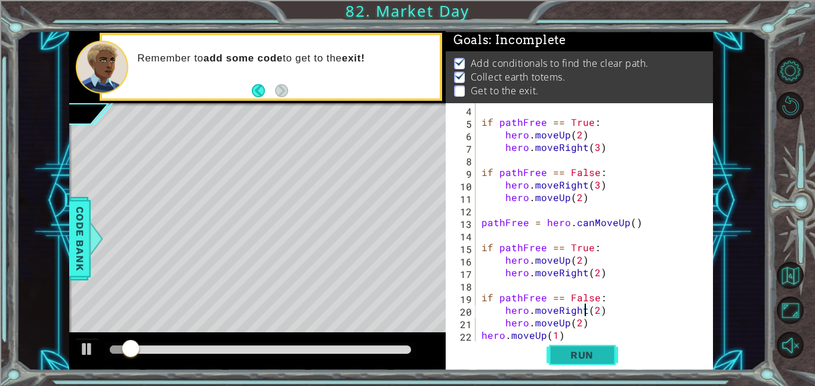
click at [592, 358] on span "Run" at bounding box center [581, 355] width 47 height 12
type textarea "hero.moveUp(1)"
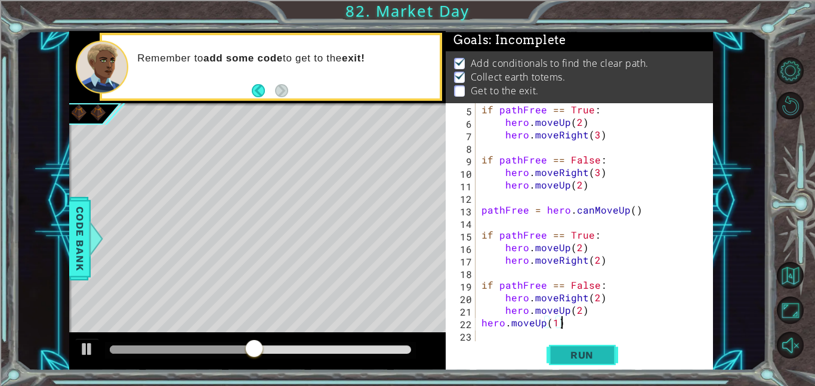
type textarea "if pathFree == False:"
type textarea "if pathFree == True:"
type textarea "pathFree = hero.canMoveUp()"
type textarea "if pathFree == False:"
type textarea "if pathFree == True:"
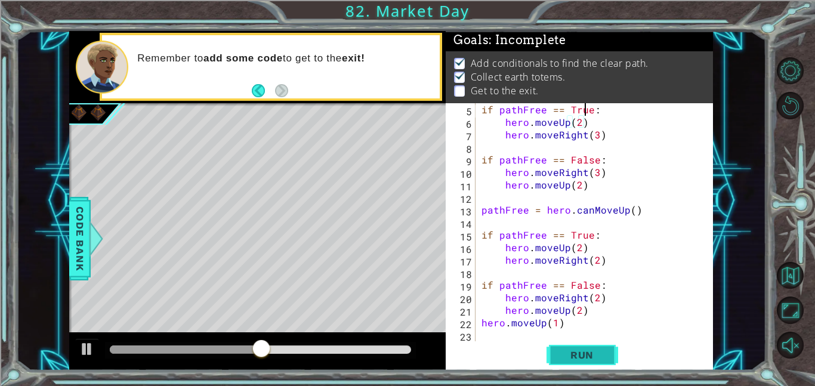
type textarea "pathFree = hero.canMoveUp()"
type textarea "hero.moveRight()"
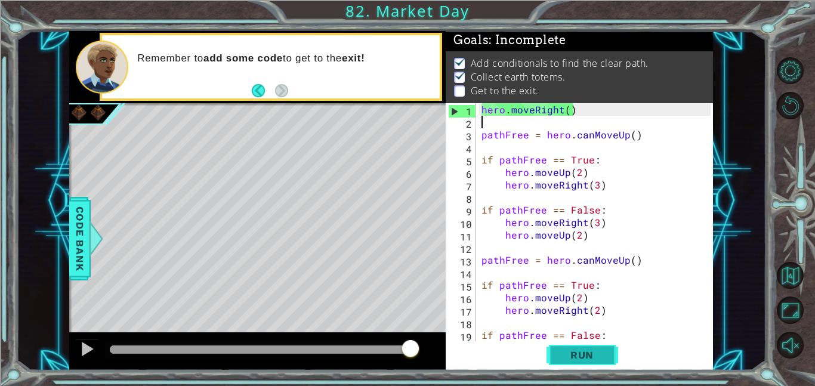
type textarea "pathFree = hero.canMoveUp()"
type textarea "hero.moveRight(3)"
type textarea "hero.moveUp(2)"
type textarea "pathFree = hero.canMoveUp()"
type textarea "hero.moveRight(2)"
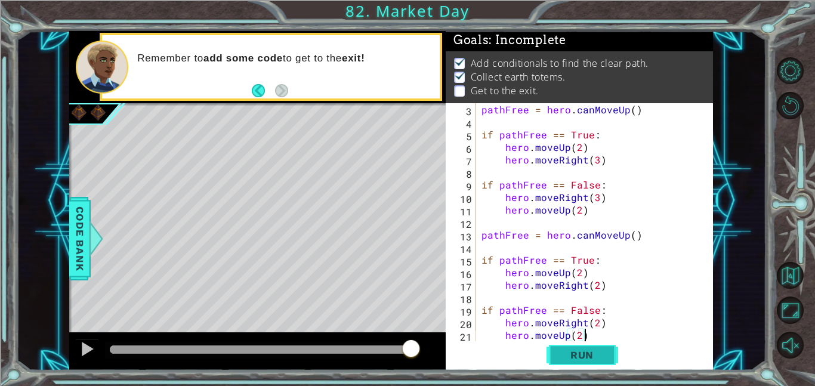
type textarea "hero.moveUp(1)"
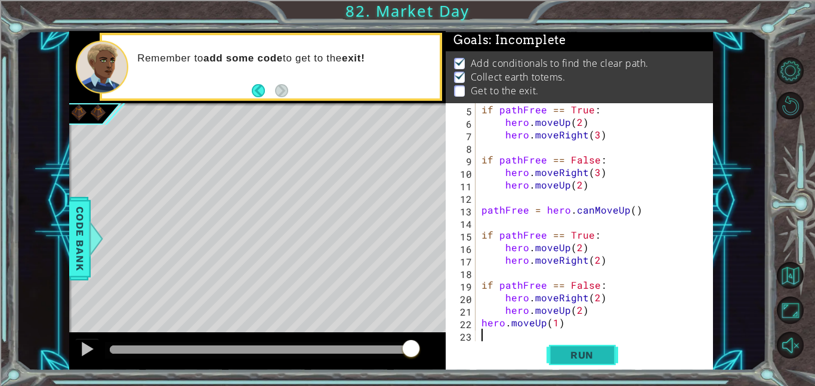
scroll to position [50, 0]
click at [542, 323] on div "if pathFree == True : hero . moveUp ( 2 ) hero . moveRight ( 3 ) if pathFree ==…" at bounding box center [597, 234] width 237 height 263
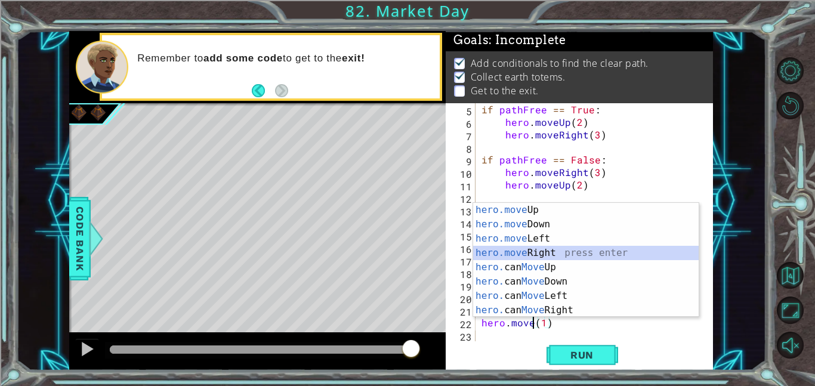
click at [559, 252] on div "hero.move Up press enter hero.move Down press enter hero.move Left press enter …" at bounding box center [585, 274] width 225 height 143
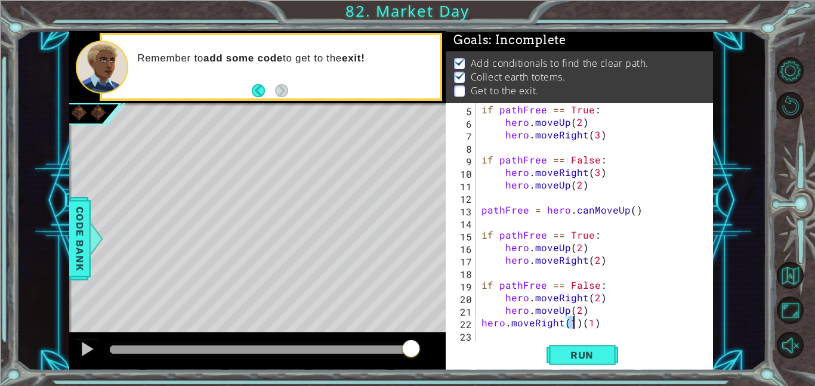
click at [592, 323] on div "if pathFree == True : hero . moveUp ( 2 ) hero . moveRight ( 3 ) if pathFree ==…" at bounding box center [597, 234] width 237 height 263
type textarea "hero.moveRight(1)"
click at [582, 355] on span "Run" at bounding box center [581, 355] width 47 height 12
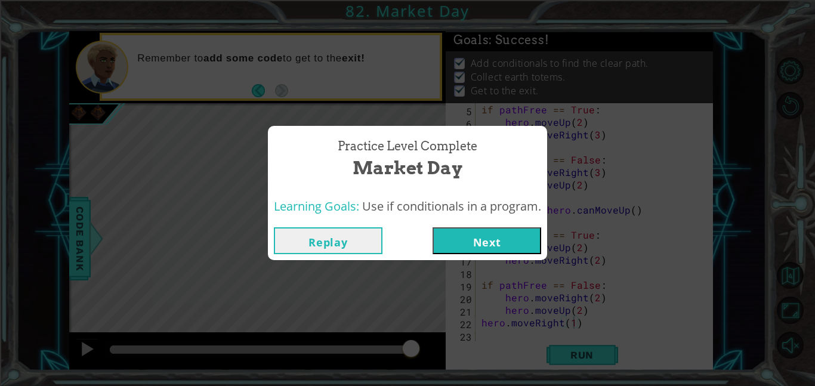
click at [506, 213] on span "Use if conditionals in a program." at bounding box center [451, 206] width 179 height 16
click at [497, 234] on button "Next" at bounding box center [486, 240] width 109 height 27
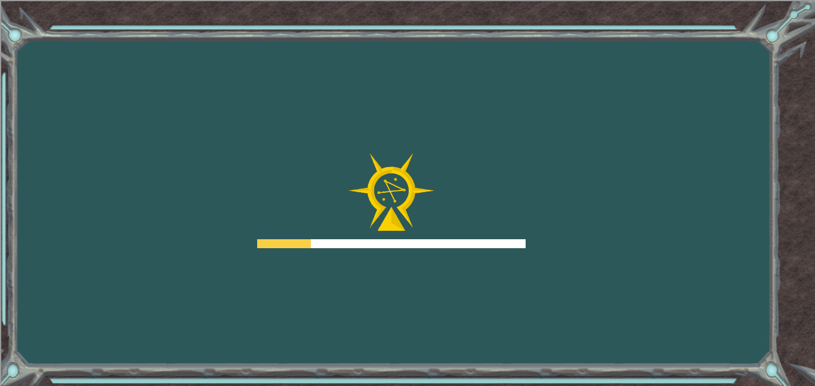
click at [490, 237] on div at bounding box center [391, 200] width 268 height 95
